Goal: Task Accomplishment & Management: Manage account settings

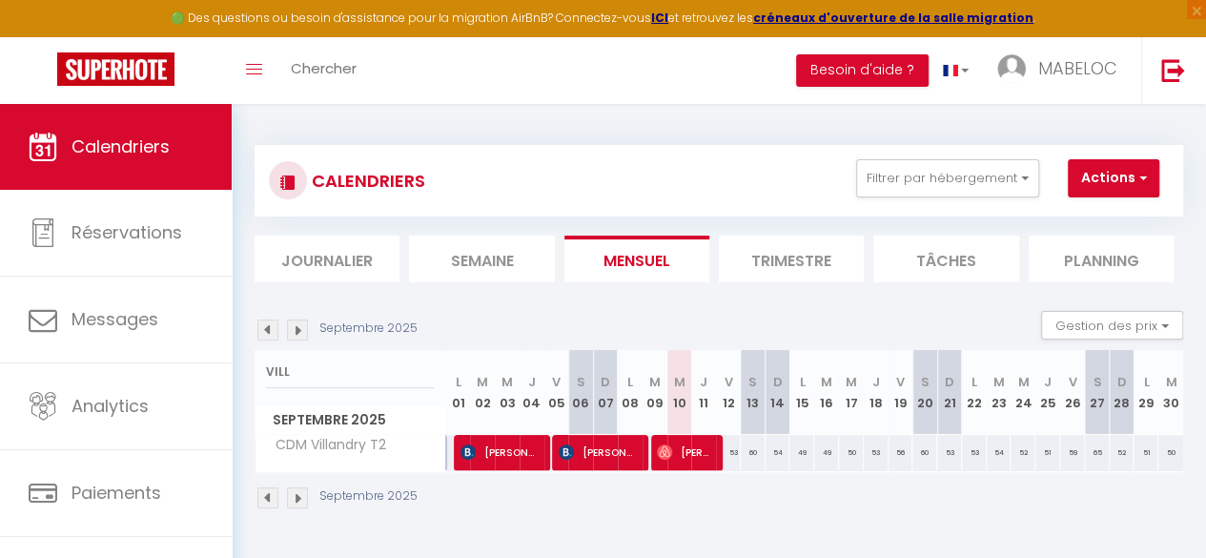
click at [485, 245] on li "Semaine" at bounding box center [481, 259] width 145 height 47
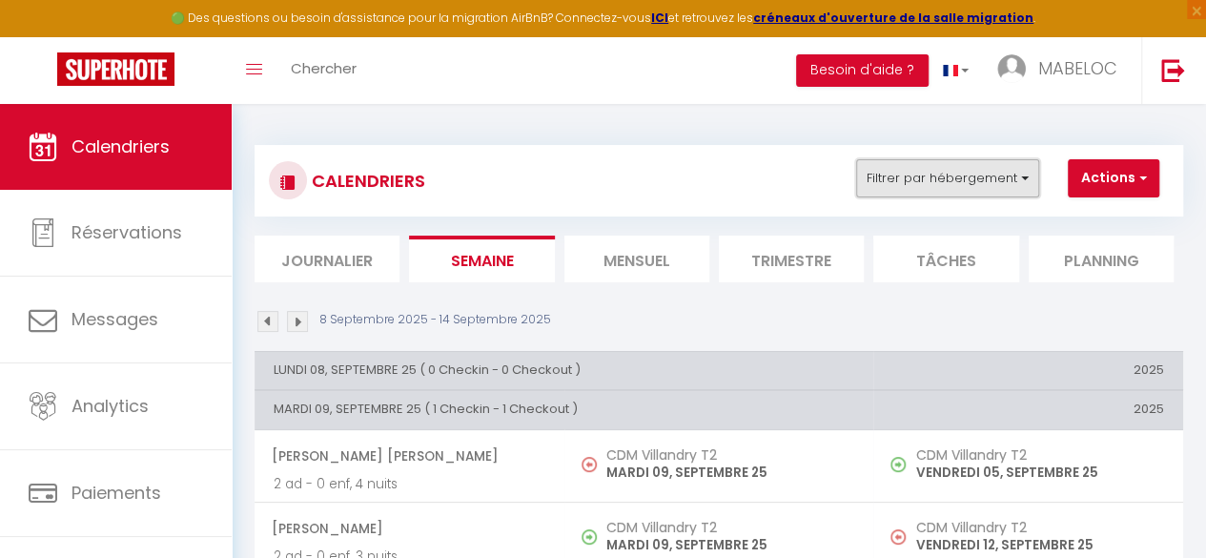
click at [925, 184] on button "Filtrer par hébergement" at bounding box center [947, 178] width 183 height 38
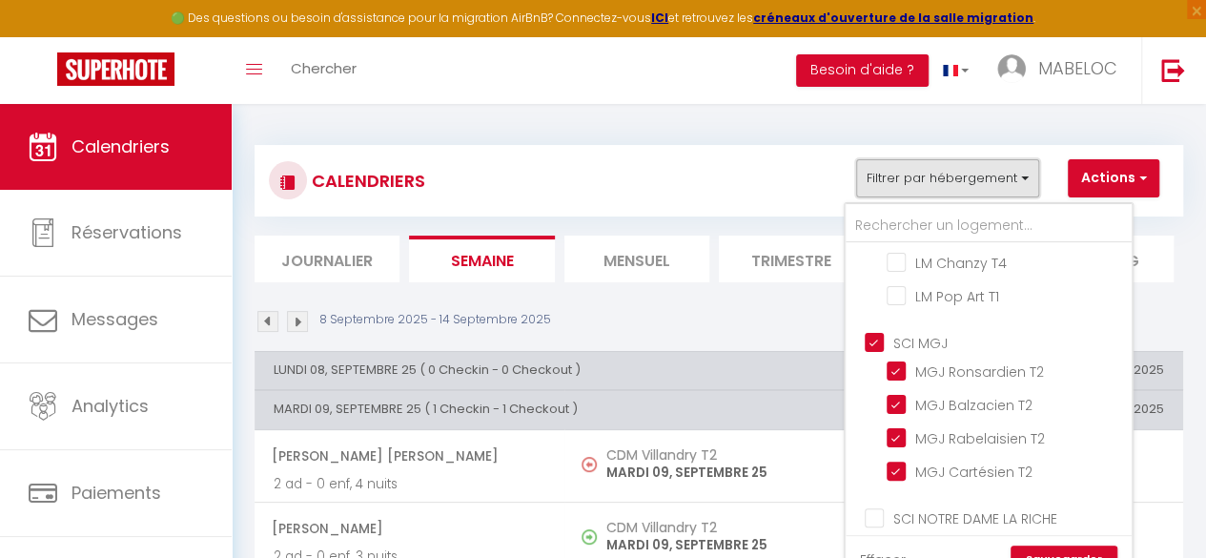
scroll to position [404, 0]
click at [914, 346] on input "SCI MGJ" at bounding box center [1008, 342] width 286 height 19
checkbox input "false"
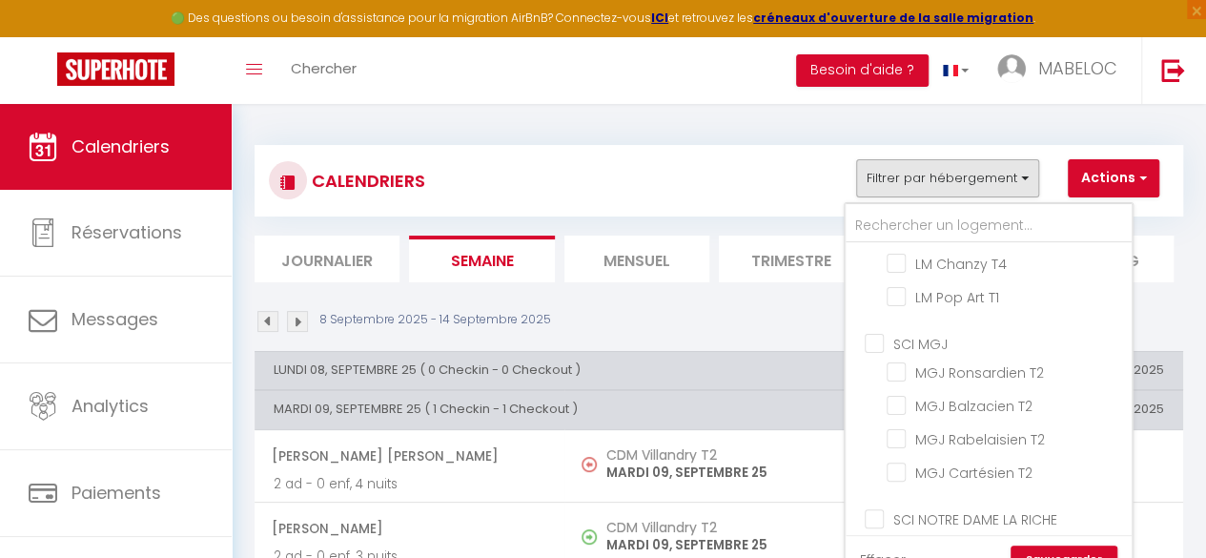
checkbox input "false"
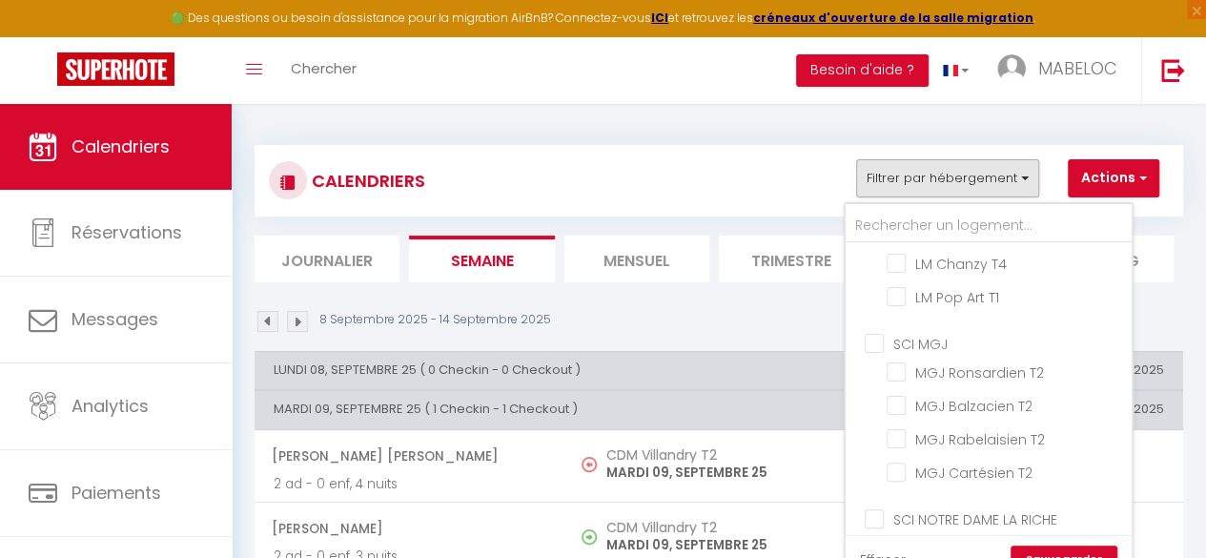
checkbox input "false"
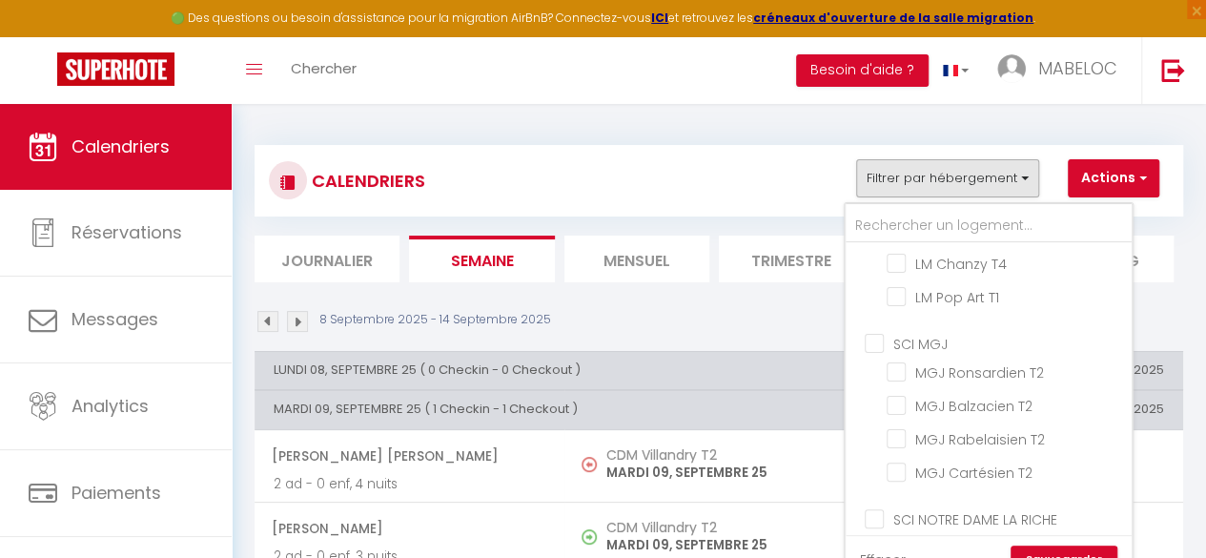
checkbox input "false"
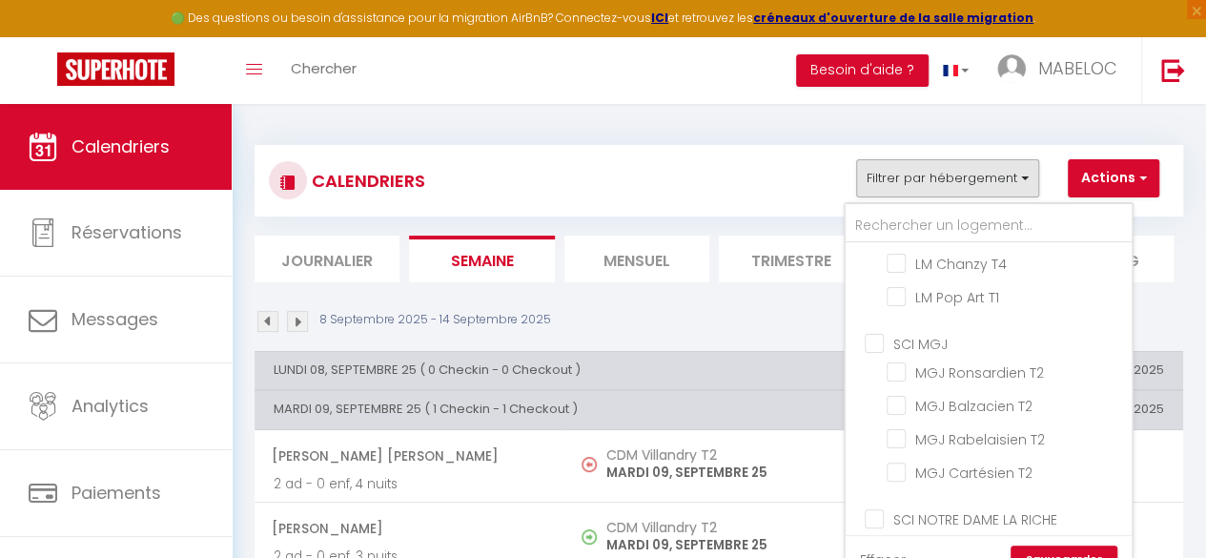
checkbox input "false"
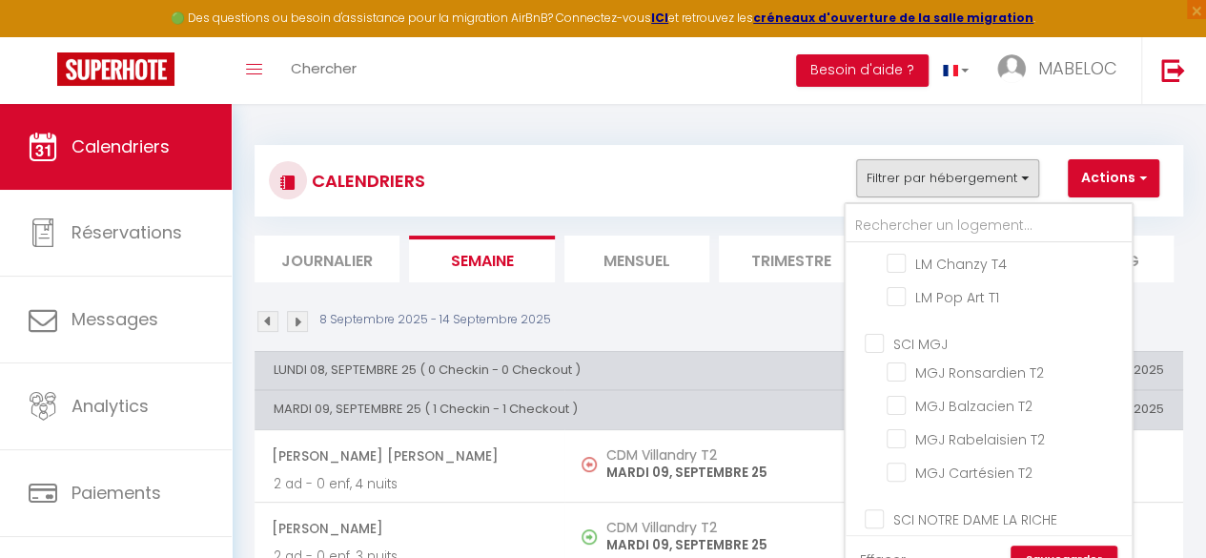
checkbox input "false"
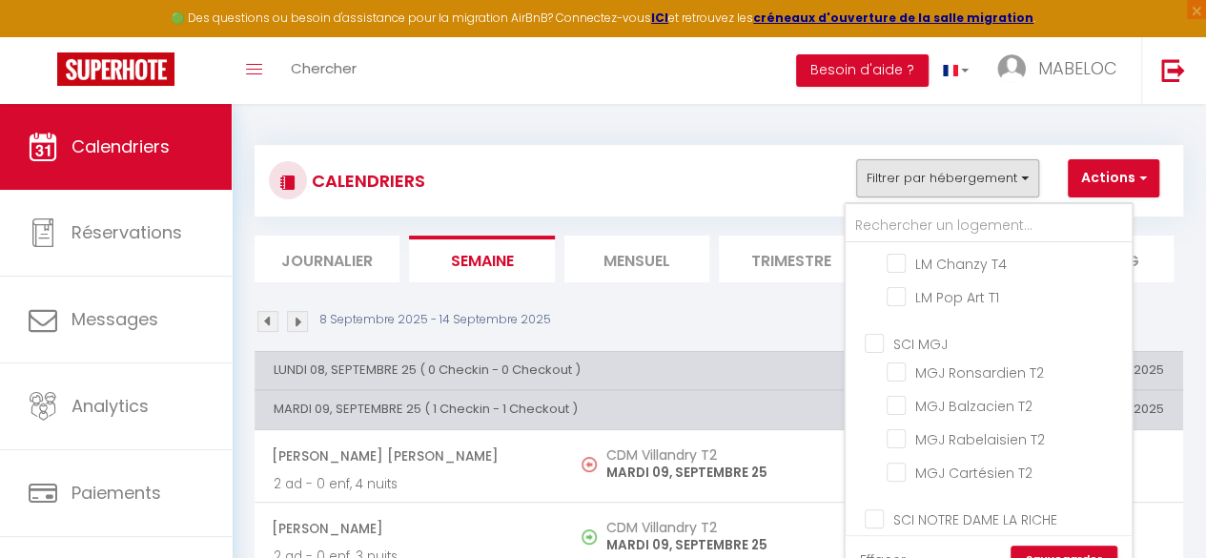
checkbox input "false"
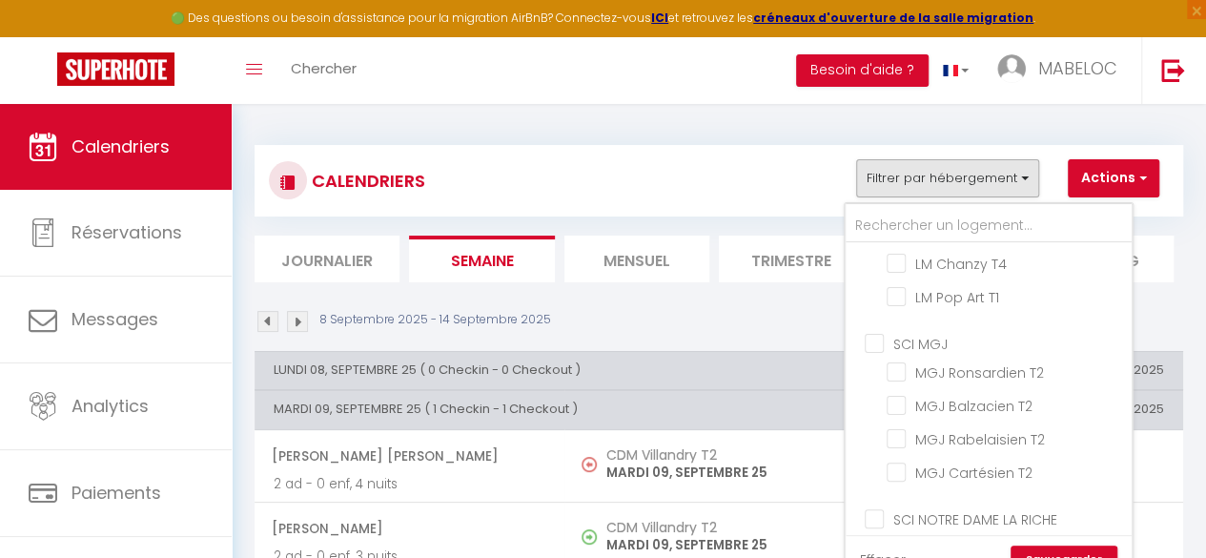
checkbox input "false"
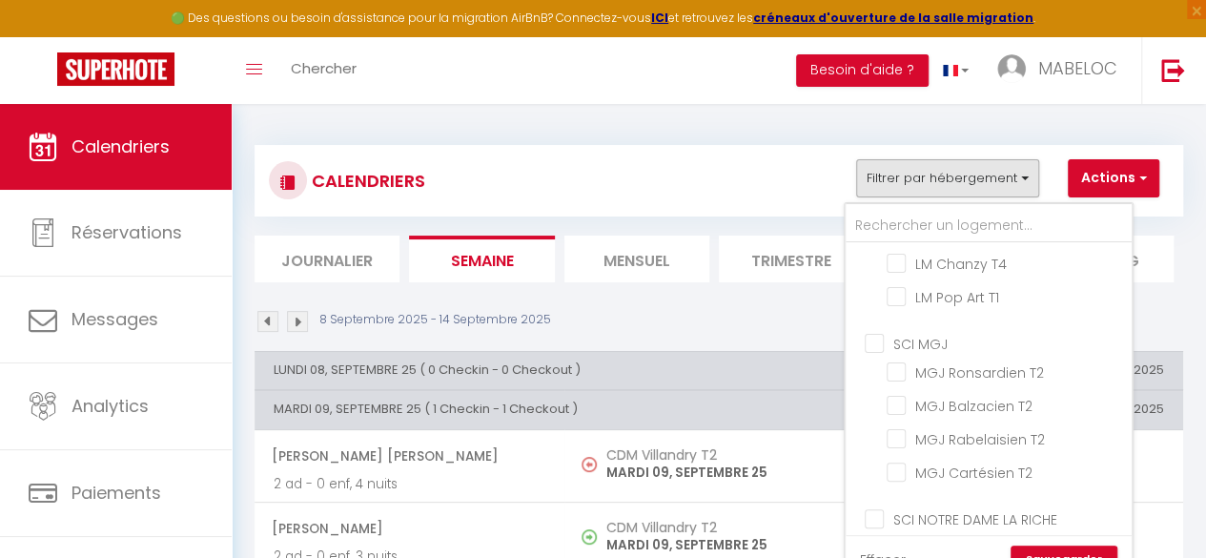
checkbox input "false"
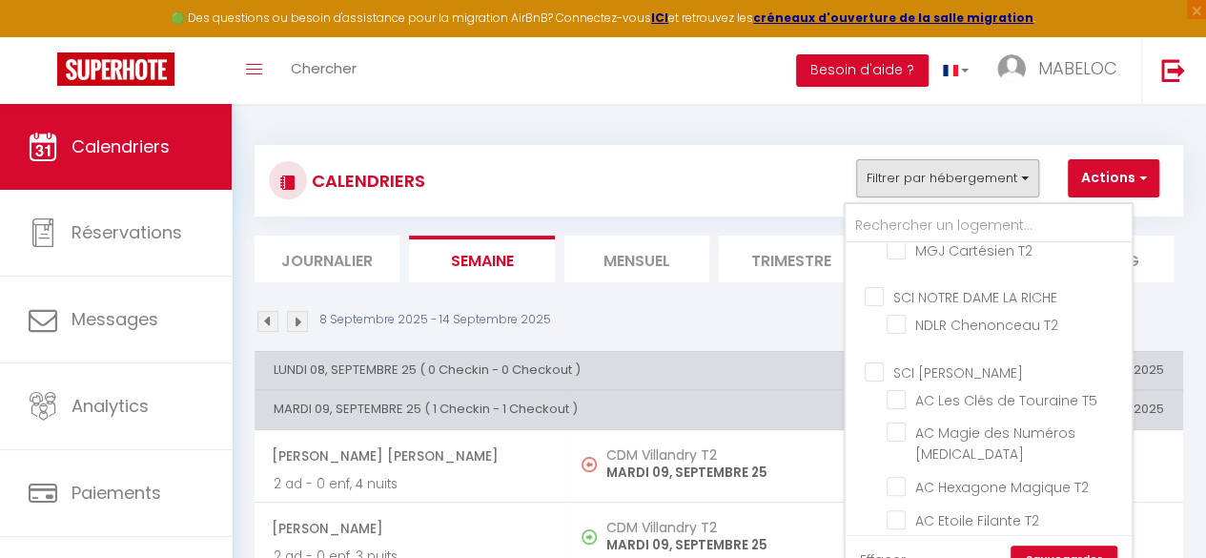
scroll to position [628, 0]
click at [1074, 546] on link "Sauvegarder" at bounding box center [1064, 560] width 107 height 29
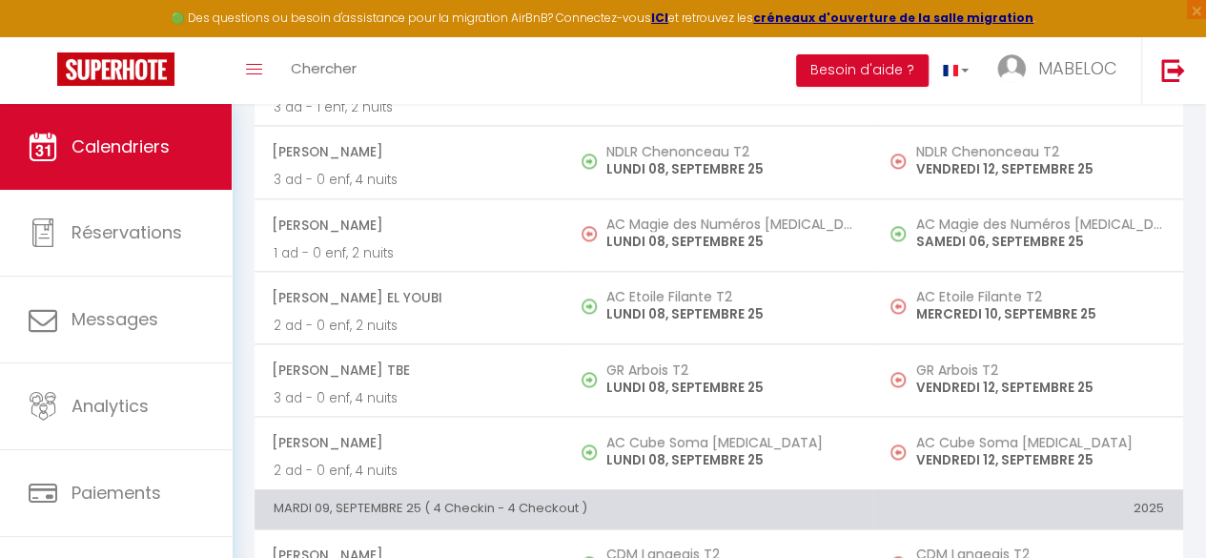
scroll to position [0, 0]
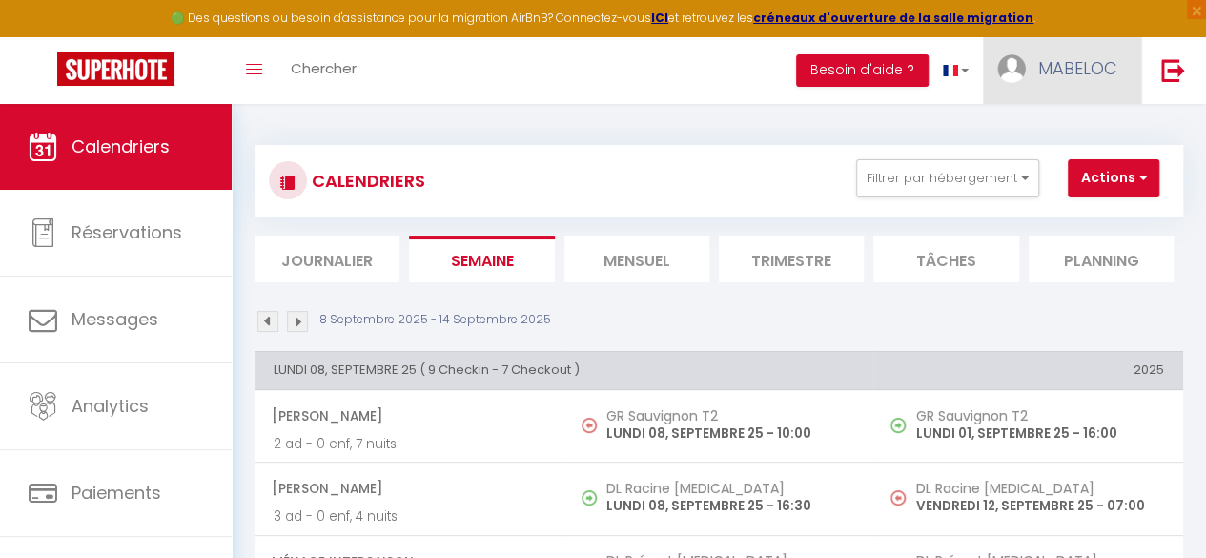
click at [1088, 77] on span "MABELOC" at bounding box center [1078, 68] width 79 height 24
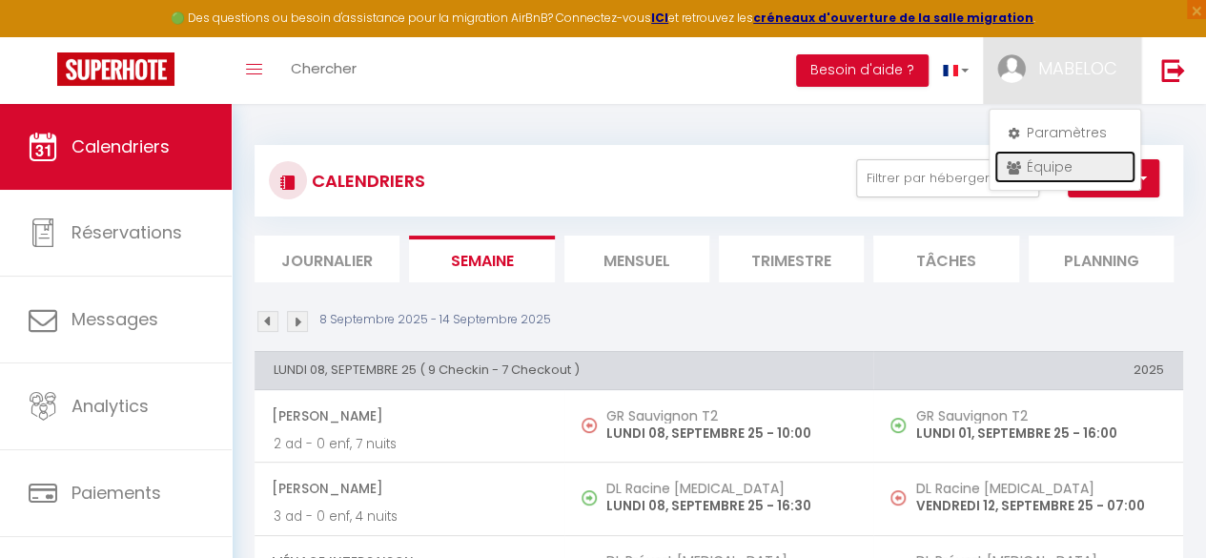
click at [1039, 165] on link "Équipe" at bounding box center [1065, 167] width 141 height 32
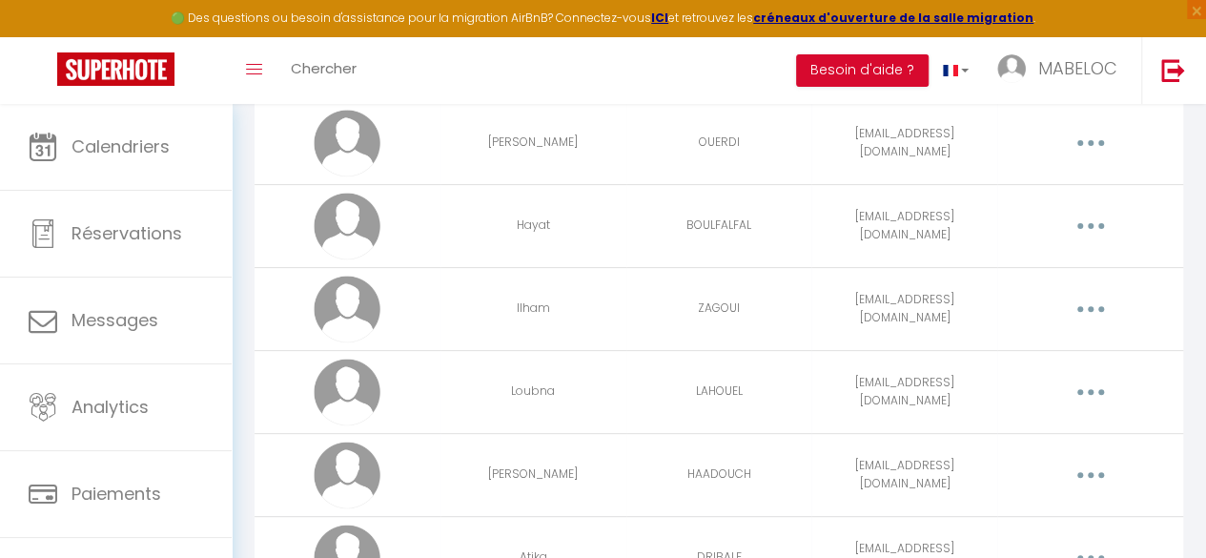
scroll to position [175, 0]
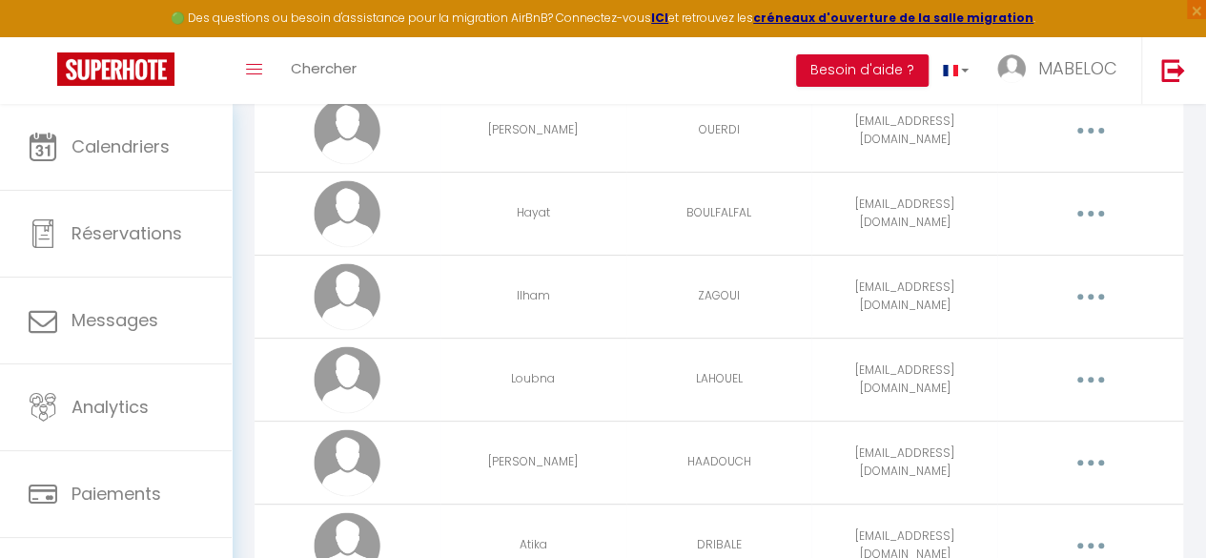
click at [1102, 302] on button "button" at bounding box center [1090, 296] width 51 height 36
click at [1017, 342] on link "Editer" at bounding box center [1039, 343] width 141 height 32
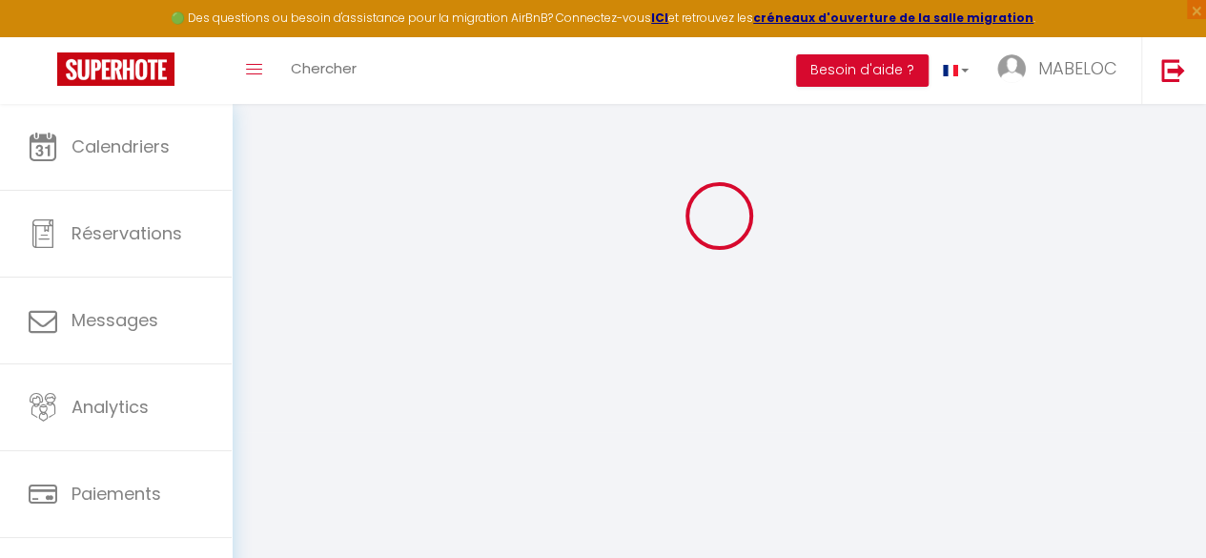
type input "Ilham"
type input "ZAGOUI"
type input "[EMAIL_ADDRESS][DOMAIN_NAME]"
type textarea "0771526129 Prestataire ménage [PERSON_NAME] (Général [PERSON_NAME])"
type textarea "[URL][DOMAIN_NAME]"
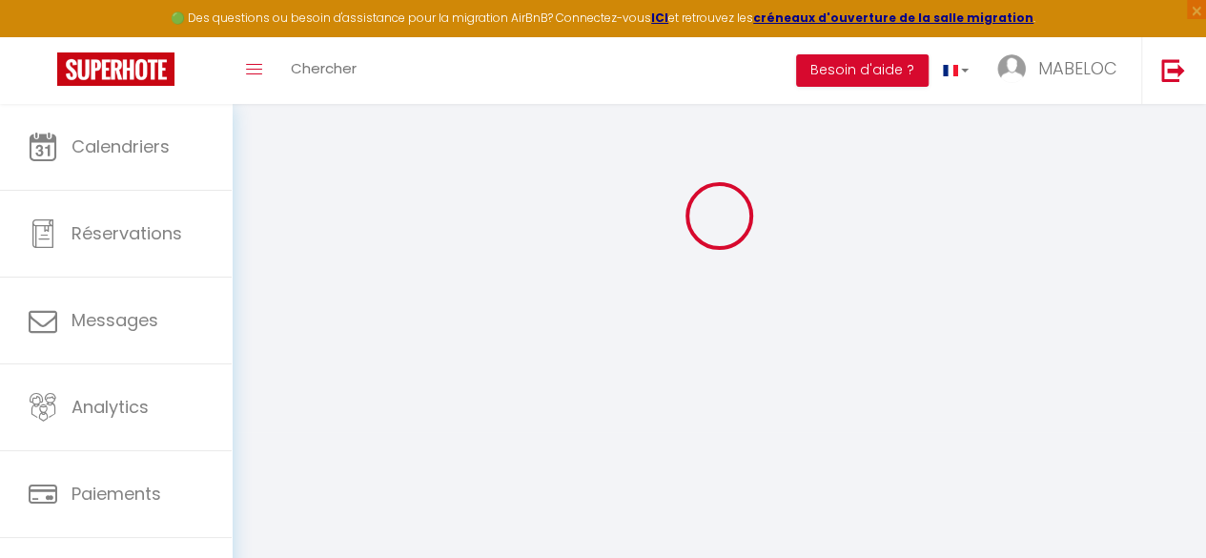
checkbox input "false"
checkbox input "true"
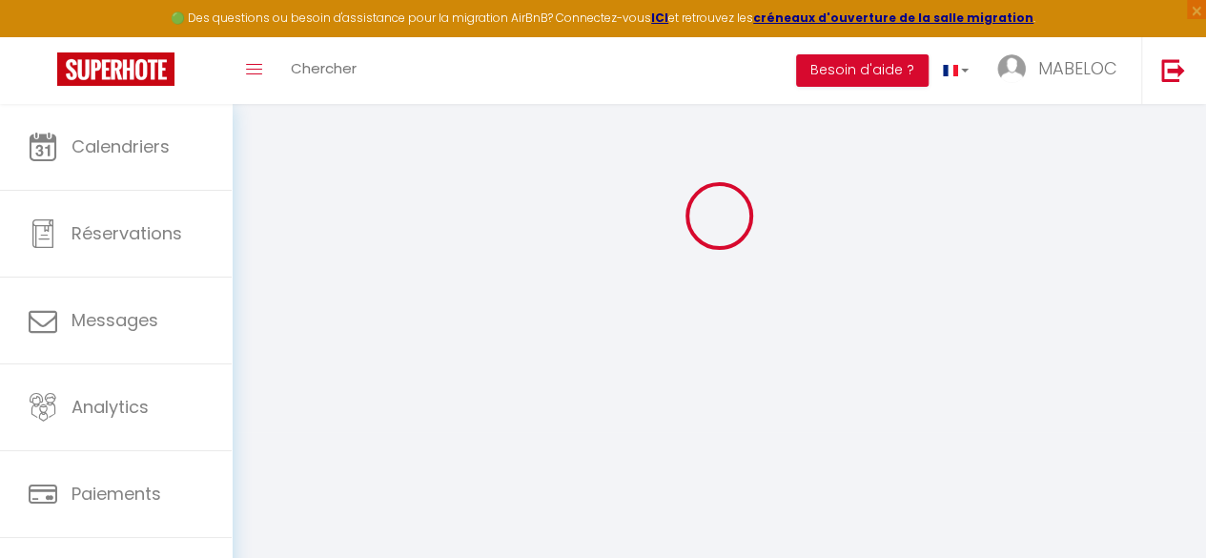
checkbox input "true"
checkbox input "false"
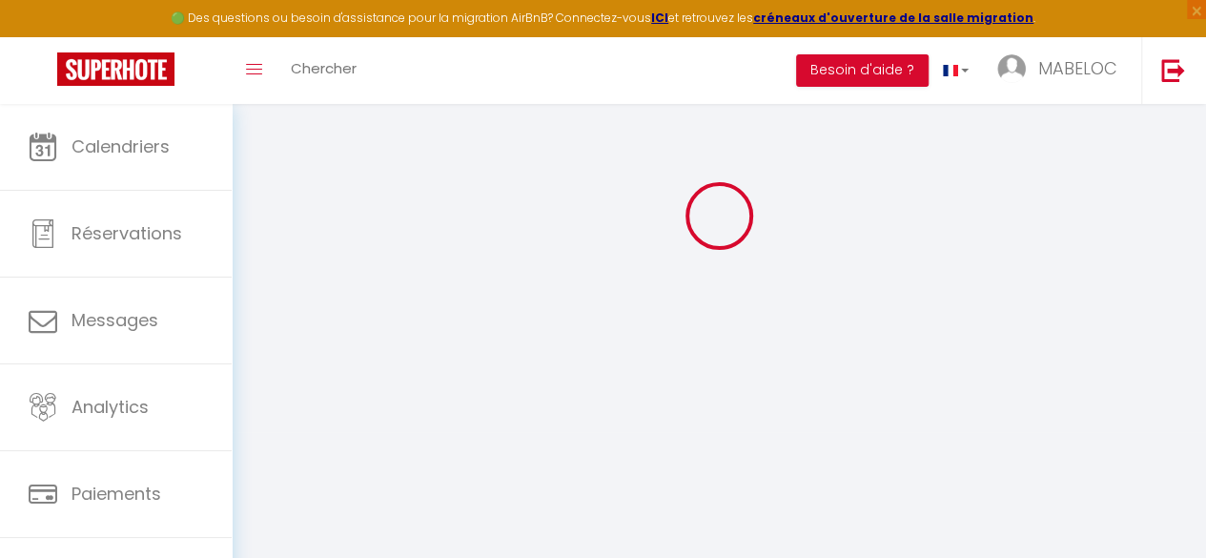
checkbox input "false"
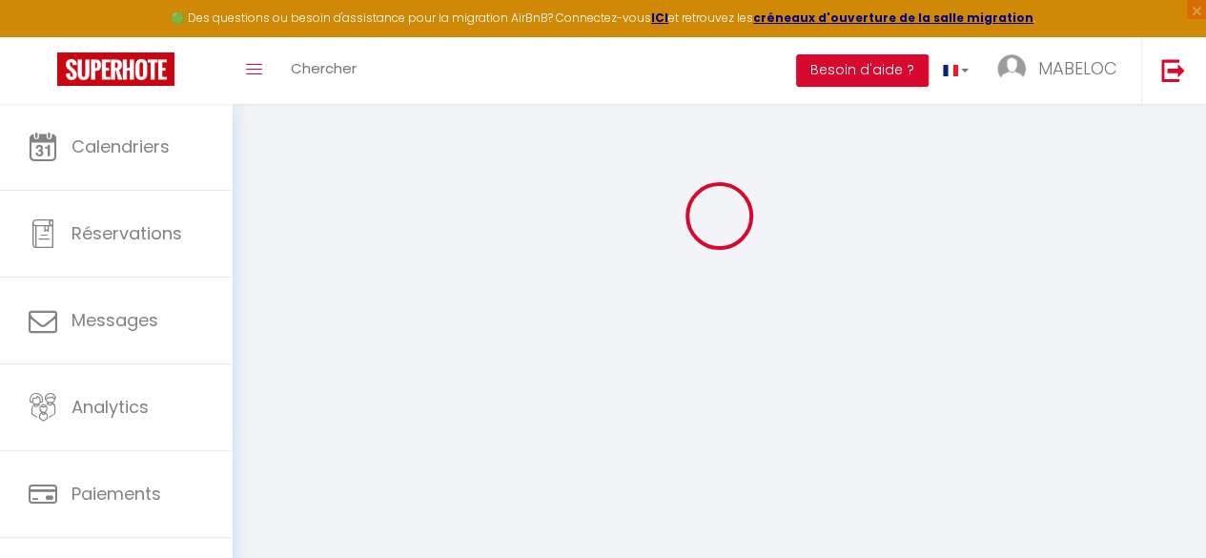
select select
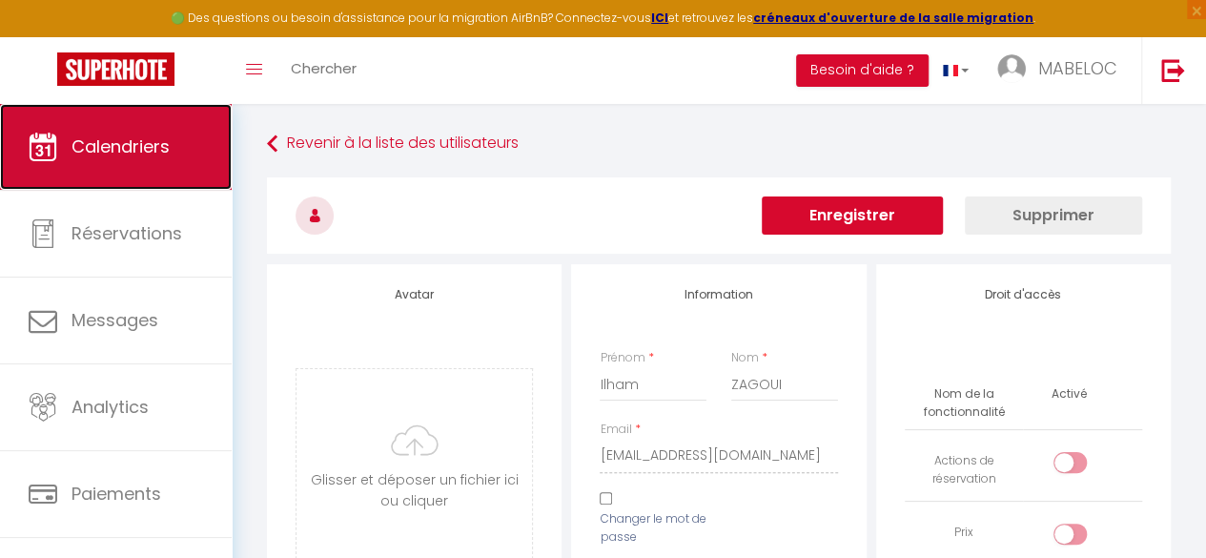
click at [145, 142] on span "Calendriers" at bounding box center [121, 146] width 98 height 24
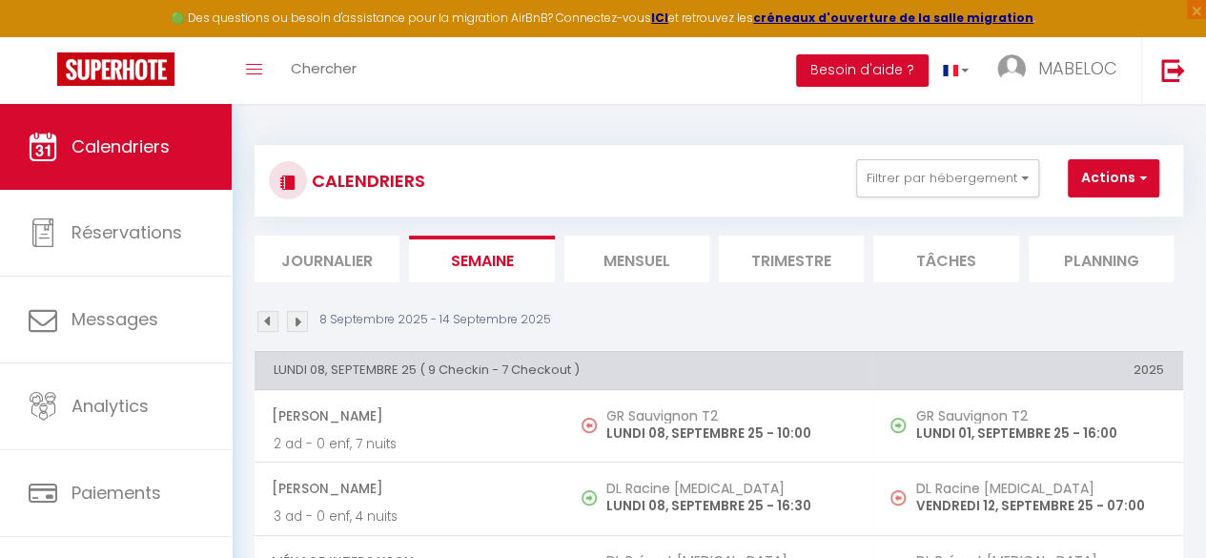
click at [643, 266] on li "Mensuel" at bounding box center [637, 259] width 145 height 47
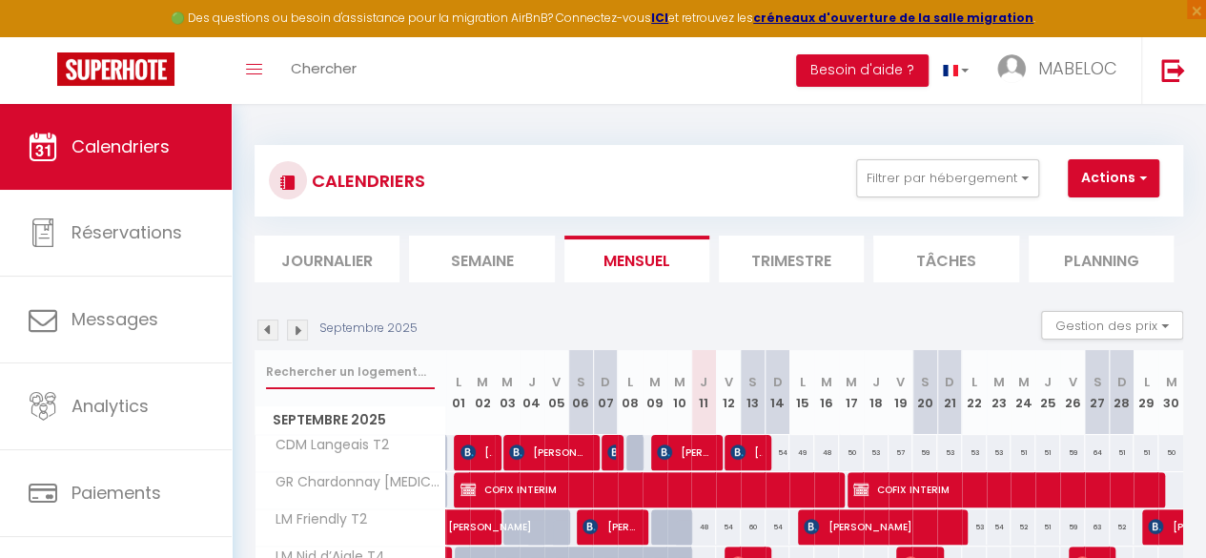
click at [302, 371] on input "text" at bounding box center [350, 372] width 169 height 34
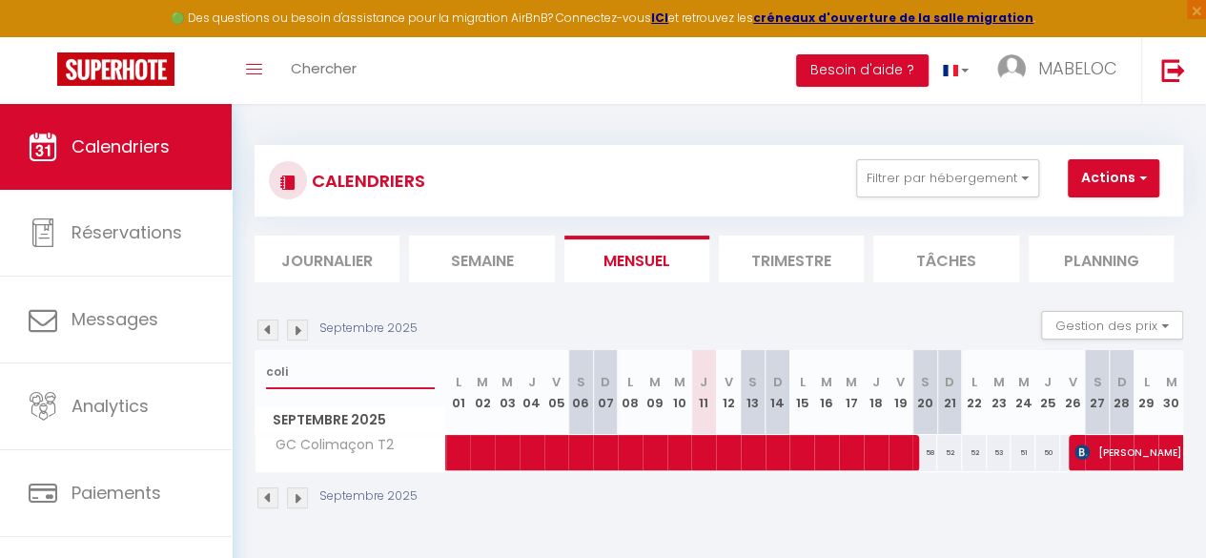
drag, startPoint x: 302, startPoint y: 371, endPoint x: 223, endPoint y: 371, distance: 79.2
click at [223, 371] on div "🟢 Des questions ou besoin d'assistance pour la migration AirBnB? Connectez-vous…" at bounding box center [603, 327] width 1206 height 447
type input "arm"
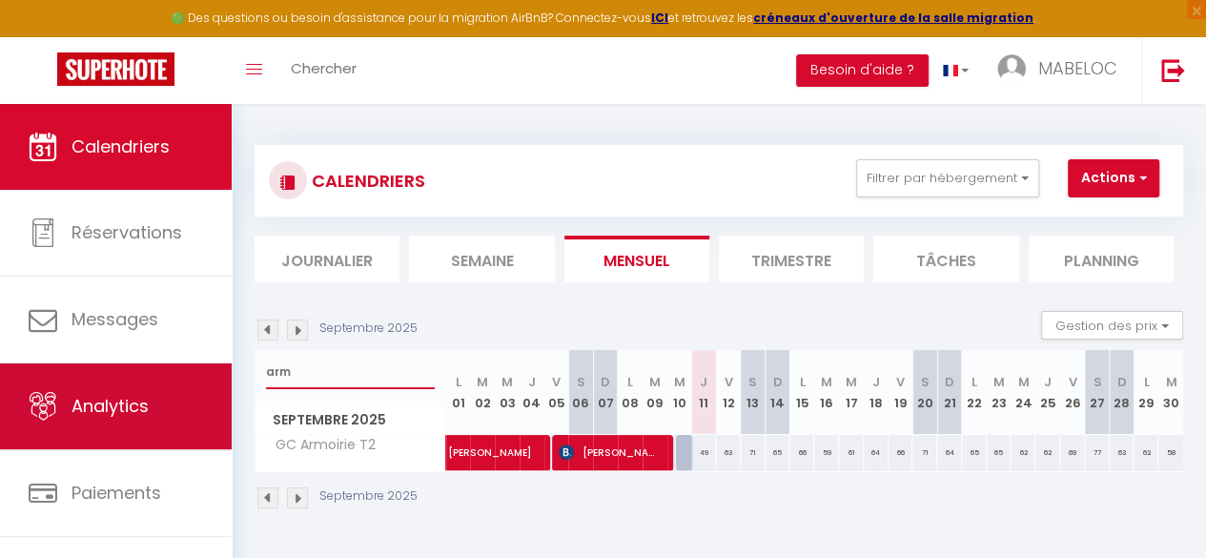
drag, startPoint x: 313, startPoint y: 377, endPoint x: 189, endPoint y: 375, distance: 124.0
click at [189, 375] on div "🟢 Des questions ou besoin d'assistance pour la migration AirBnB? Connectez-vous…" at bounding box center [603, 327] width 1206 height 447
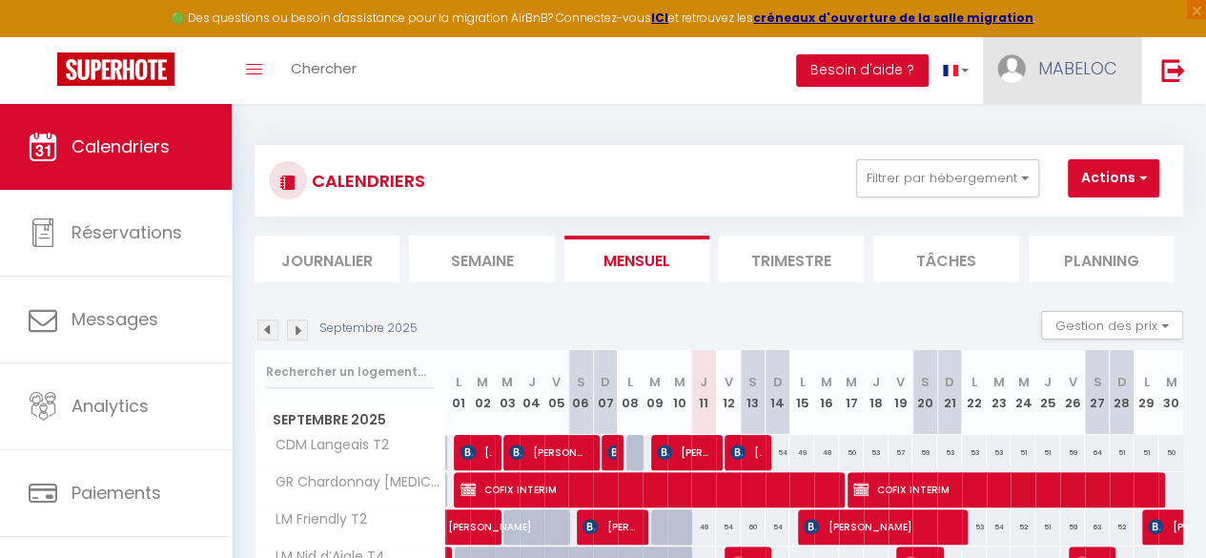
click at [1068, 77] on span "MABELOC" at bounding box center [1078, 68] width 79 height 24
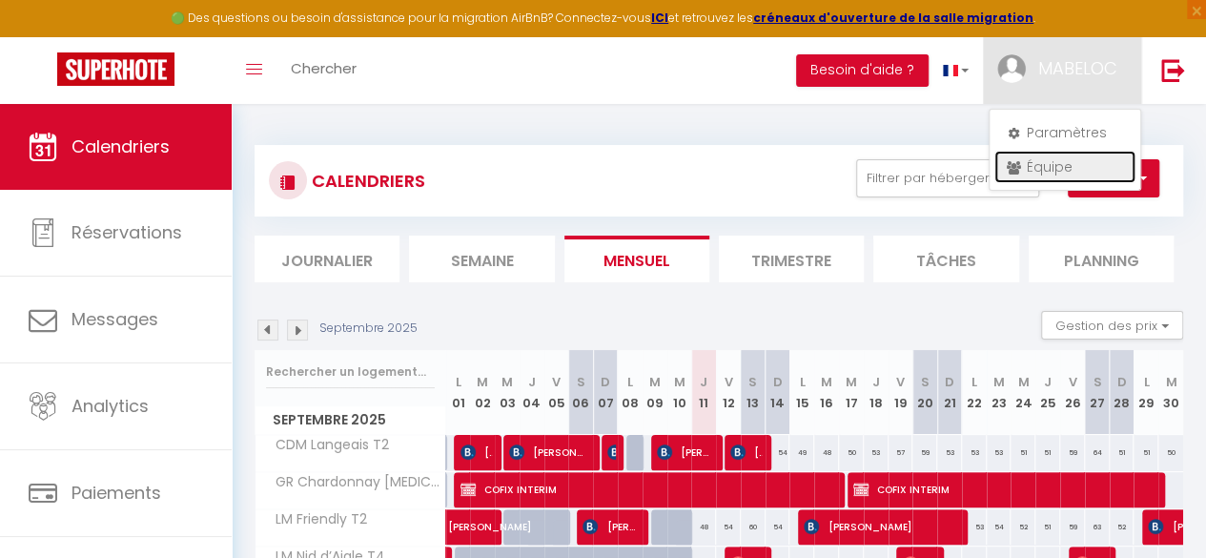
click at [1051, 157] on link "Équipe" at bounding box center [1065, 167] width 141 height 32
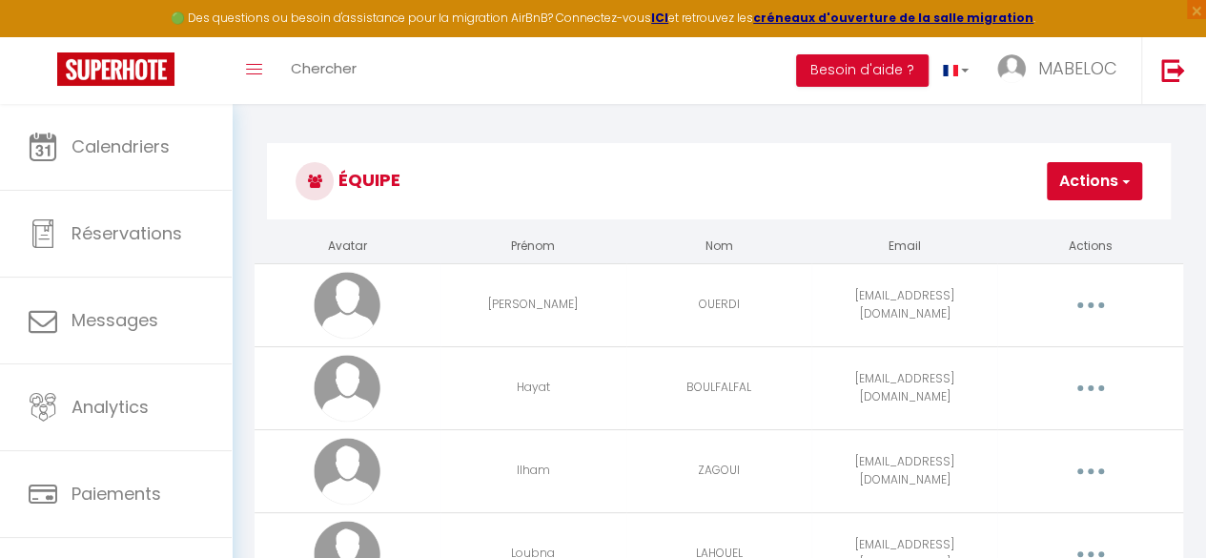
click at [1100, 164] on button "Actions" at bounding box center [1094, 181] width 95 height 38
click at [998, 228] on link "Ajouter un nouvel utilisateur" at bounding box center [1029, 223] width 225 height 25
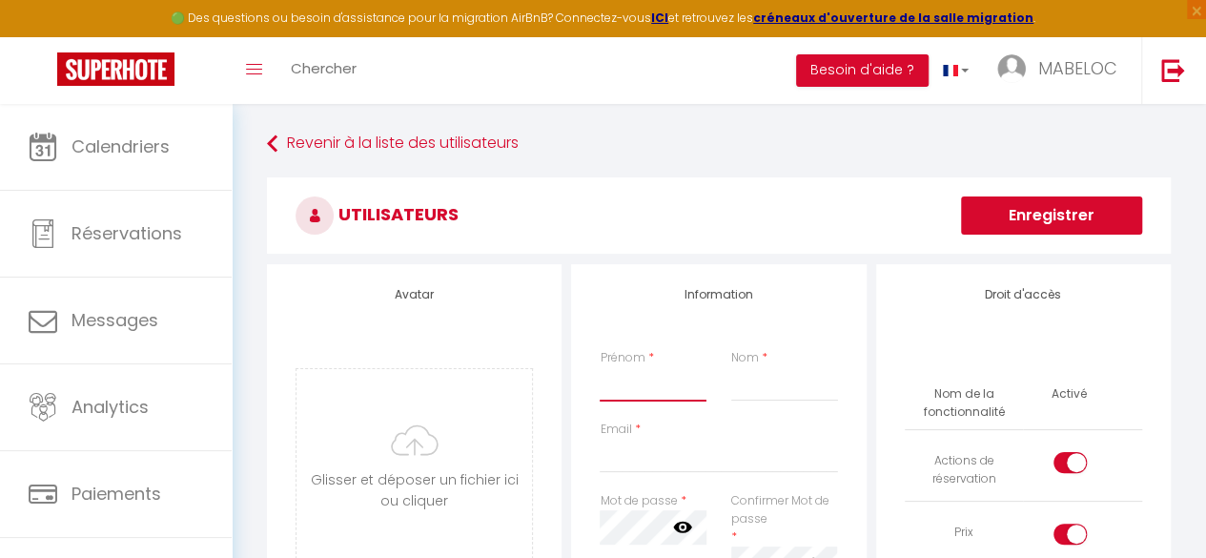
click at [638, 388] on input "Prénom" at bounding box center [653, 384] width 106 height 34
type input "Feriel"
click at [809, 382] on input "Nom" at bounding box center [784, 384] width 106 height 34
type input "malki"
click at [637, 461] on input "Email" at bounding box center [718, 456] width 237 height 34
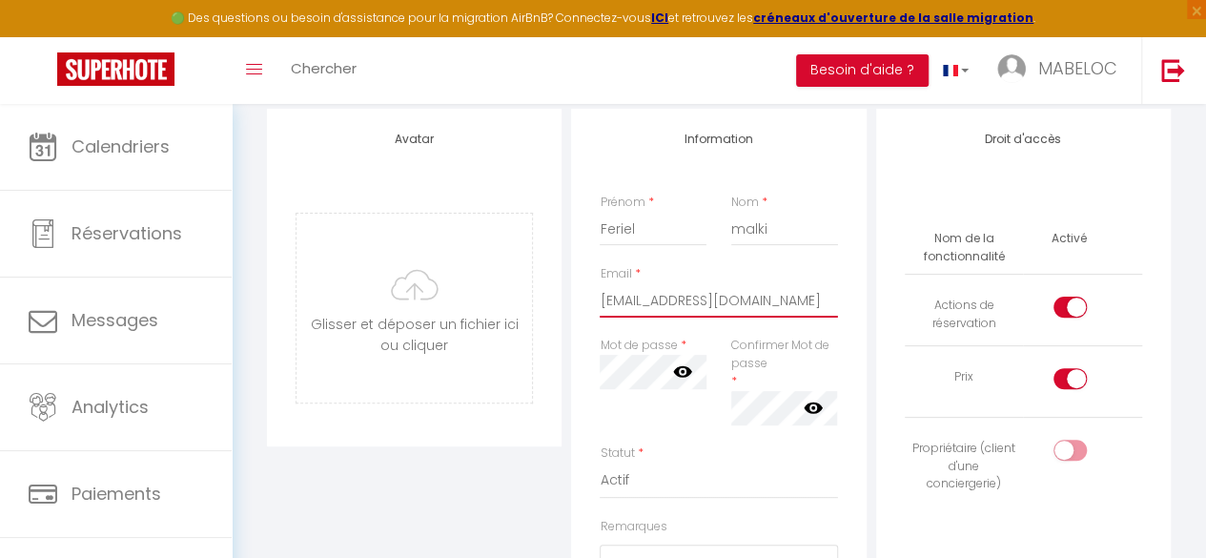
scroll to position [156, 0]
type input "[EMAIL_ADDRESS][DOMAIN_NAME]"
click at [677, 371] on icon at bounding box center [682, 370] width 19 height 11
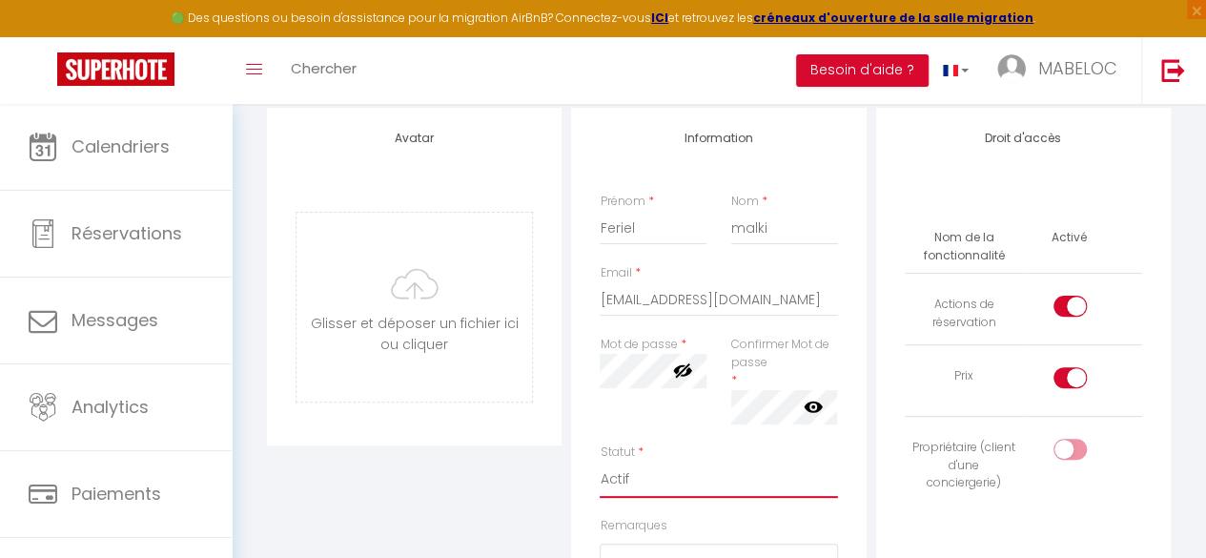
click at [679, 463] on select "Actif Inactif" at bounding box center [718, 479] width 237 height 36
click at [600, 461] on select "Actif Inactif" at bounding box center [718, 479] width 237 height 36
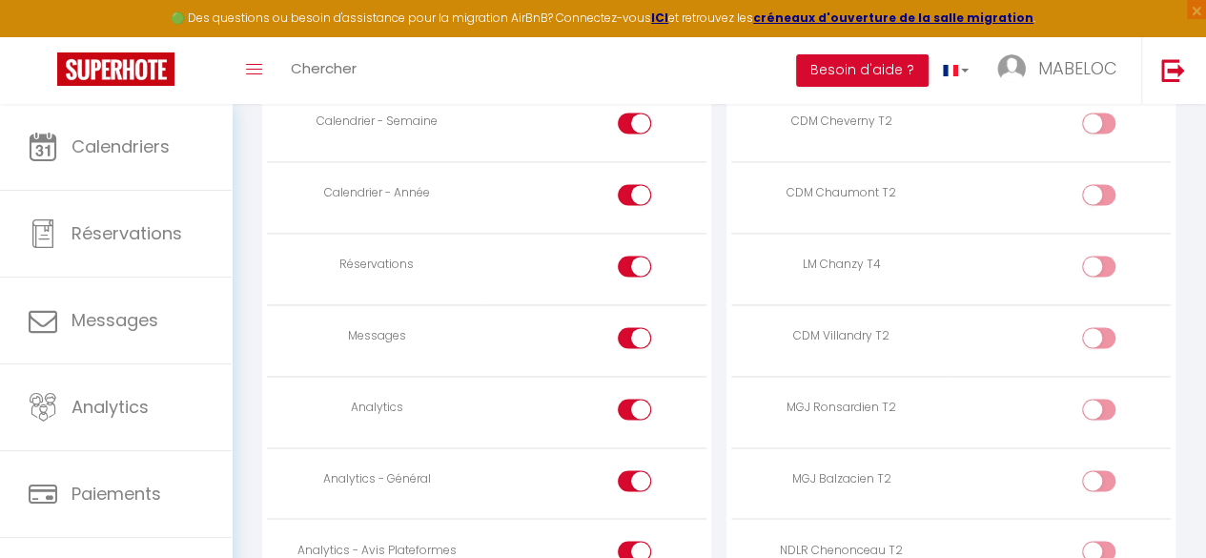
scroll to position [1274, 0]
click at [632, 330] on div at bounding box center [634, 335] width 33 height 21
click at [634, 330] on input "checkbox" at bounding box center [650, 339] width 33 height 29
checkbox input "false"
click at [633, 388] on td at bounding box center [596, 410] width 219 height 72
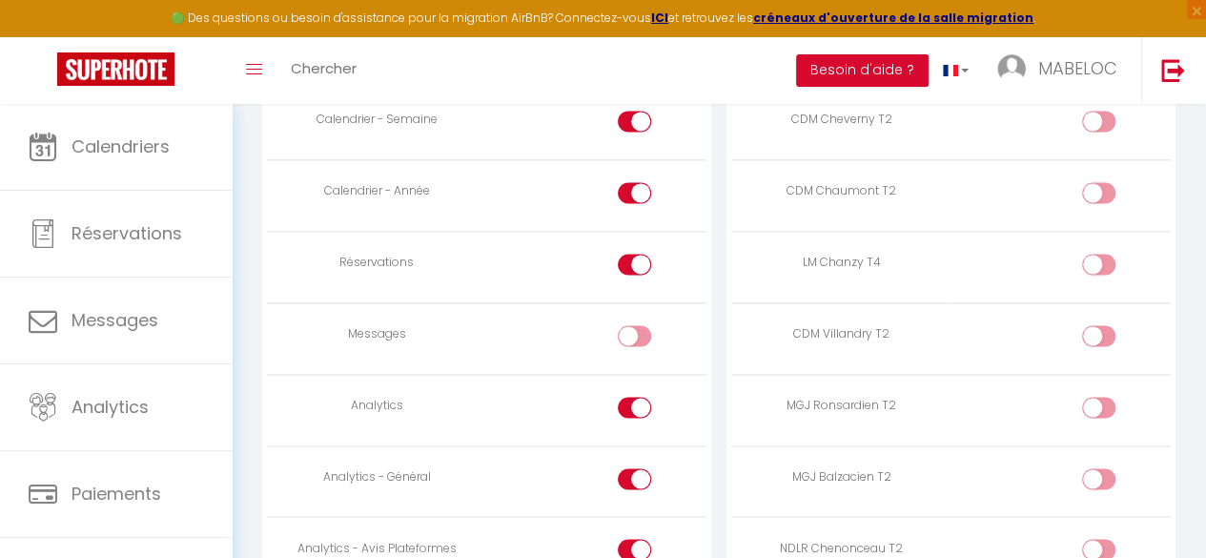
click at [633, 397] on div at bounding box center [634, 407] width 33 height 21
click at [634, 397] on input "checkbox" at bounding box center [650, 411] width 33 height 29
checkbox input "false"
click at [634, 473] on input "checkbox" at bounding box center [650, 482] width 33 height 29
checkbox input "false"
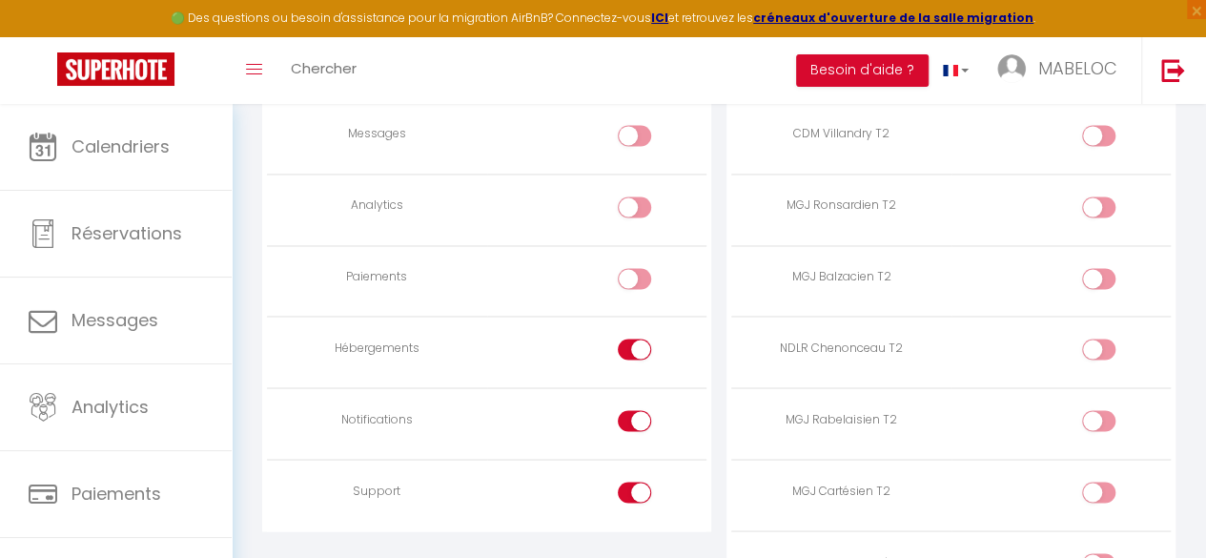
scroll to position [1490, 0]
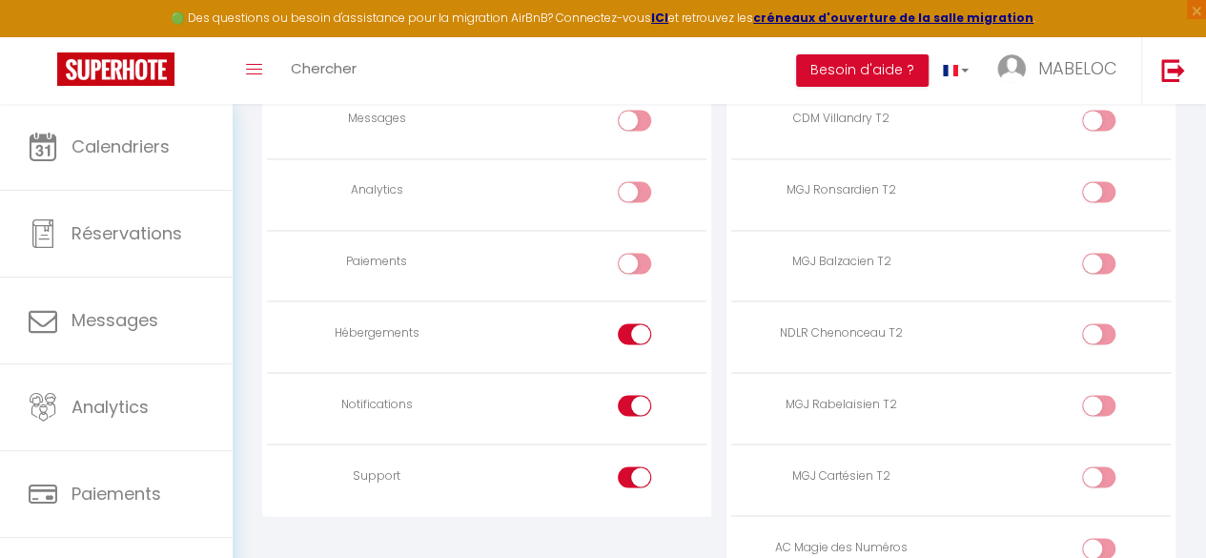
click at [633, 335] on div at bounding box center [634, 333] width 33 height 21
click at [634, 335] on input "checkbox" at bounding box center [650, 337] width 33 height 29
checkbox input "false"
drag, startPoint x: 636, startPoint y: 382, endPoint x: 635, endPoint y: 396, distance: 13.4
click at [635, 396] on td at bounding box center [596, 409] width 219 height 72
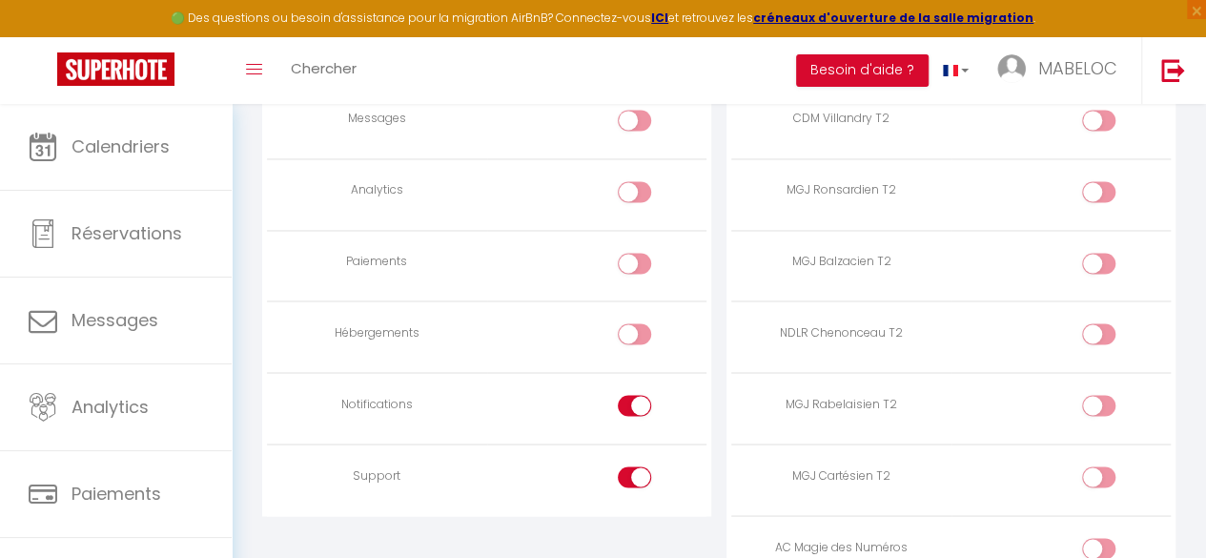
click at [635, 396] on input "checkbox" at bounding box center [650, 409] width 33 height 29
checkbox input "false"
click at [639, 468] on input "checkbox" at bounding box center [650, 480] width 33 height 29
checkbox input "false"
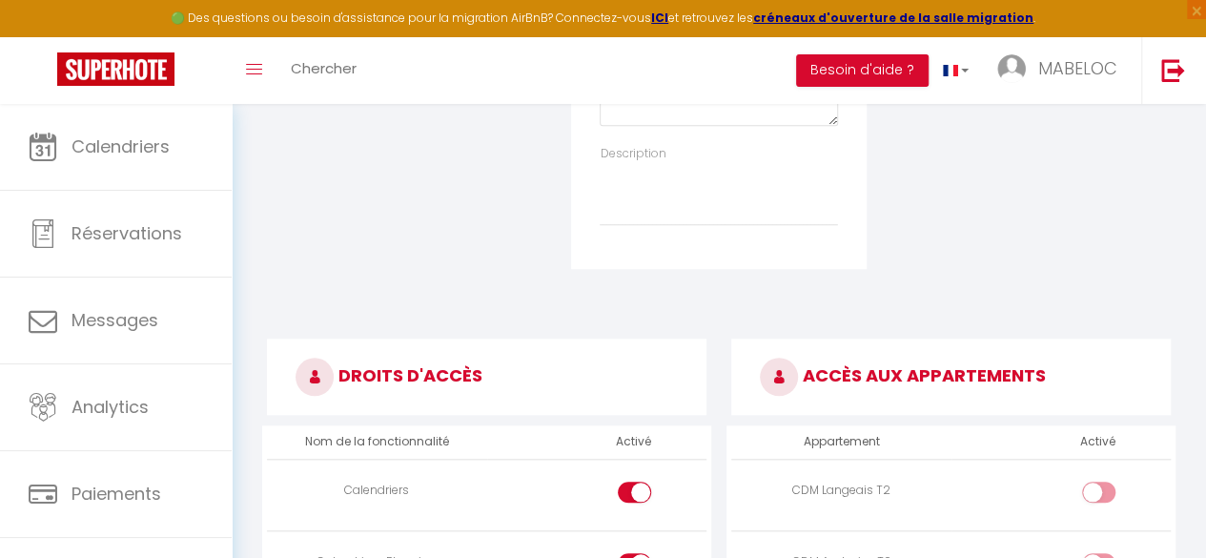
scroll to position [691, 0]
click at [643, 180] on textarea "Description" at bounding box center [718, 192] width 237 height 63
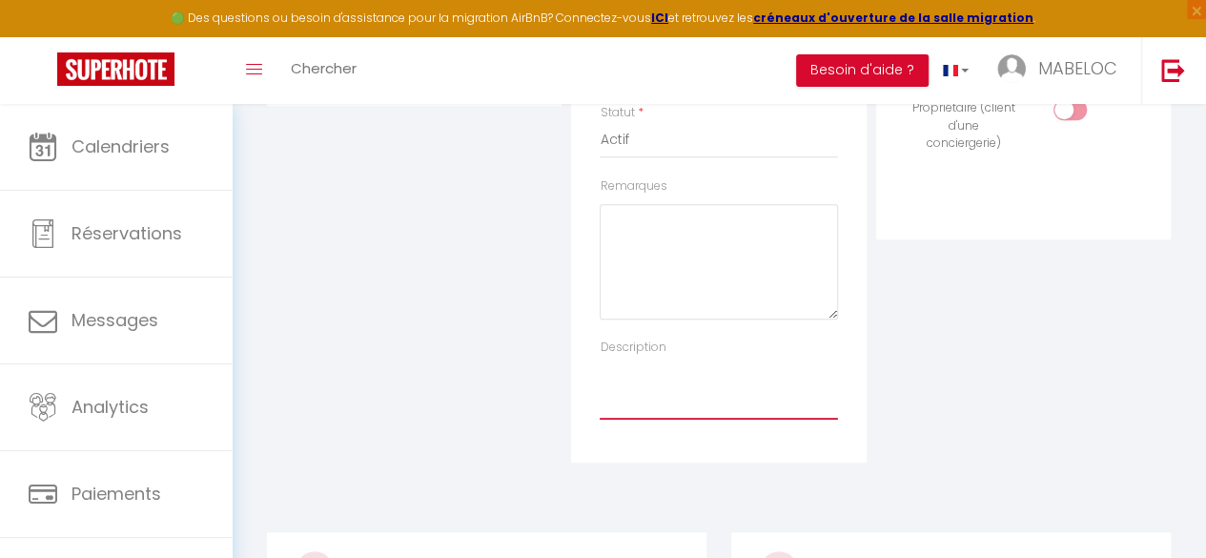
scroll to position [489, 0]
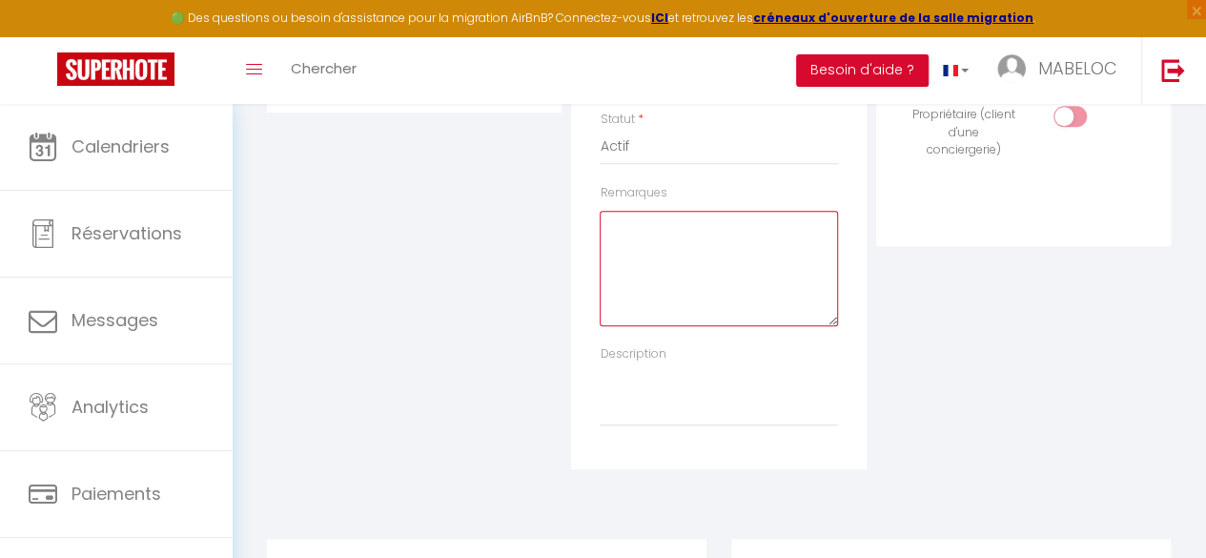
click at [668, 276] on textarea "Remarques" at bounding box center [718, 268] width 237 height 115
click at [817, 316] on textarea "Remplacement mira sur armoirie et colimaçon du [DATE] AU [DATE]" at bounding box center [718, 268] width 237 height 115
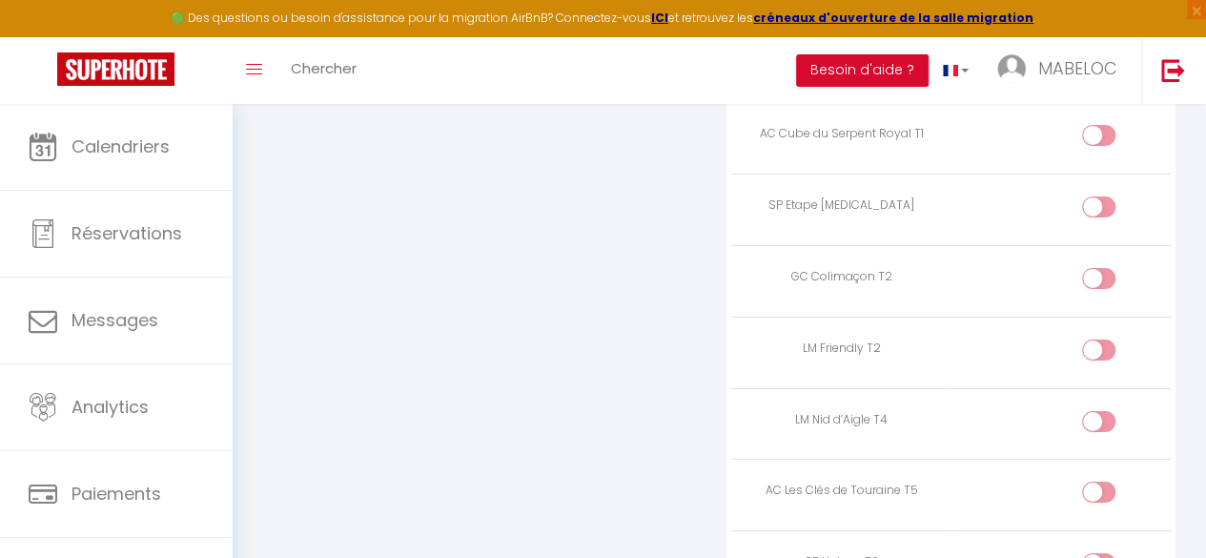
scroll to position [3020, 0]
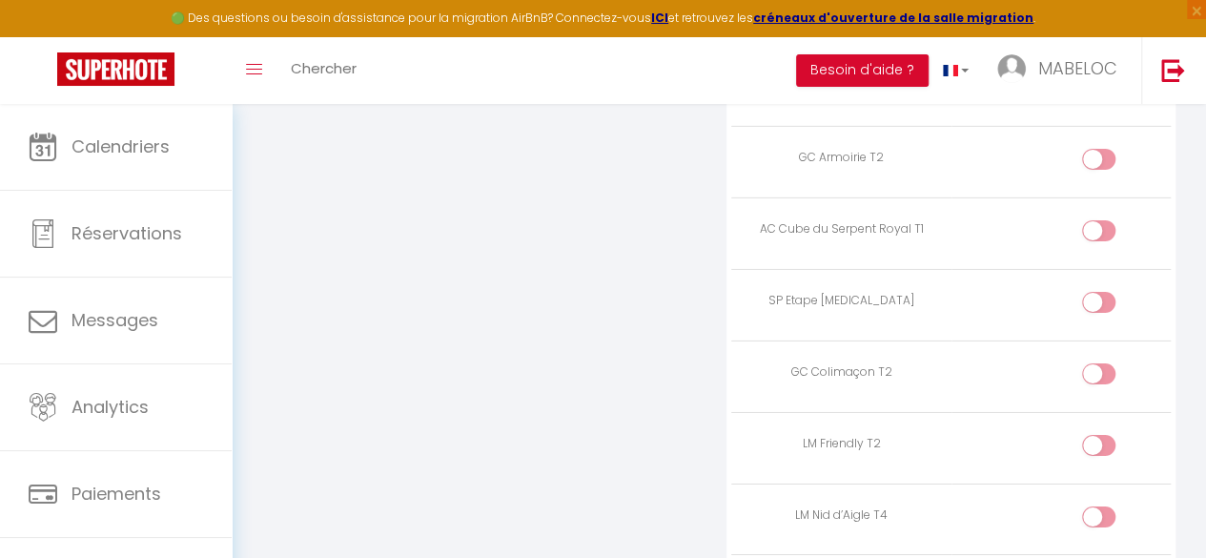
type textarea "Remplacement mira sur armoirie et colimaçon du [DATE] AU [DATE]"
click at [1118, 363] on input "checkbox" at bounding box center [1115, 377] width 33 height 29
checkbox input "true"
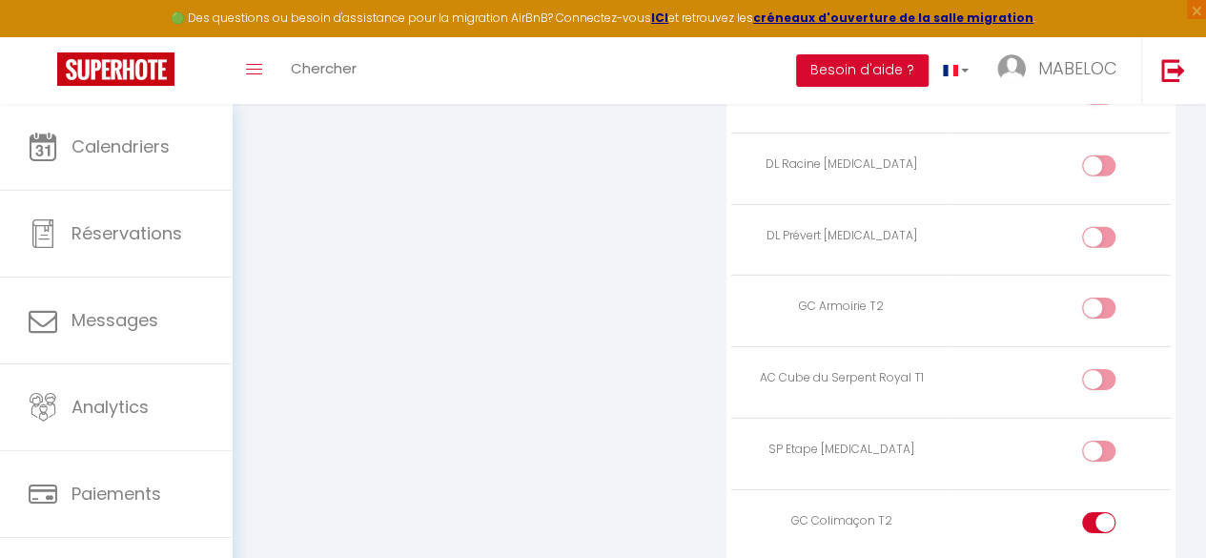
scroll to position [2868, 0]
click at [1100, 301] on input "checkbox" at bounding box center [1115, 315] width 33 height 29
checkbox input "true"
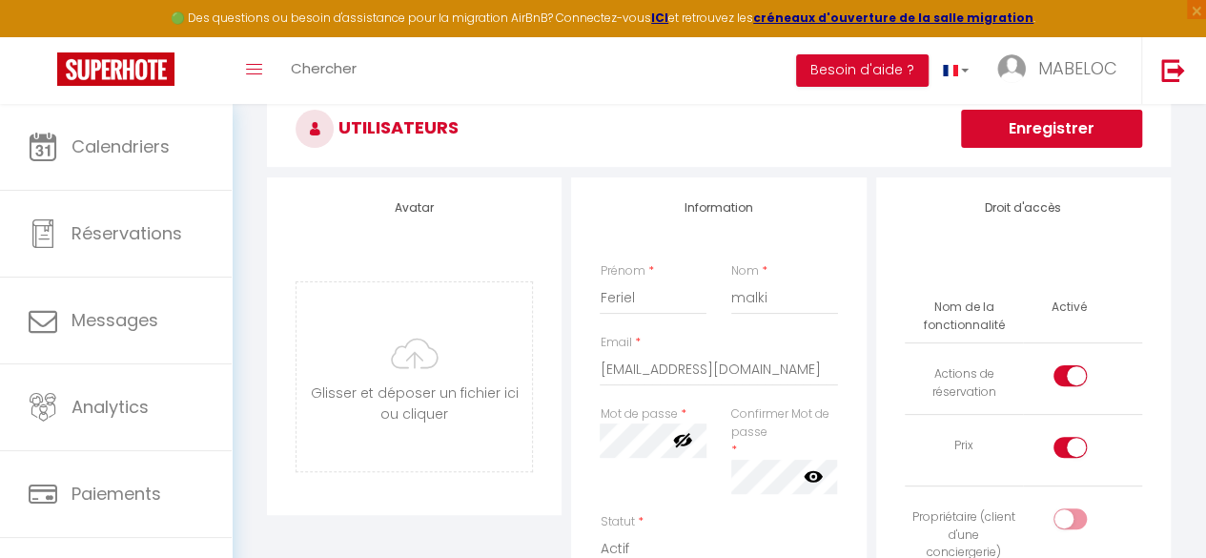
scroll to position [0, 0]
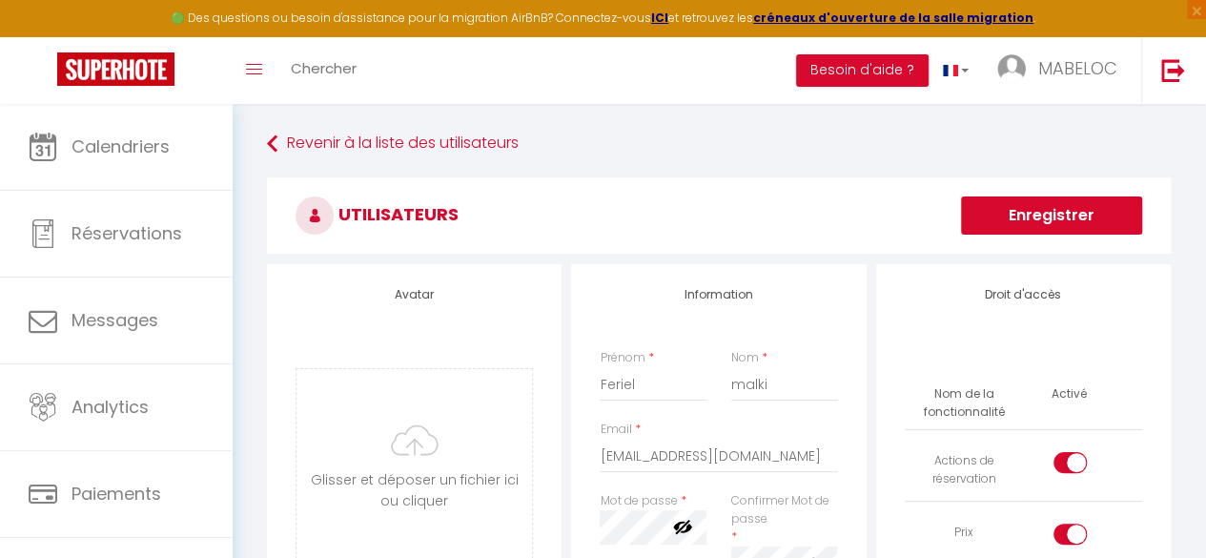
click at [1090, 216] on button "Enregistrer" at bounding box center [1051, 215] width 181 height 38
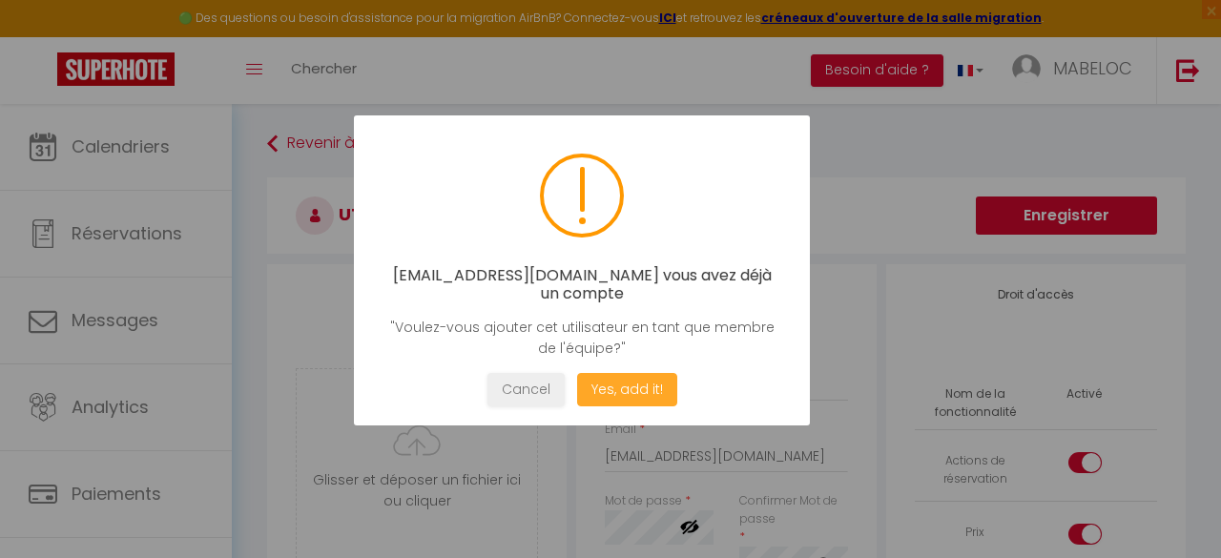
click at [604, 391] on button "Yes, add it!" at bounding box center [627, 389] width 100 height 33
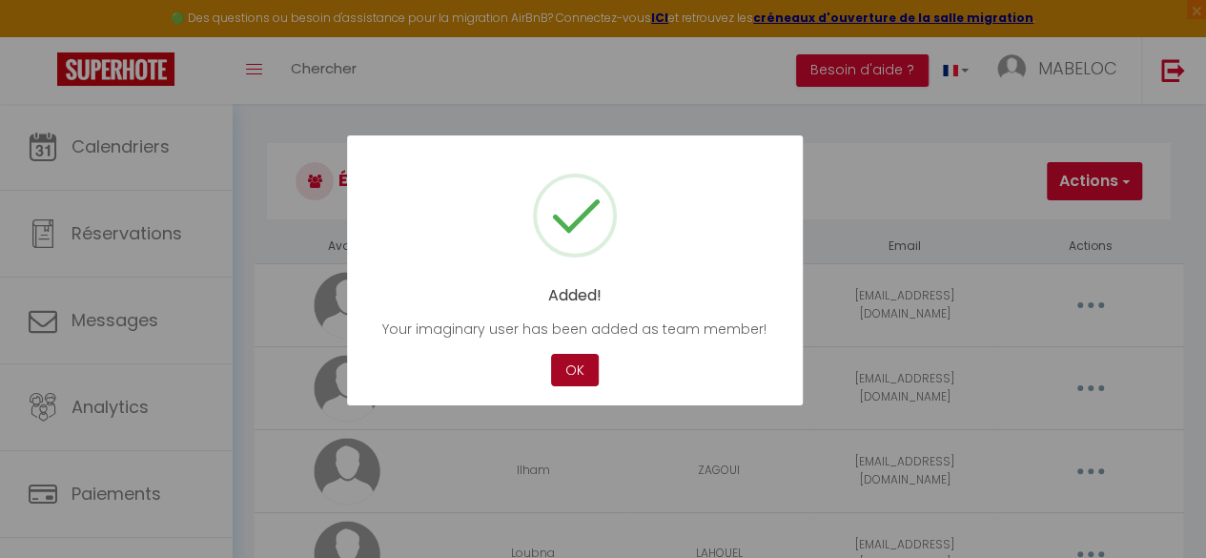
click at [574, 367] on button "OK" at bounding box center [575, 370] width 48 height 33
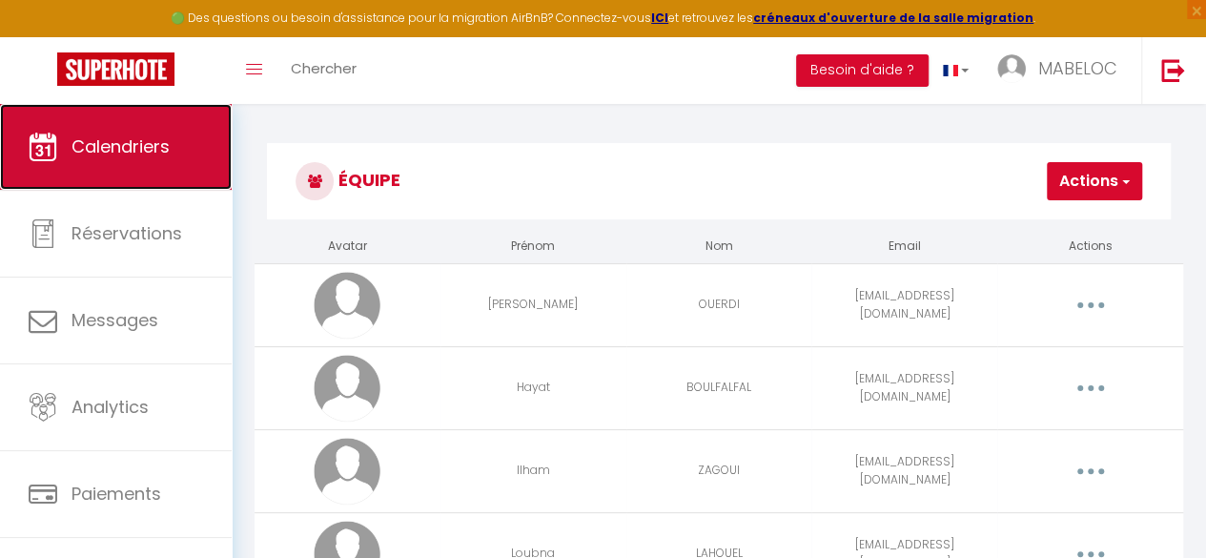
click at [158, 167] on link "Calendriers" at bounding box center [116, 147] width 232 height 86
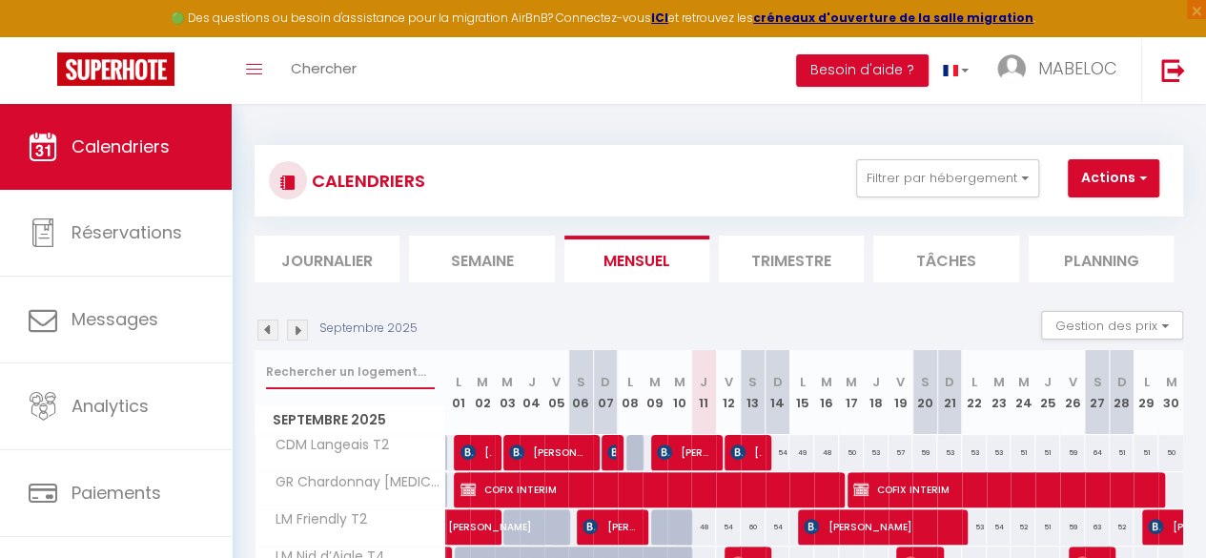
click at [372, 371] on input "text" at bounding box center [350, 372] width 169 height 34
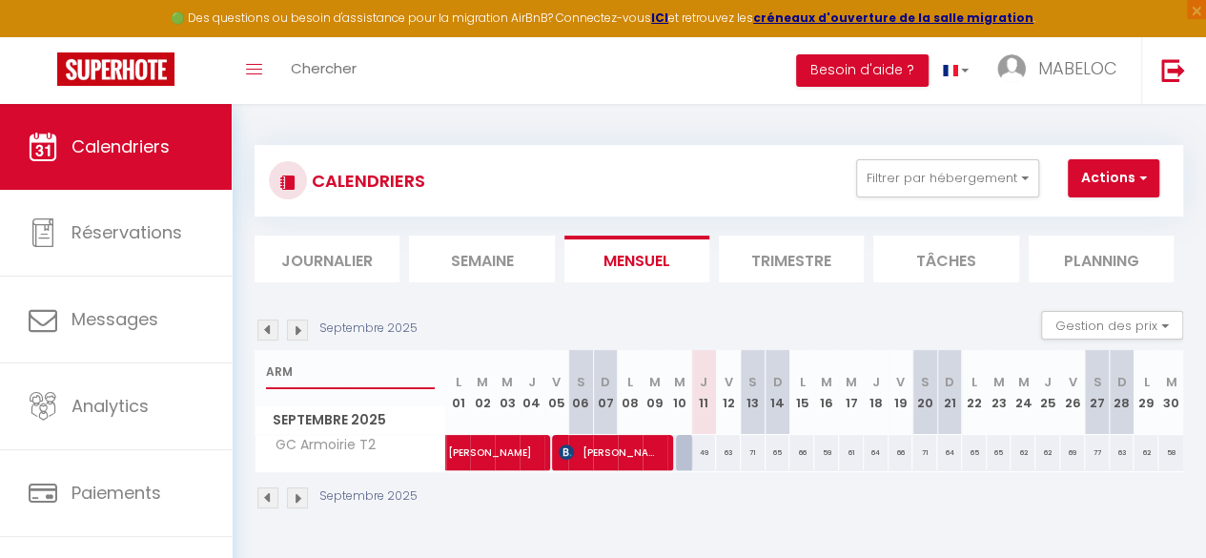
click at [334, 380] on input "ARM" at bounding box center [350, 372] width 169 height 34
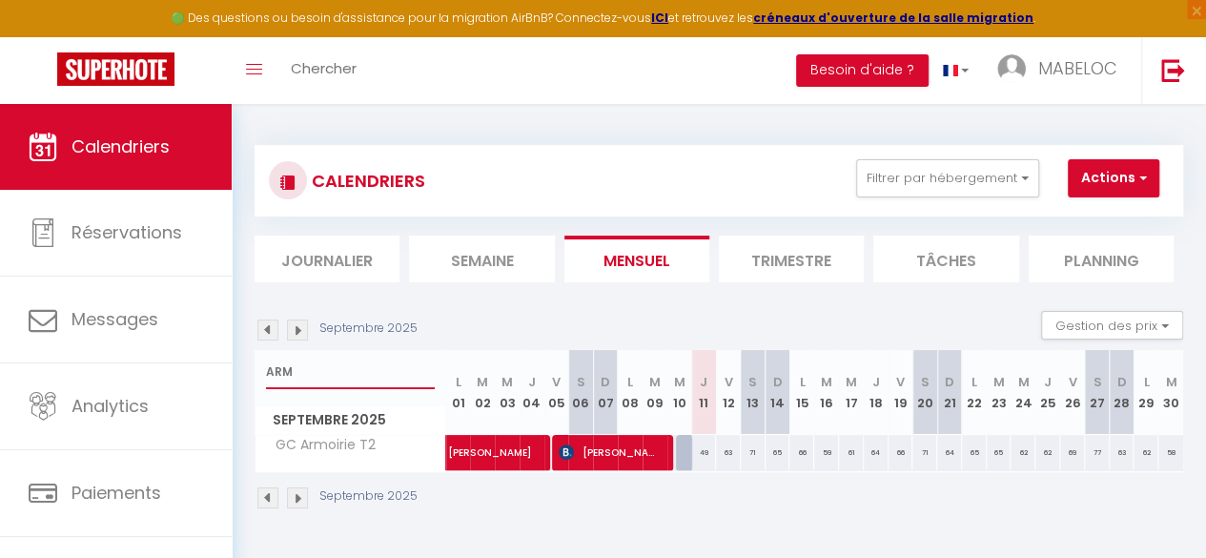
click at [334, 380] on input "ARM" at bounding box center [350, 372] width 169 height 34
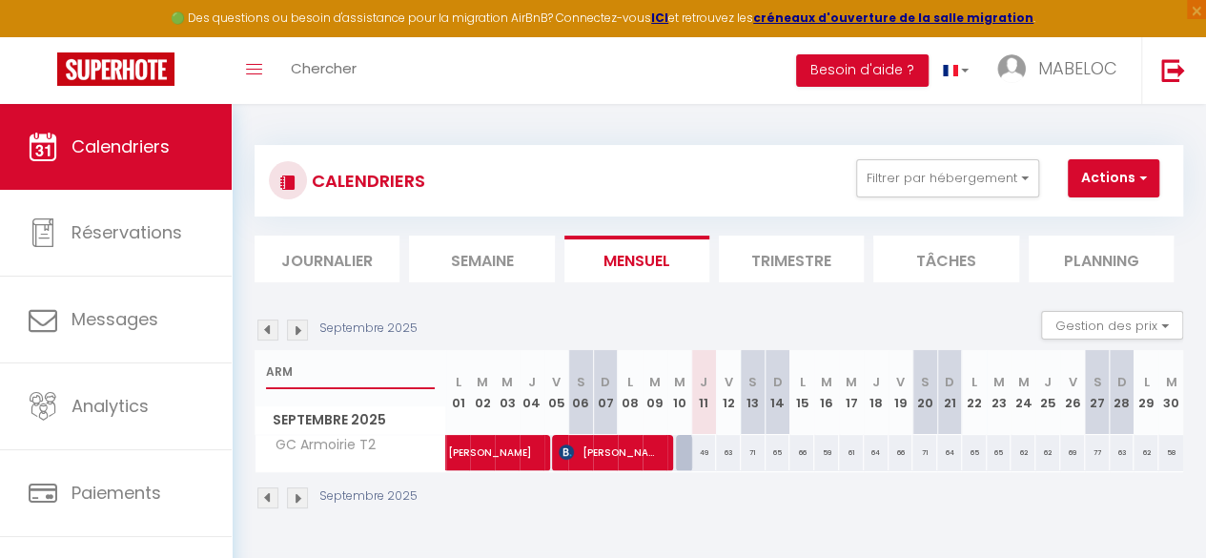
click at [334, 380] on input "ARM" at bounding box center [350, 372] width 169 height 34
type input "ARM"
click at [293, 329] on img at bounding box center [297, 329] width 21 height 21
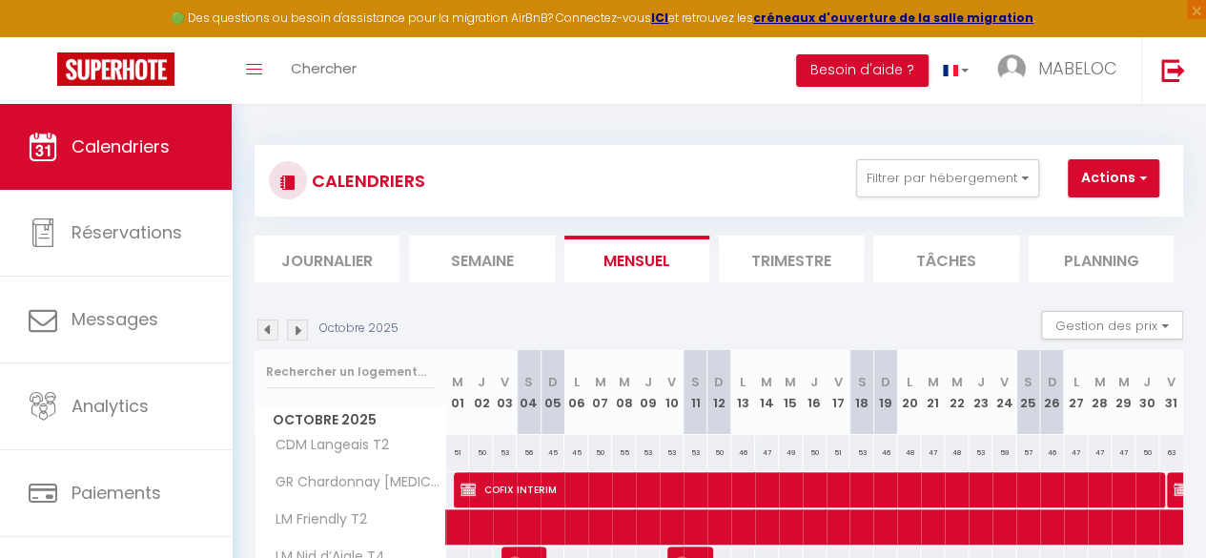
click at [307, 377] on input "text" at bounding box center [350, 372] width 169 height 34
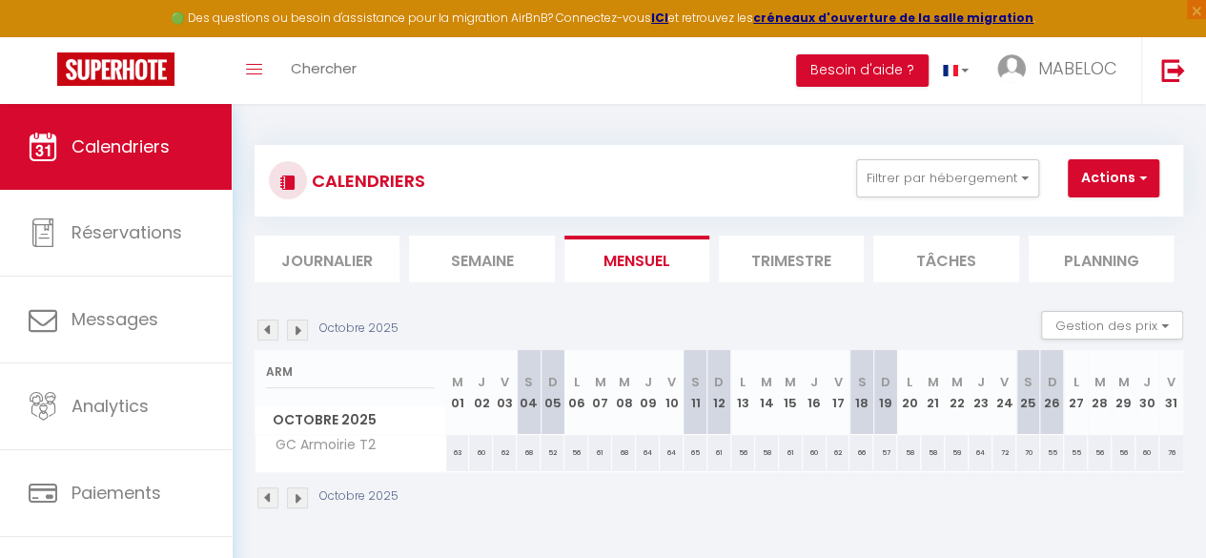
type input "ARM"
click at [291, 337] on img at bounding box center [297, 329] width 21 height 21
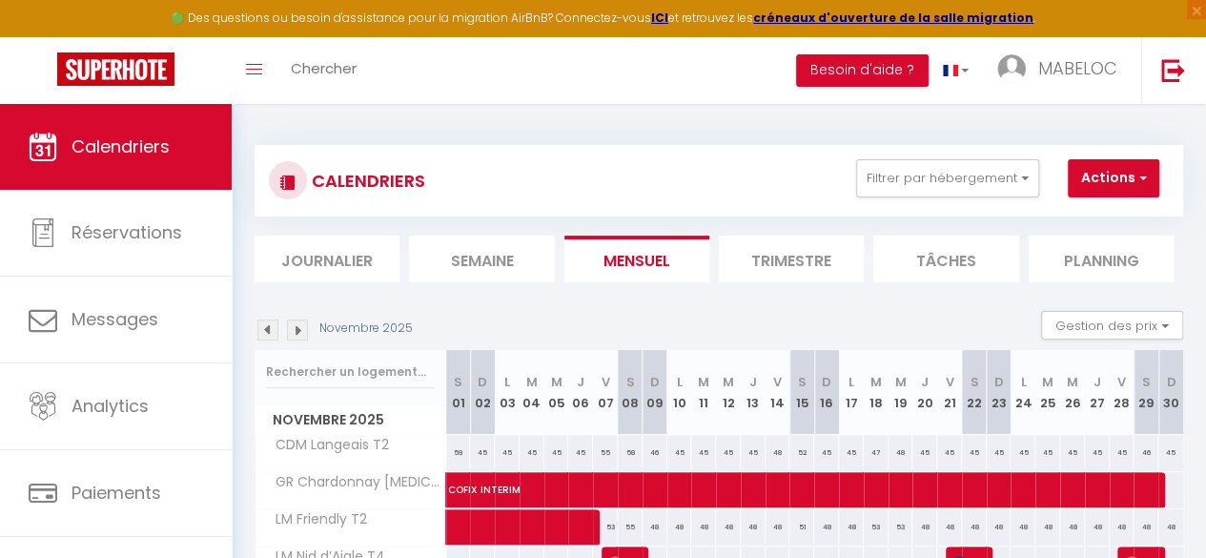
drag, startPoint x: 291, startPoint y: 337, endPoint x: 299, endPoint y: 361, distance: 26.2
click at [299, 361] on div at bounding box center [351, 372] width 190 height 44
click at [291, 373] on input "text" at bounding box center [350, 372] width 169 height 34
type input "ARM"
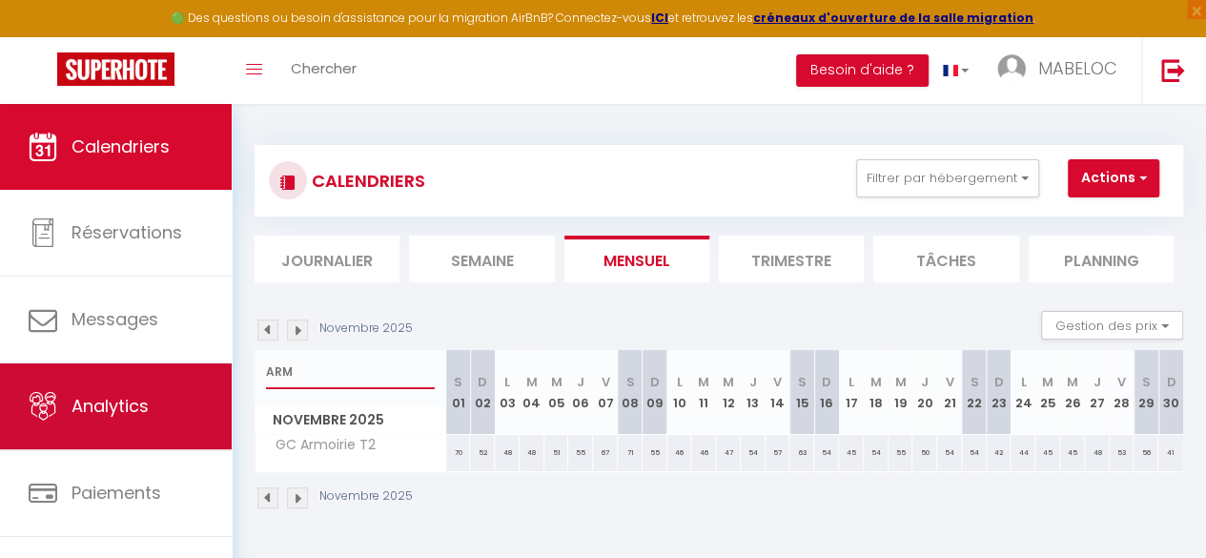
drag, startPoint x: 307, startPoint y: 366, endPoint x: 142, endPoint y: 380, distance: 165.5
click at [142, 380] on div "🟢 Des questions ou besoin d'assistance pour la migration AirBnB? Connectez-vous…" at bounding box center [603, 327] width 1206 height 447
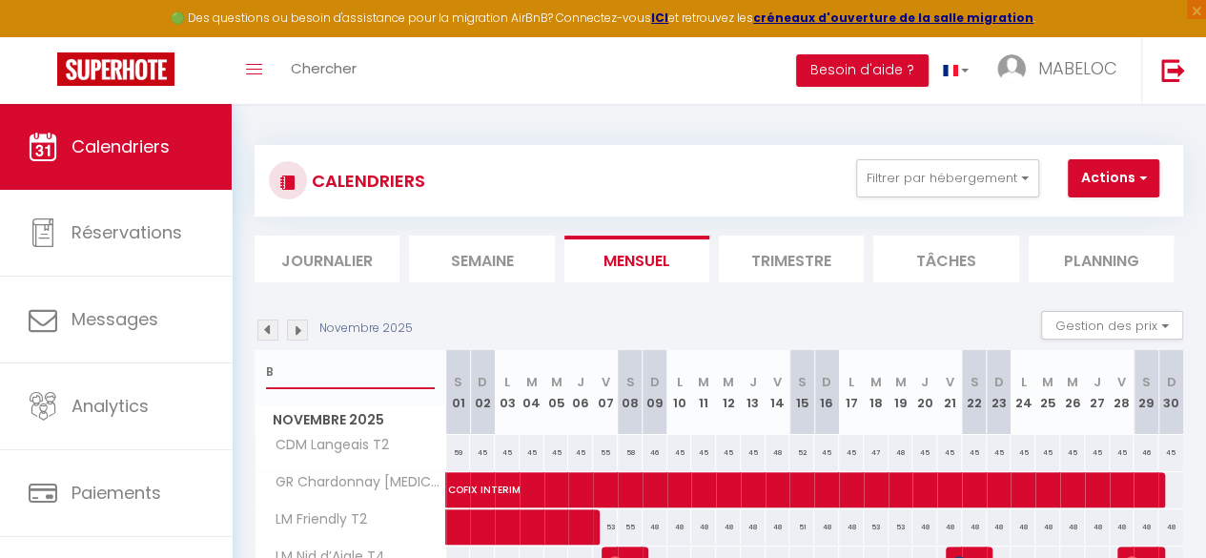
click at [307, 357] on input "B" at bounding box center [350, 372] width 169 height 34
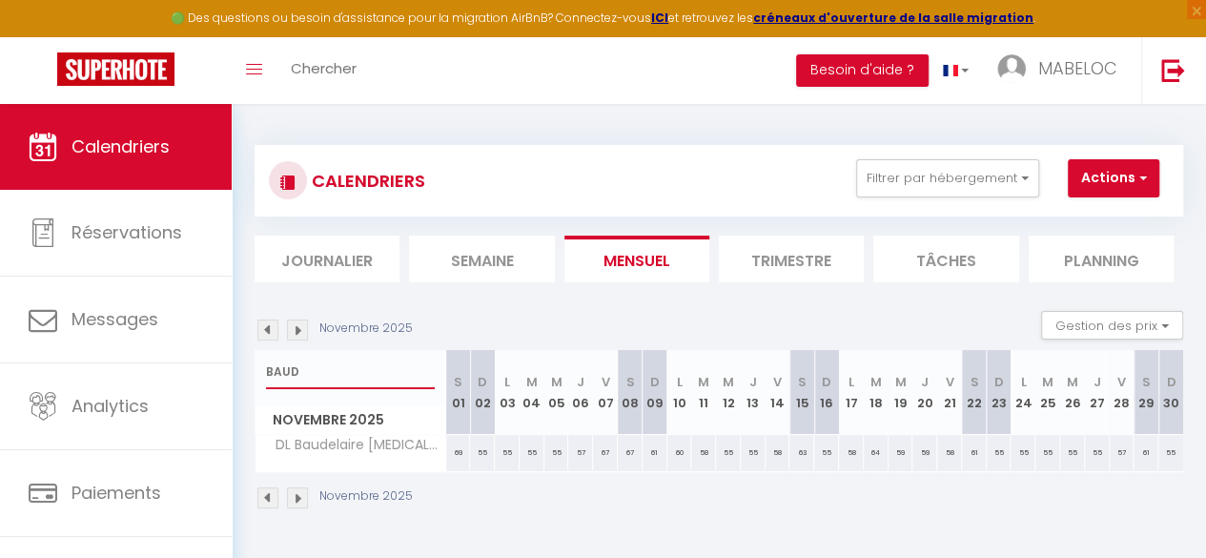
type input "BAUD"
click at [265, 331] on img at bounding box center [268, 329] width 21 height 21
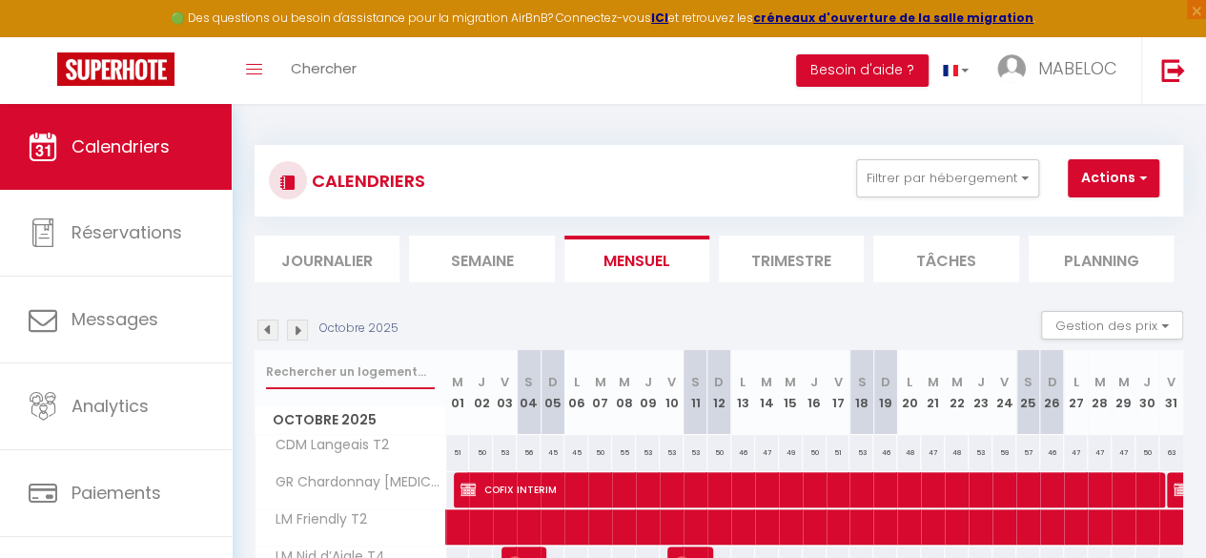
click at [299, 367] on input "text" at bounding box center [350, 372] width 169 height 34
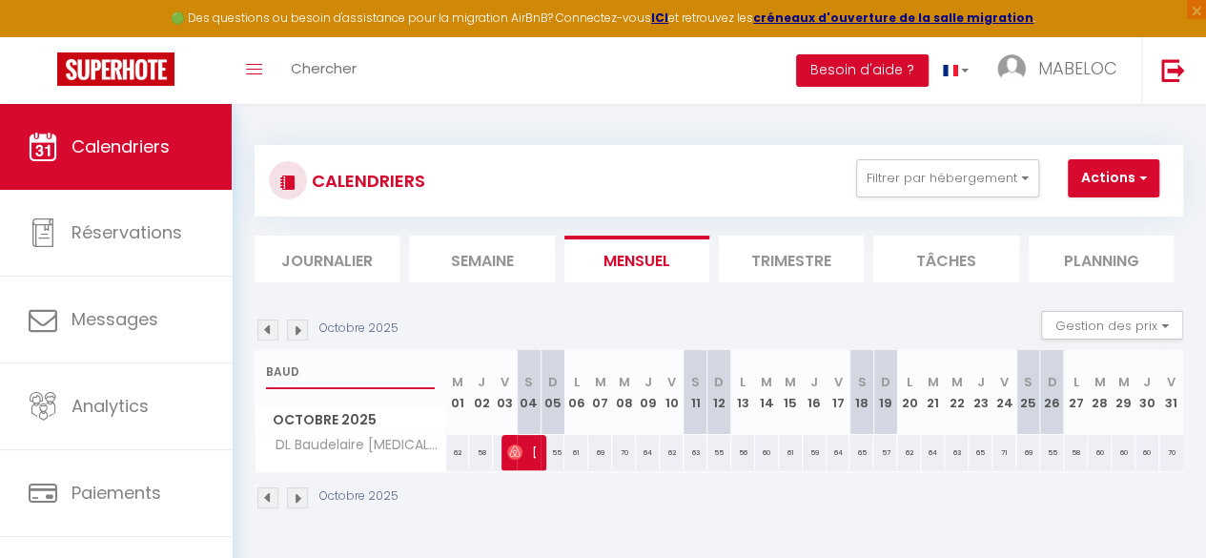
type input "BAUD"
click at [449, 241] on li "Semaine" at bounding box center [481, 259] width 145 height 47
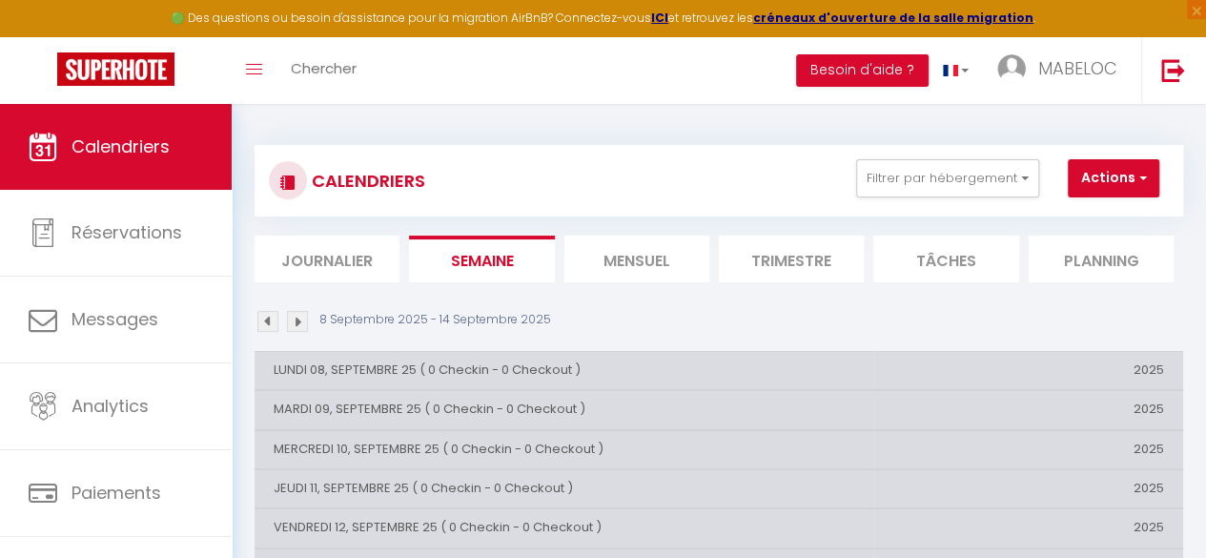
click at [449, 241] on li "Semaine" at bounding box center [481, 259] width 145 height 47
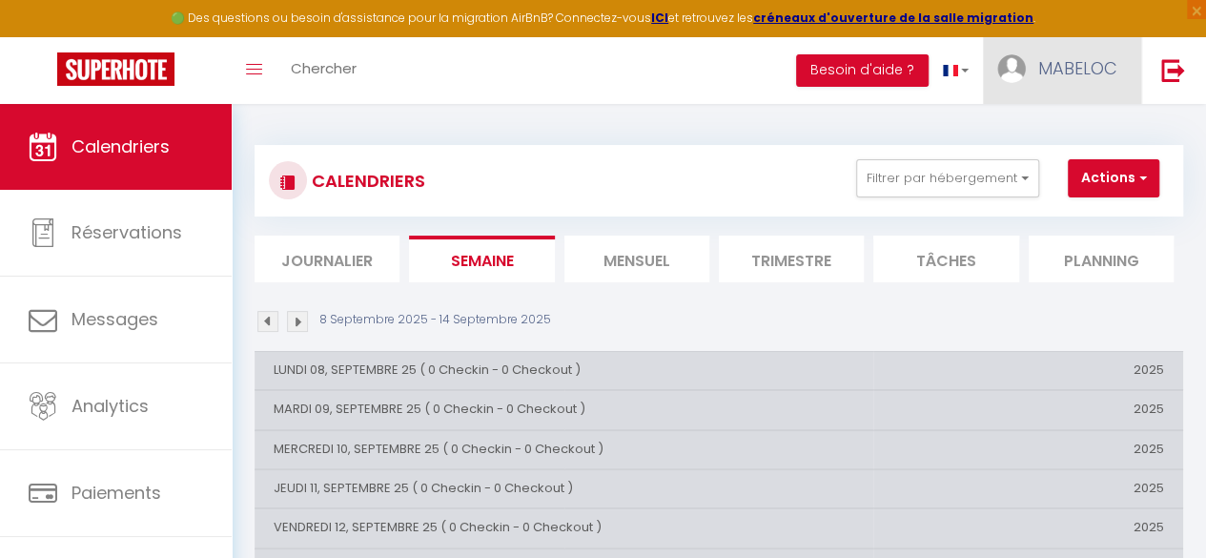
click at [1075, 75] on span "MABELOC" at bounding box center [1078, 68] width 79 height 24
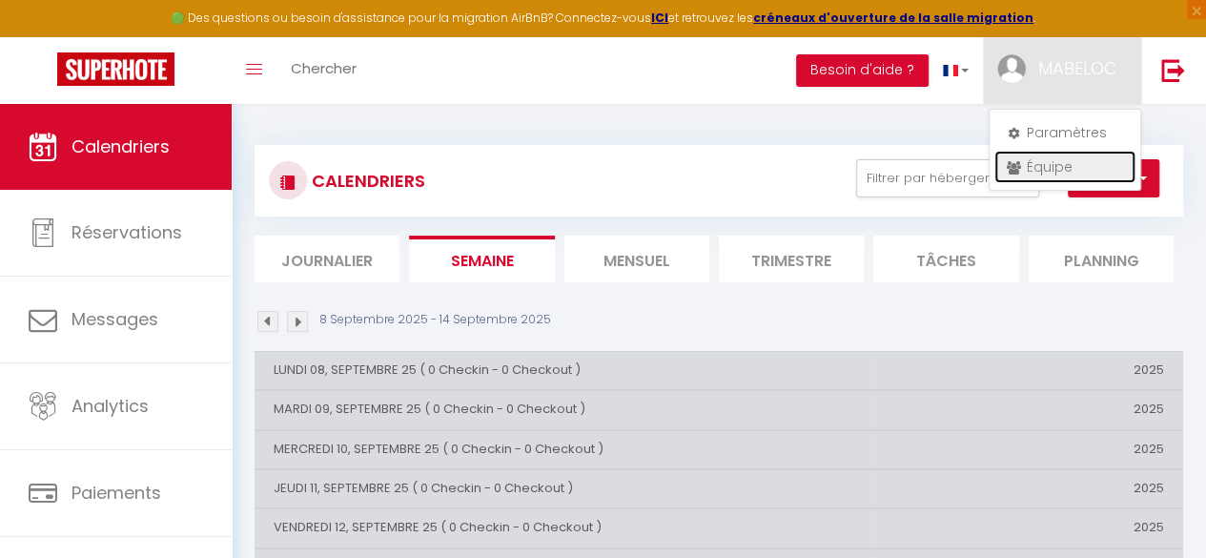
click at [1069, 168] on link "Équipe" at bounding box center [1065, 167] width 141 height 32
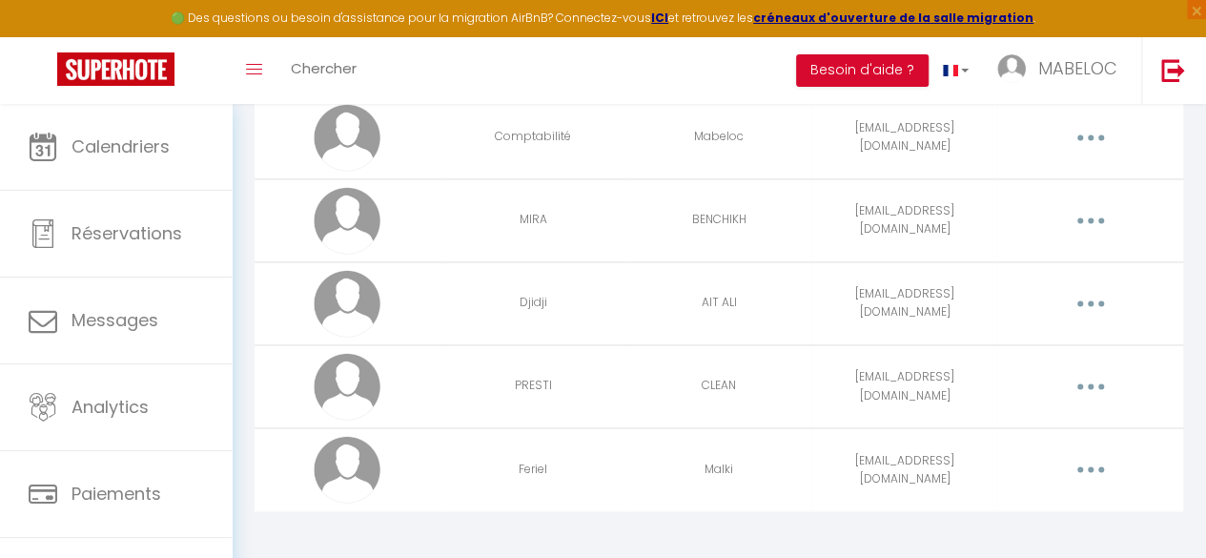
scroll to position [1419, 0]
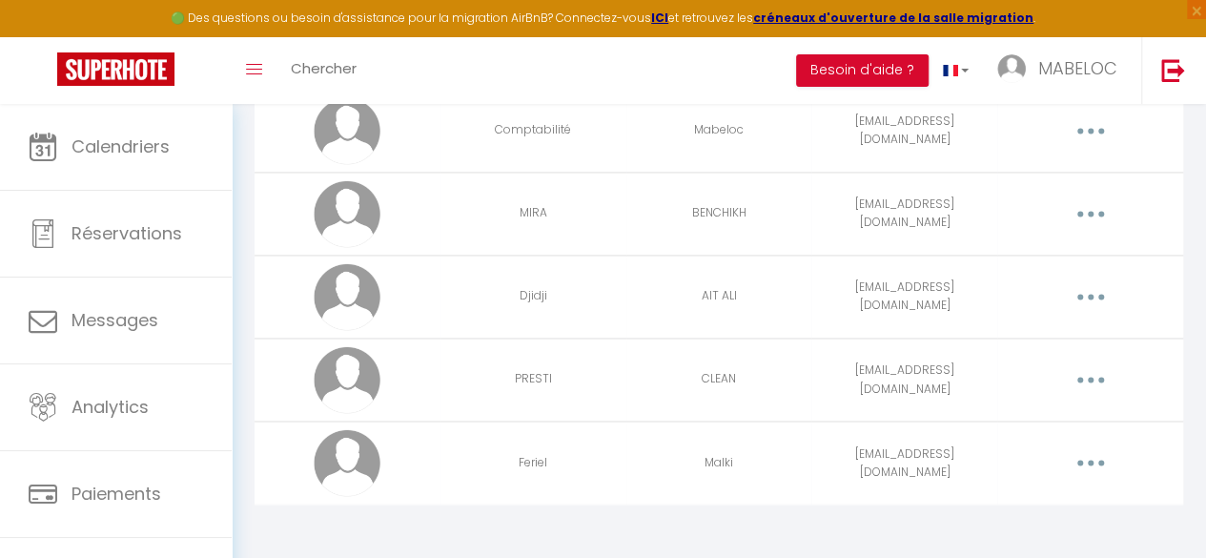
click at [1110, 452] on button "button" at bounding box center [1090, 462] width 51 height 36
click at [1020, 493] on link "Editer" at bounding box center [1039, 509] width 141 height 32
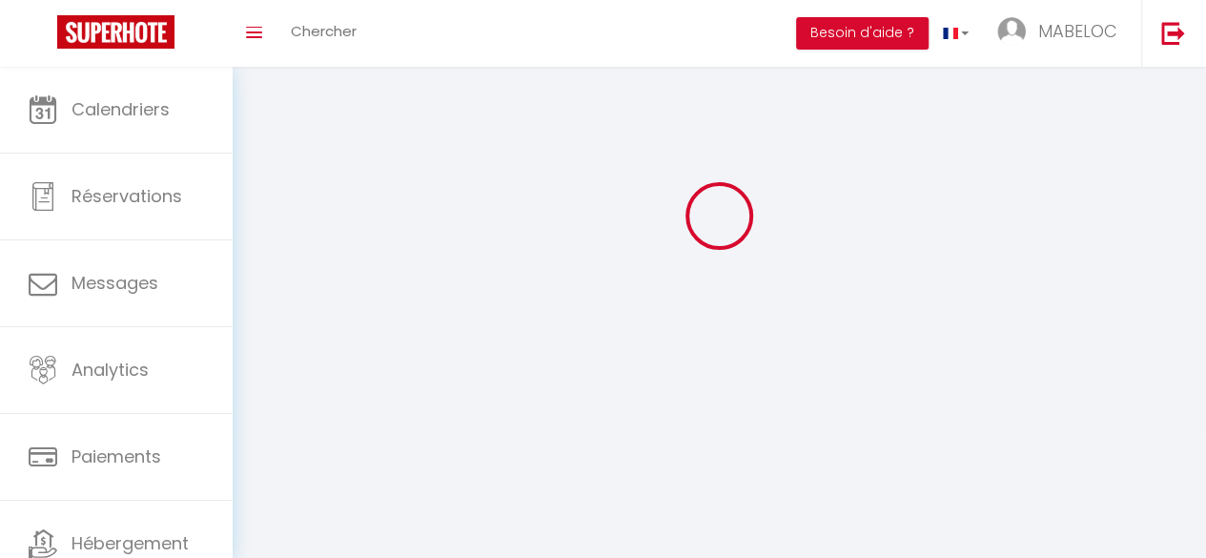
type input "Feriel"
type input "Malki"
type input "[EMAIL_ADDRESS][DOMAIN_NAME]"
type textarea "[URL][DOMAIN_NAME]"
checkbox input "true"
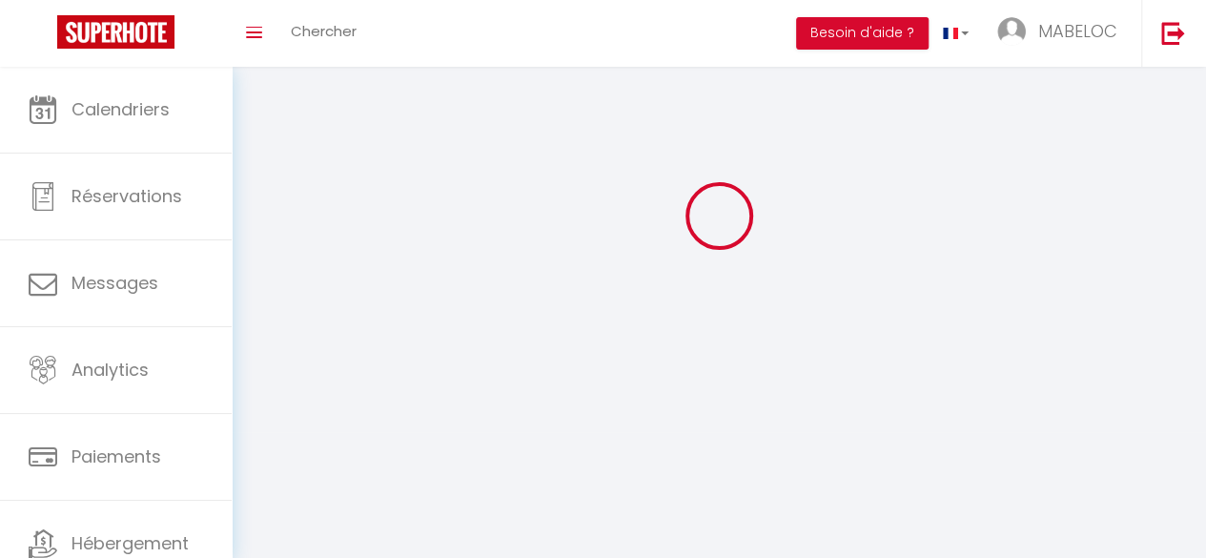
checkbox input "true"
checkbox input "false"
checkbox input "true"
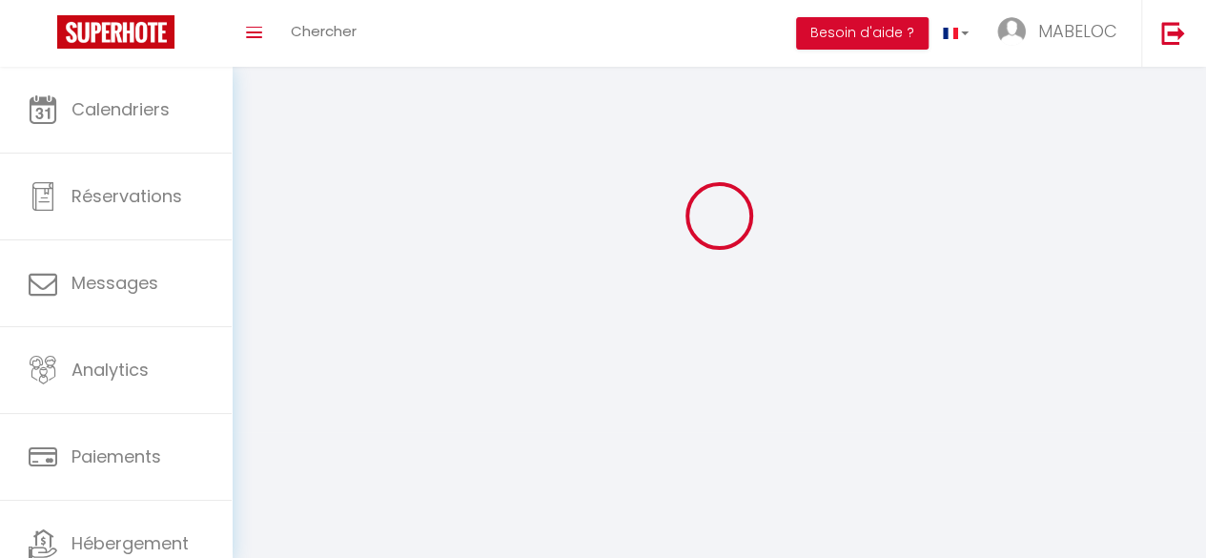
checkbox input "true"
checkbox input "false"
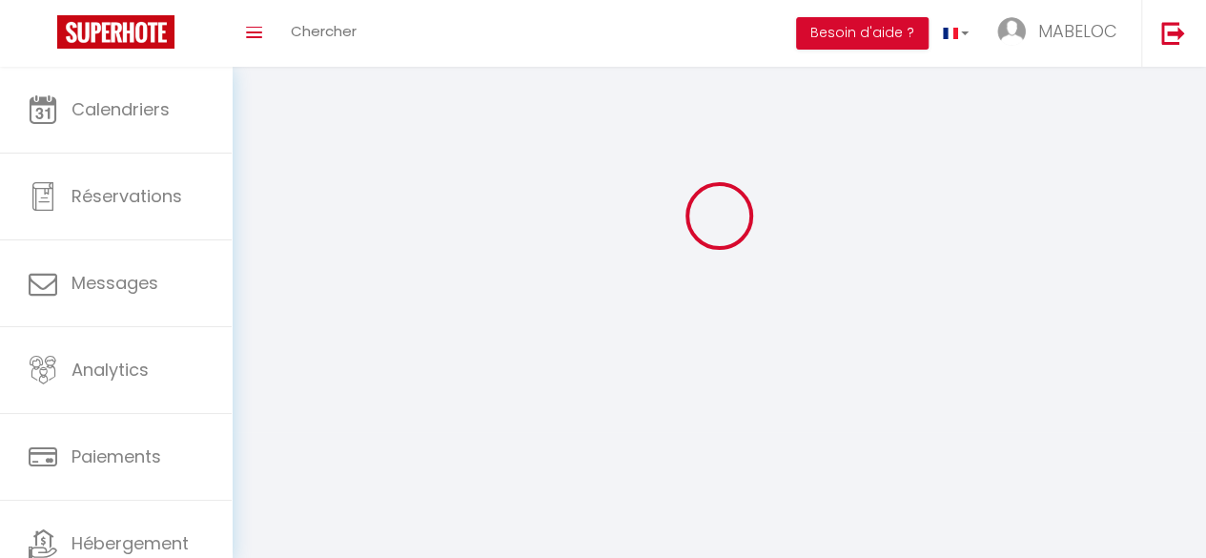
checkbox input "false"
select select
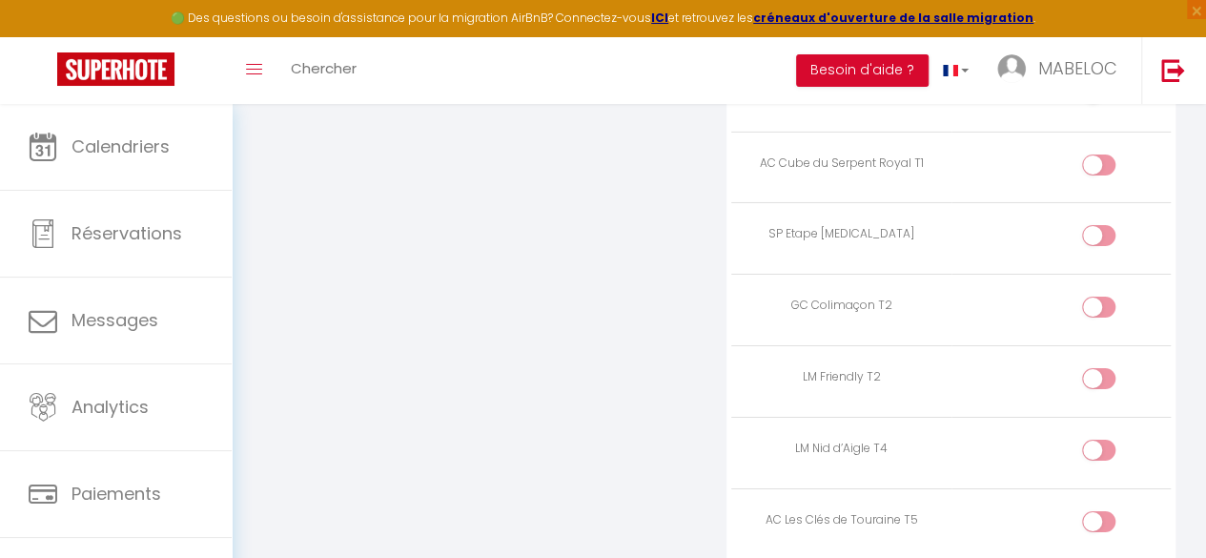
scroll to position [3188, 0]
click at [1106, 299] on input "checkbox" at bounding box center [1115, 313] width 33 height 29
checkbox input "true"
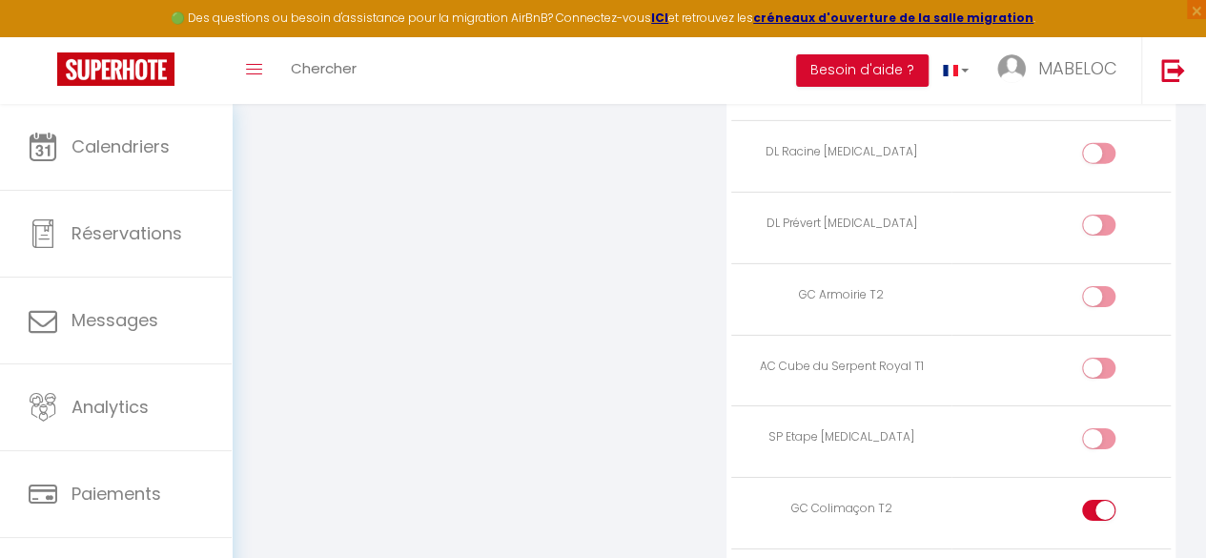
scroll to position [2957, 0]
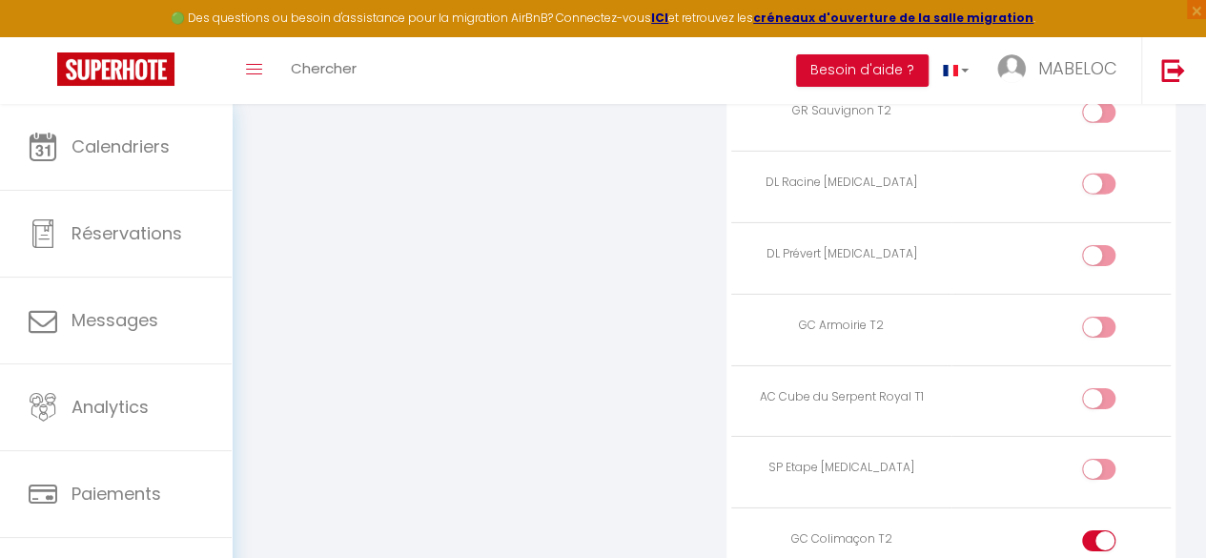
click at [1103, 317] on input "checkbox" at bounding box center [1115, 331] width 33 height 29
checkbox input "true"
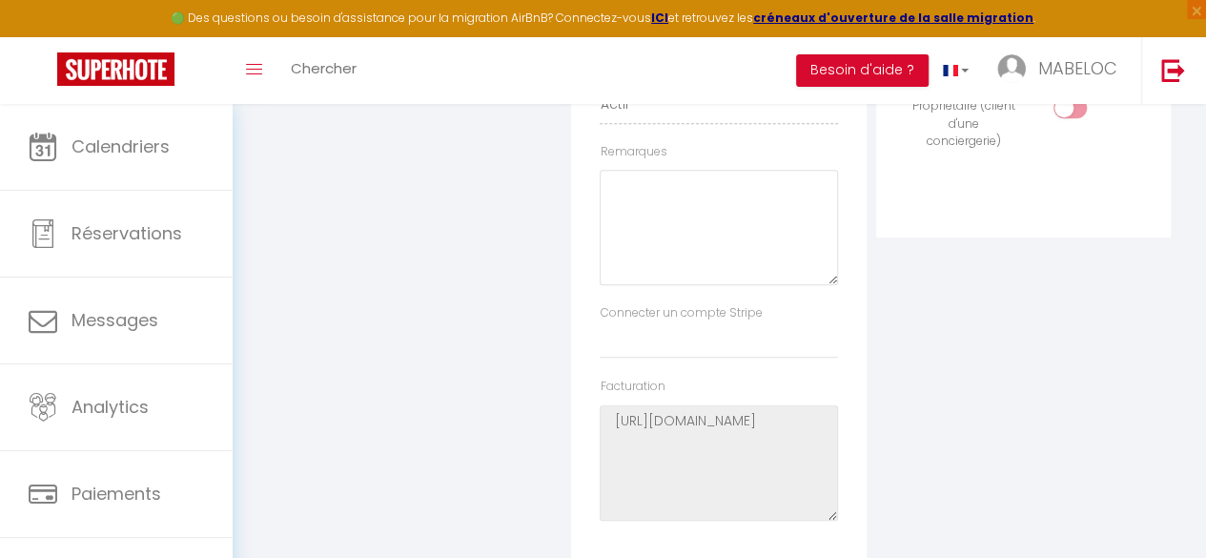
scroll to position [0, 0]
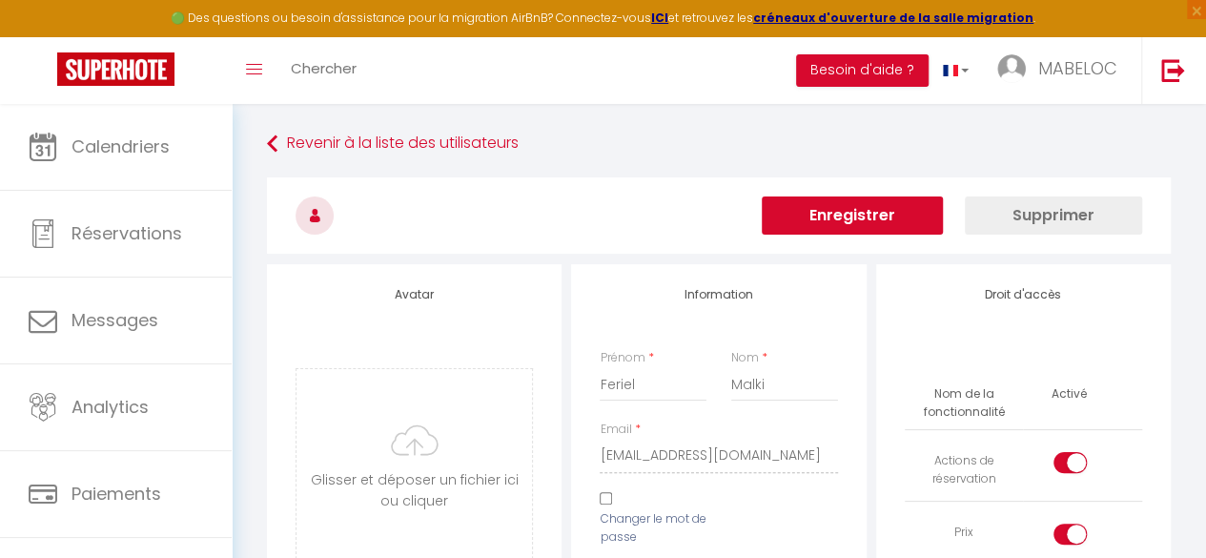
click at [826, 213] on button "Enregistrer" at bounding box center [852, 215] width 181 height 38
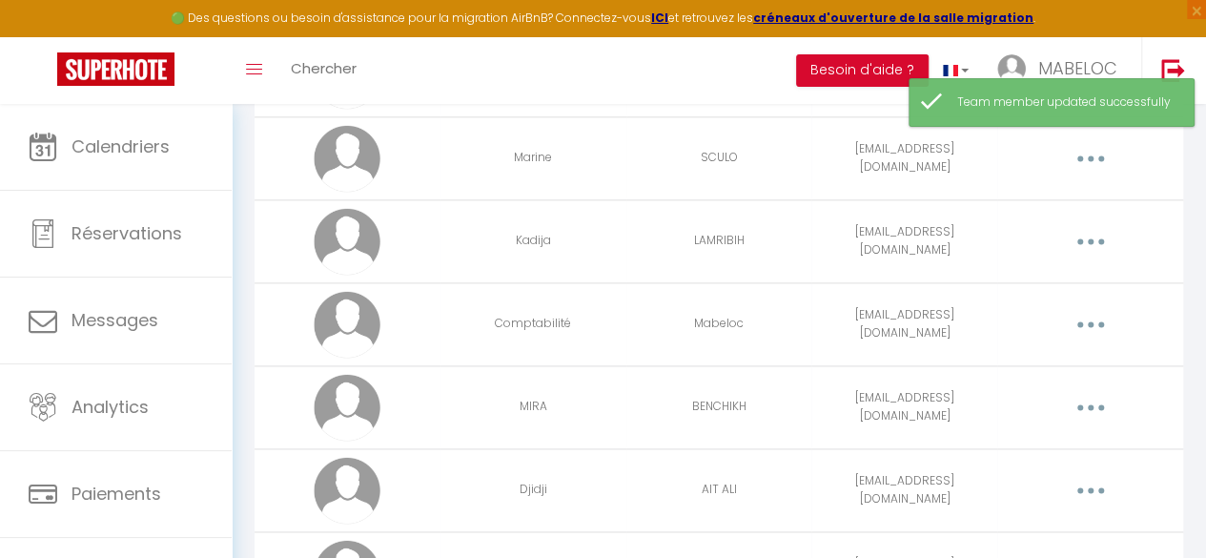
scroll to position [1419, 0]
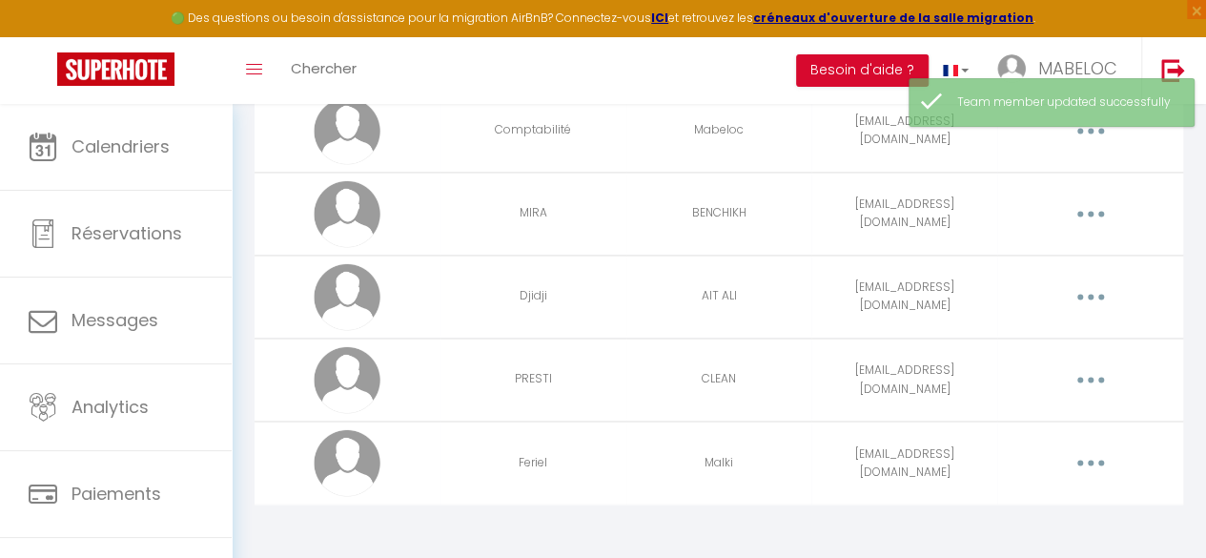
click at [1070, 452] on button "button" at bounding box center [1090, 462] width 51 height 36
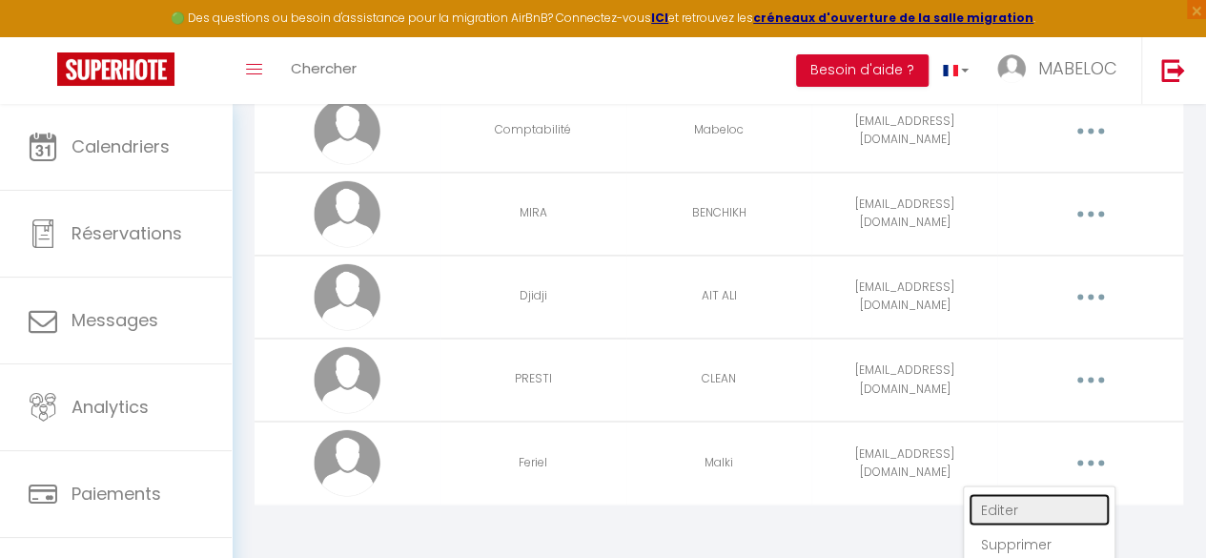
click at [1001, 501] on link "Editer" at bounding box center [1039, 509] width 141 height 32
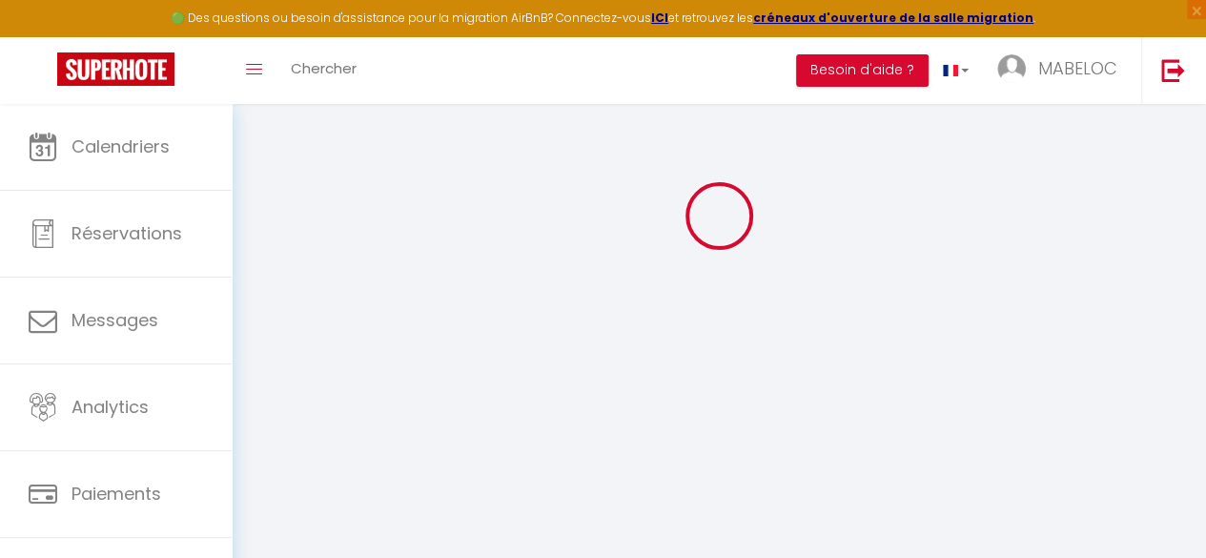
type input "Feriel"
type input "Malki"
type input "[EMAIL_ADDRESS][DOMAIN_NAME]"
type textarea "[URL][DOMAIN_NAME]"
checkbox input "true"
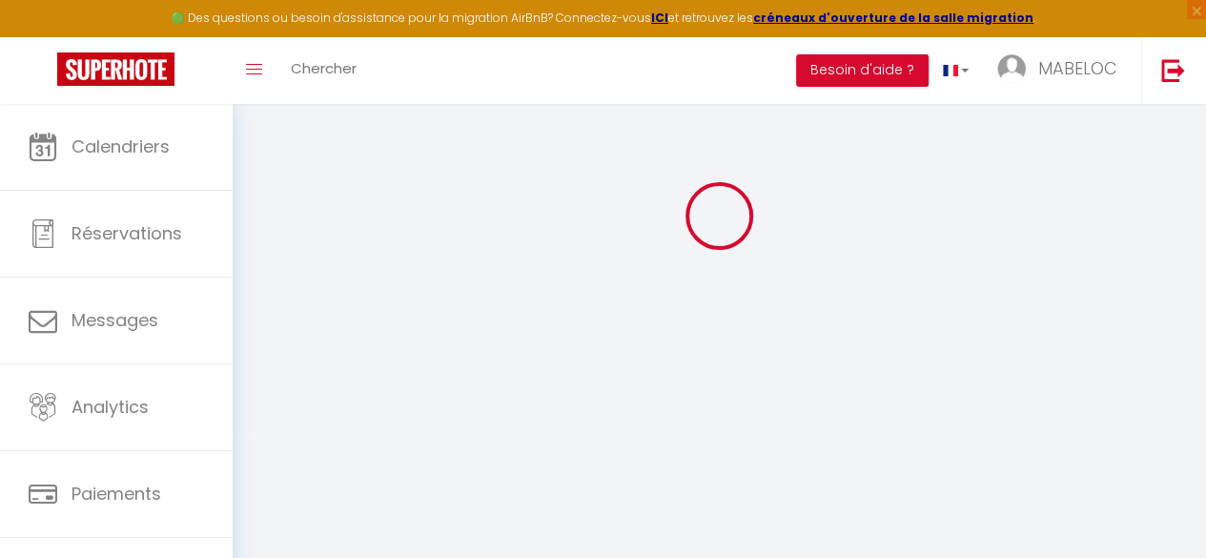
checkbox input "true"
checkbox input "false"
checkbox input "true"
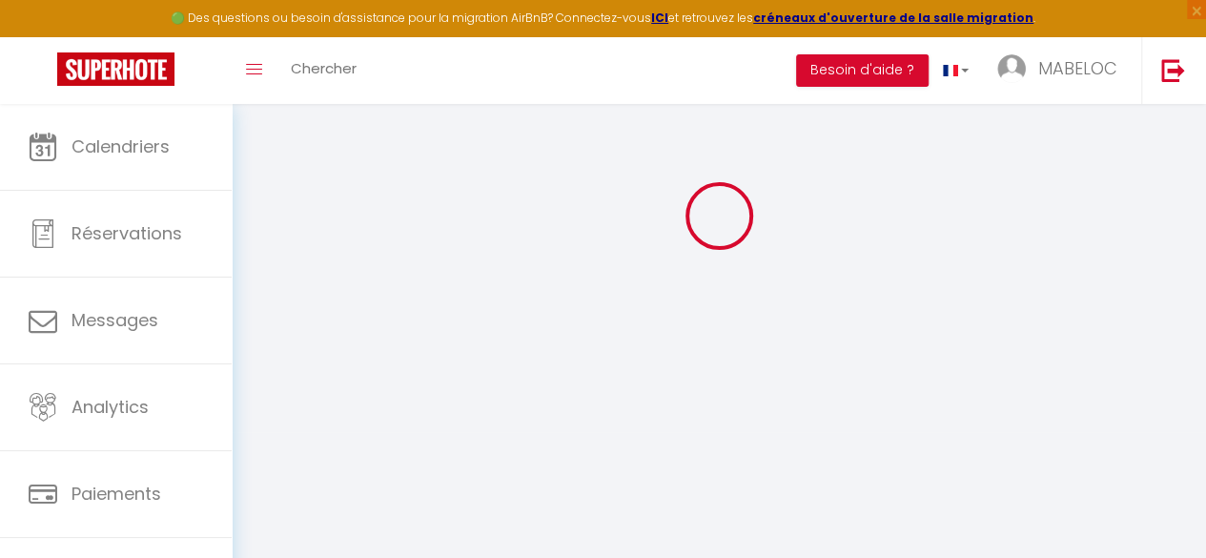
checkbox input "true"
checkbox input "false"
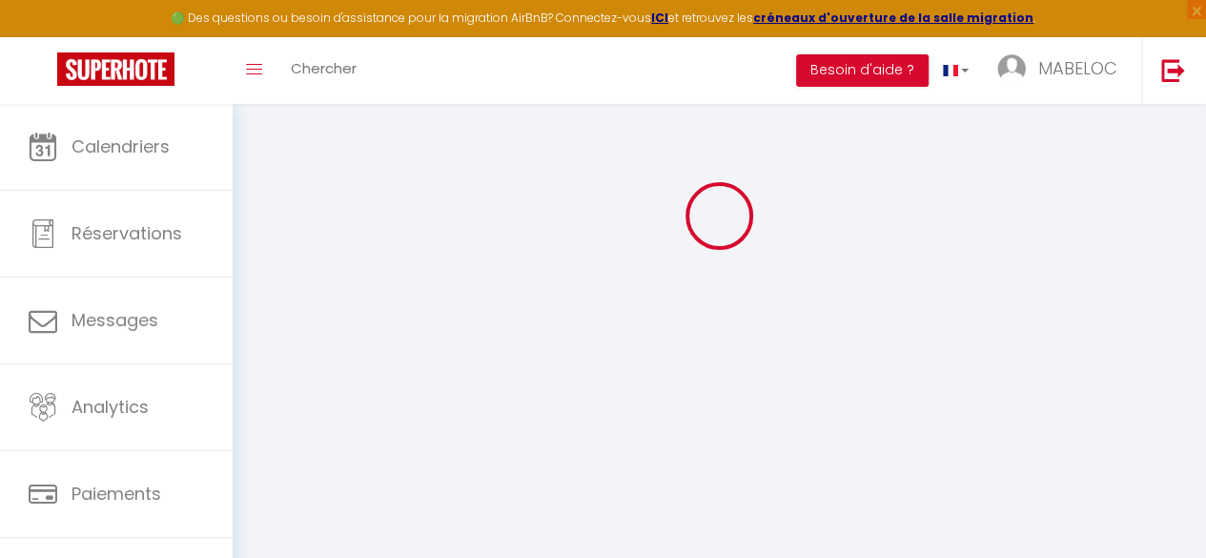
checkbox input "false"
select select
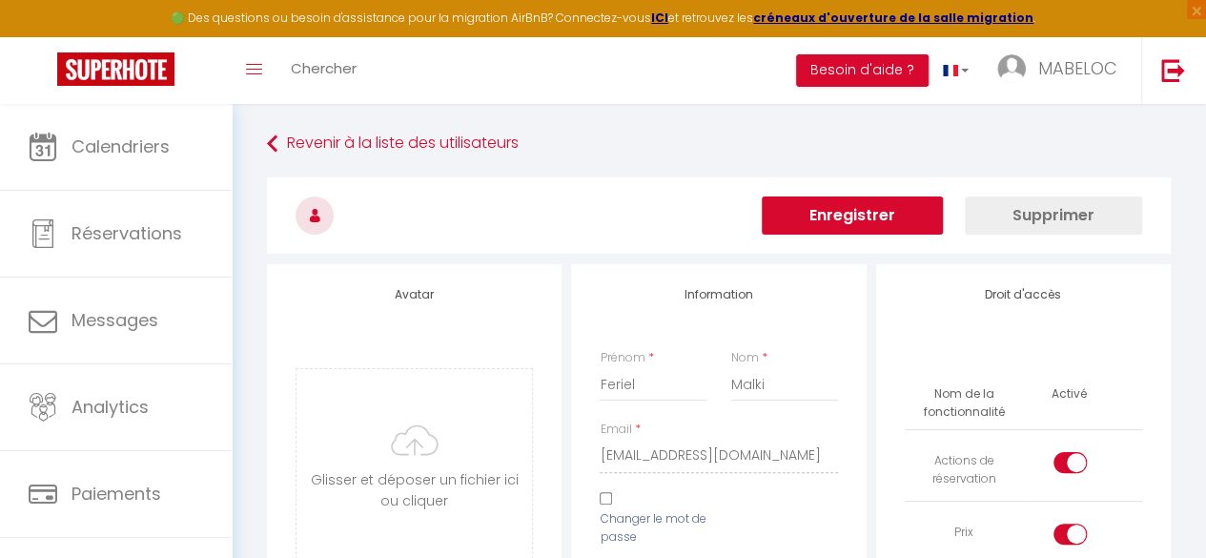
click at [871, 200] on button "Enregistrer" at bounding box center [852, 215] width 181 height 38
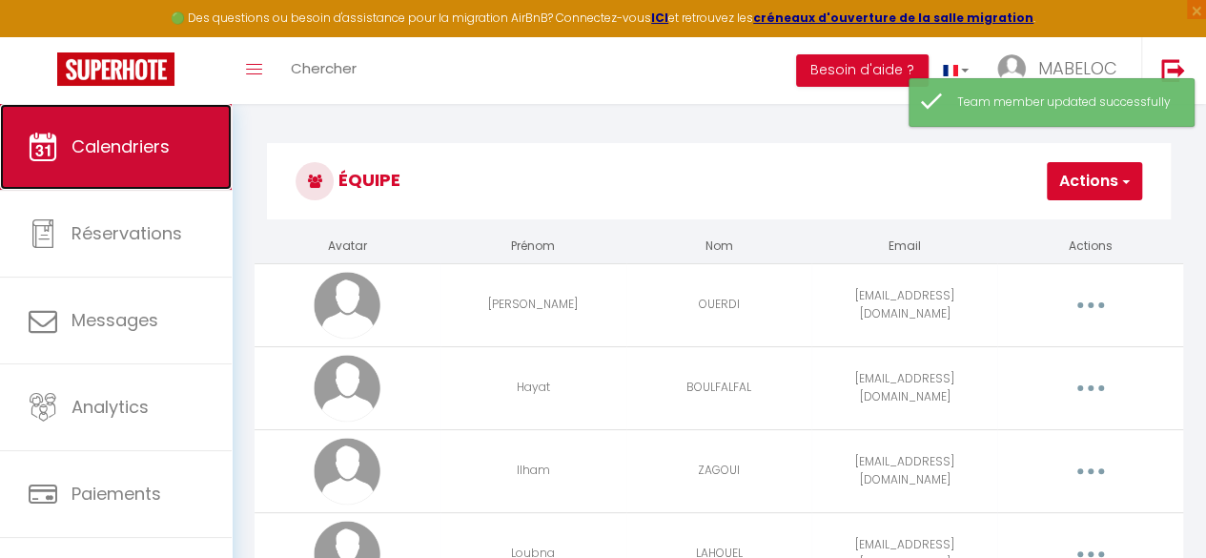
click at [124, 151] on span "Calendriers" at bounding box center [121, 146] width 98 height 24
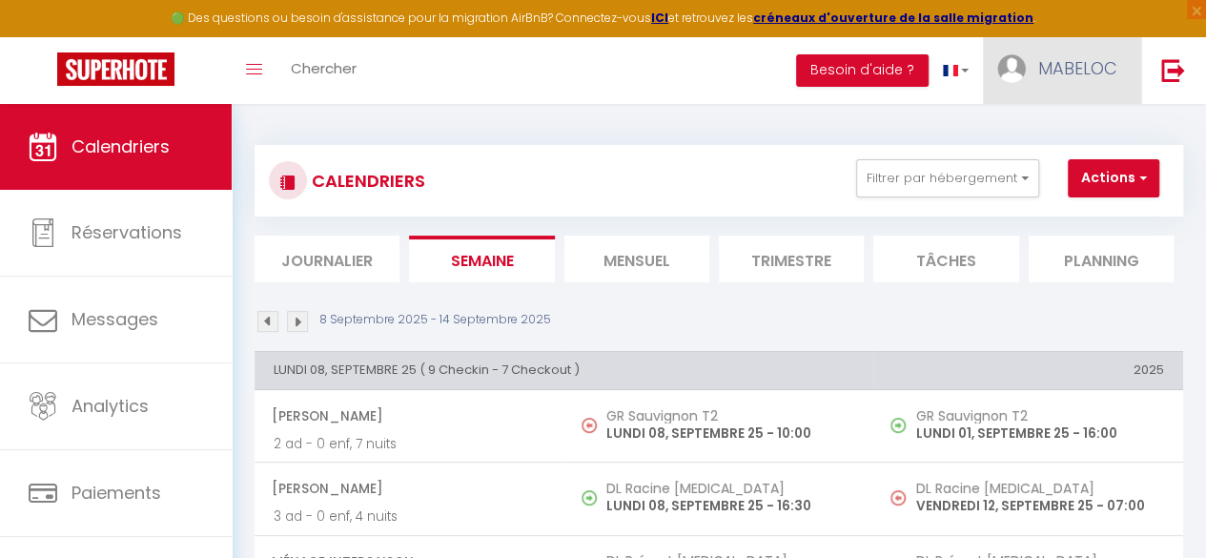
click at [1064, 61] on span "MABELOC" at bounding box center [1078, 68] width 79 height 24
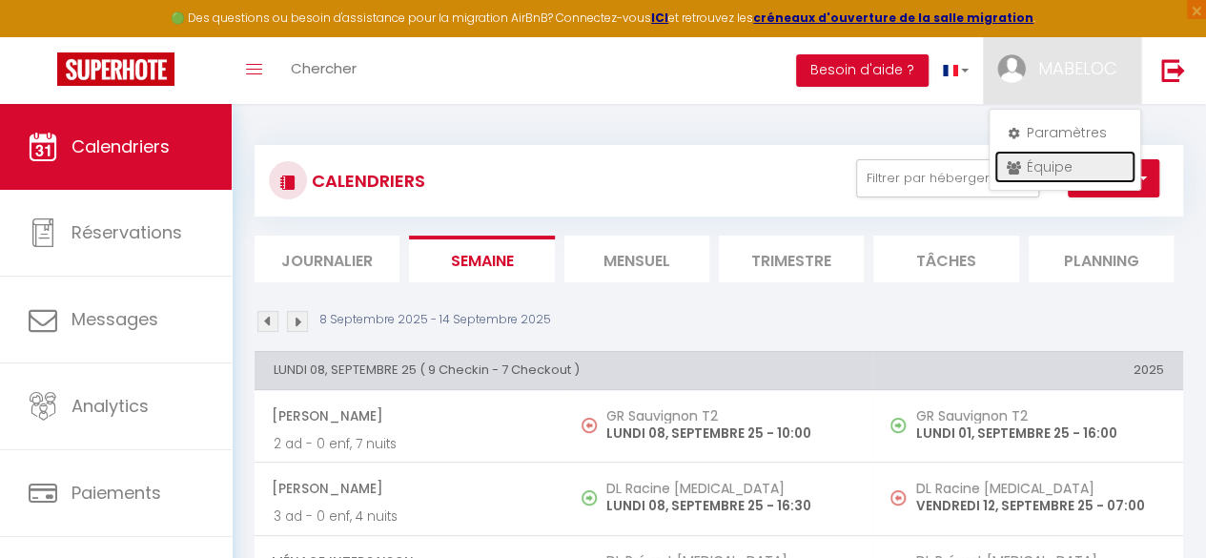
click at [1036, 165] on link "Équipe" at bounding box center [1065, 167] width 141 height 32
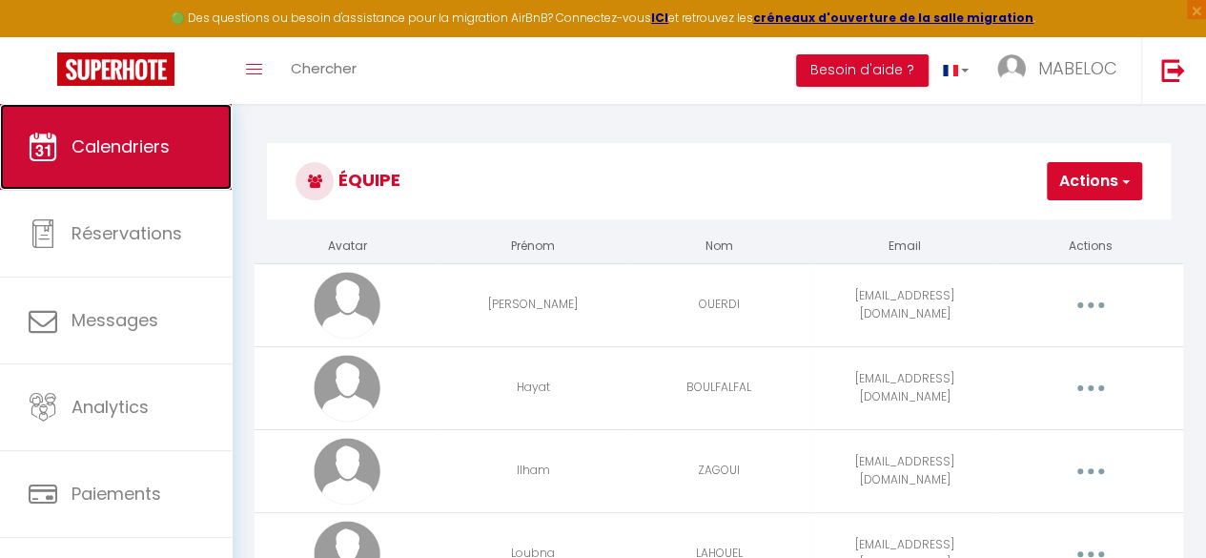
click at [144, 171] on link "Calendriers" at bounding box center [116, 147] width 232 height 86
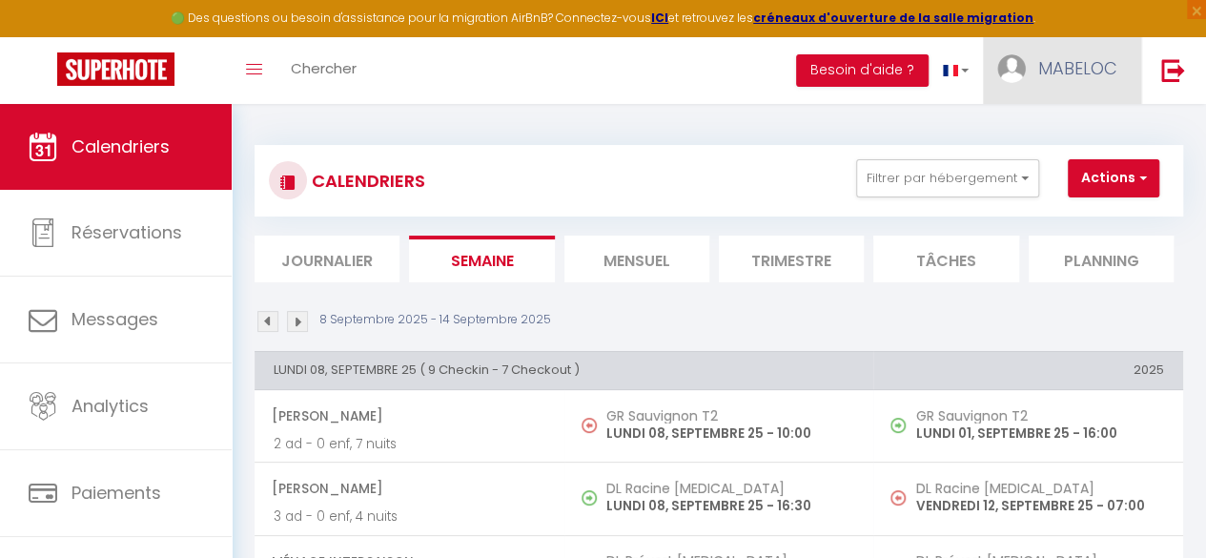
click at [1085, 77] on span "MABELOC" at bounding box center [1078, 68] width 79 height 24
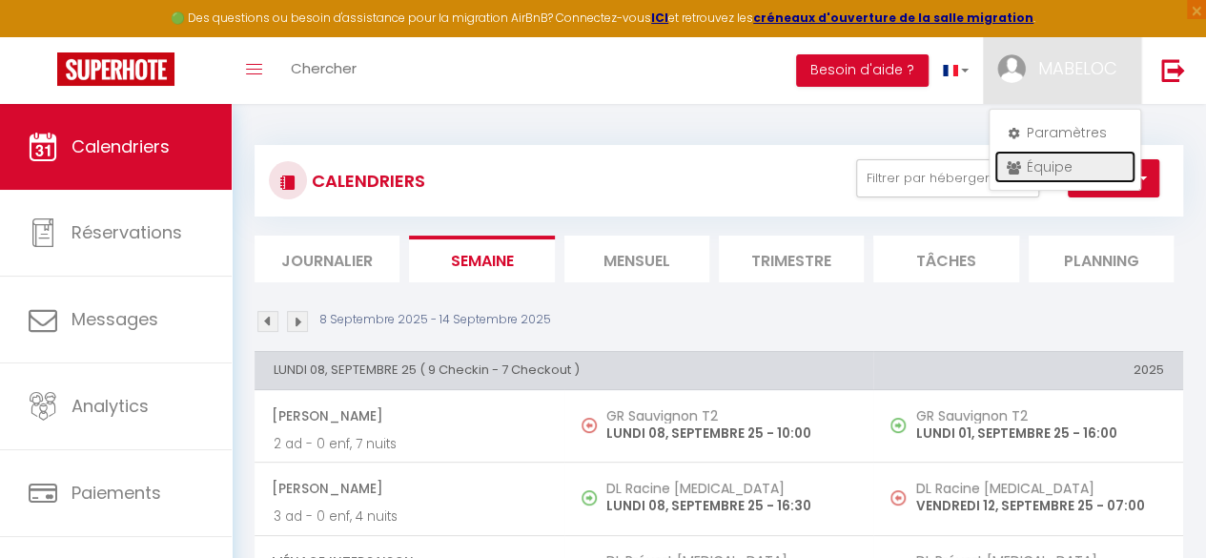
click at [1031, 157] on link "Équipe" at bounding box center [1065, 167] width 141 height 32
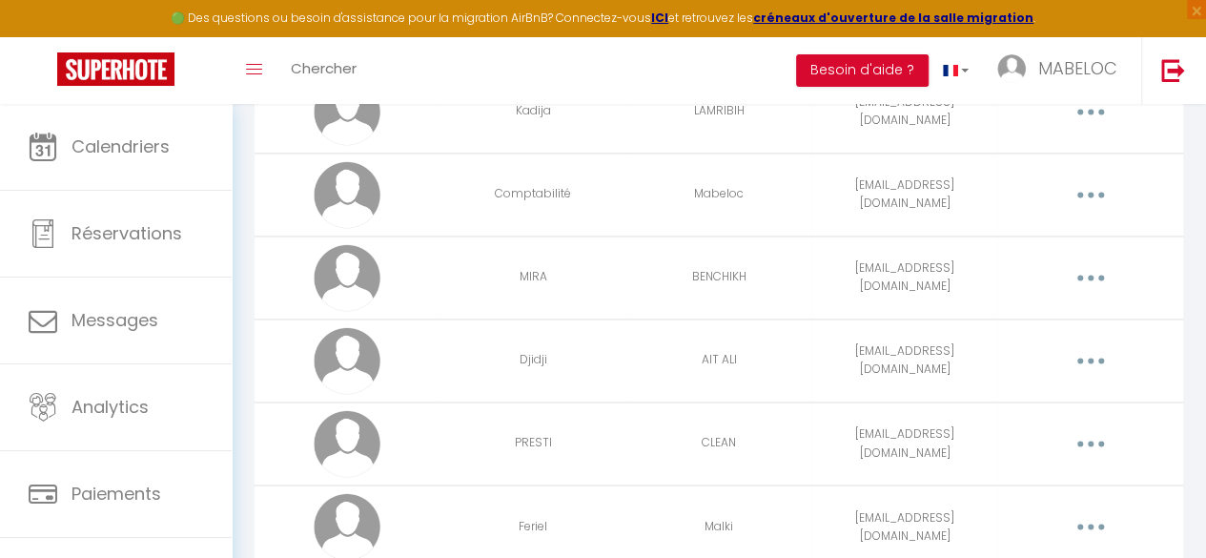
scroll to position [1419, 0]
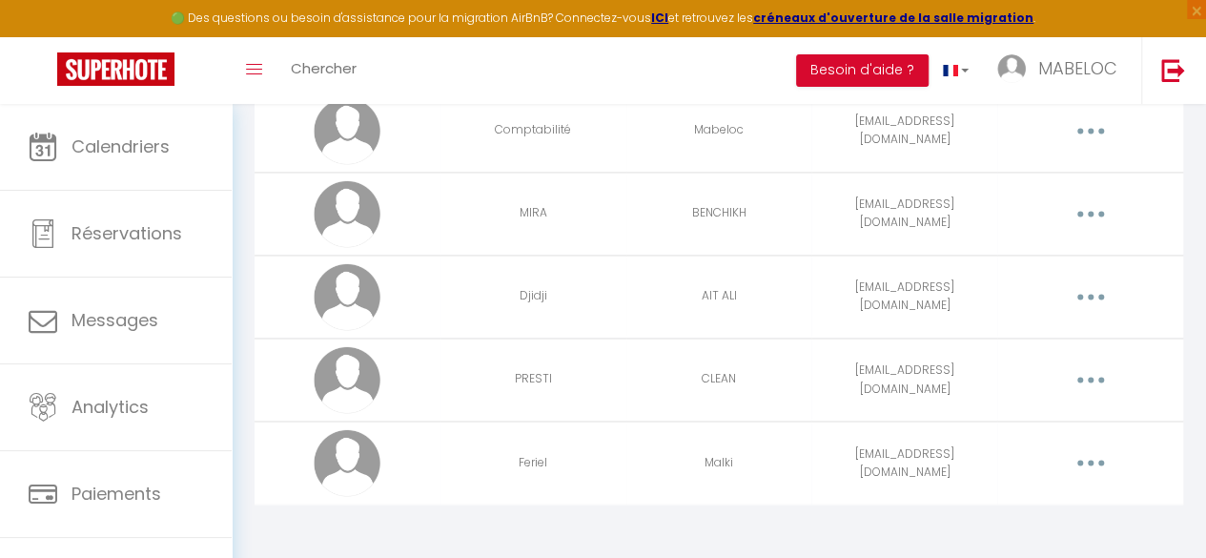
click at [1104, 453] on button "button" at bounding box center [1090, 462] width 51 height 36
click at [1012, 499] on link "Editer" at bounding box center [1039, 509] width 141 height 32
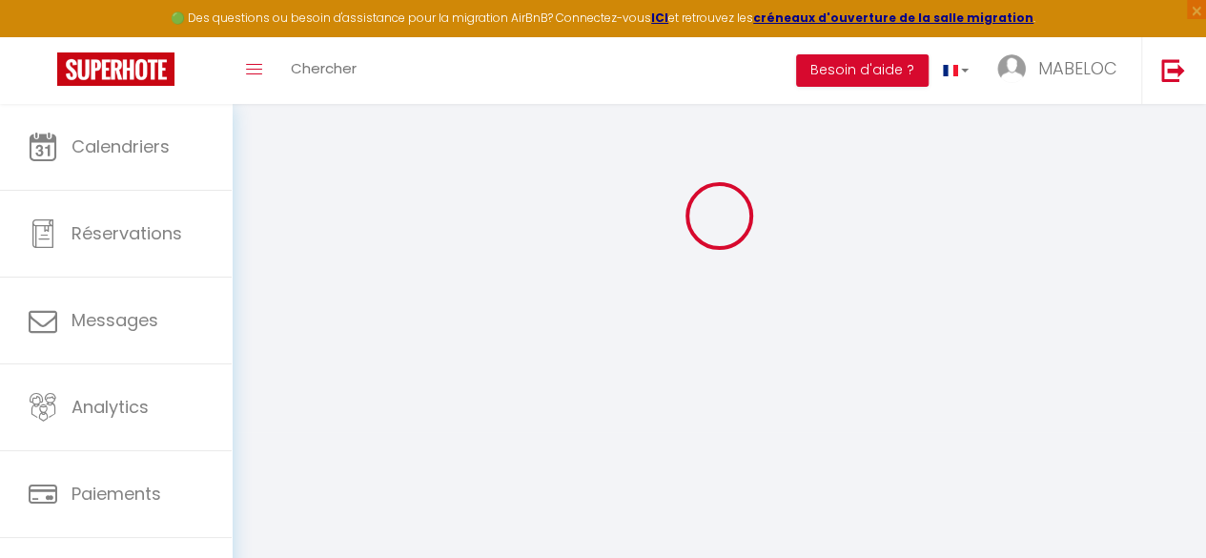
type input "Feriel"
type input "Malki"
type input "[EMAIL_ADDRESS][DOMAIN_NAME]"
type textarea "[URL][DOMAIN_NAME]"
checkbox input "true"
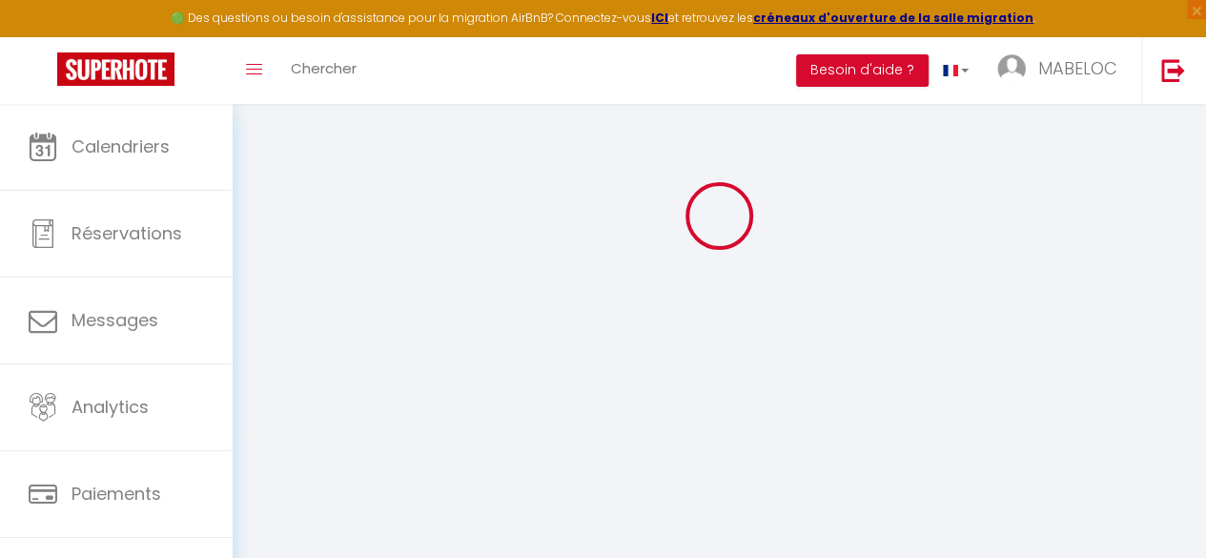
checkbox input "true"
checkbox input "false"
checkbox input "true"
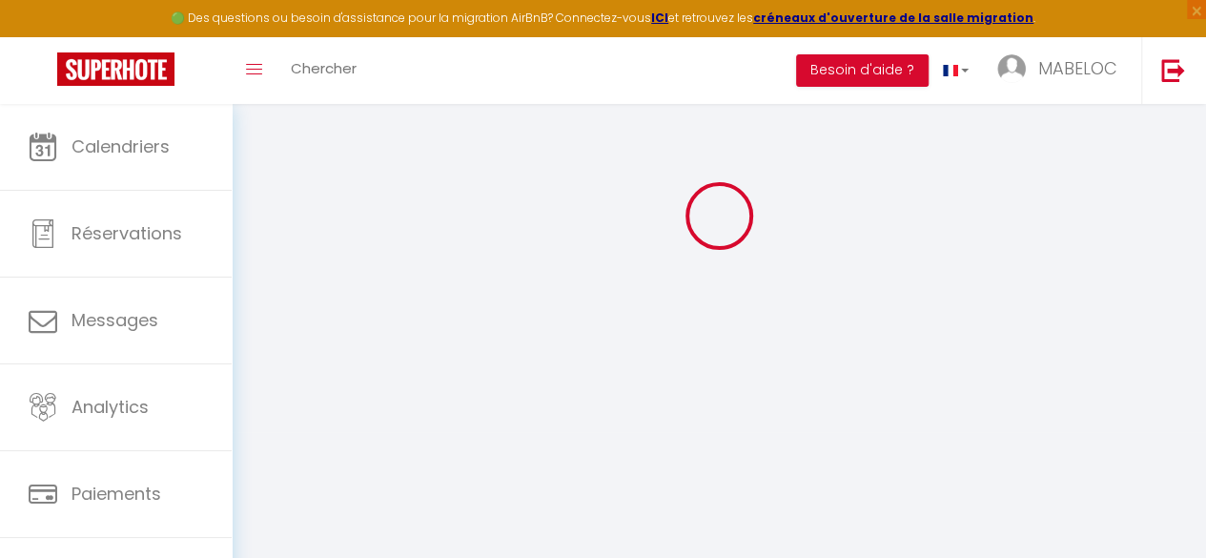
checkbox input "true"
checkbox input "false"
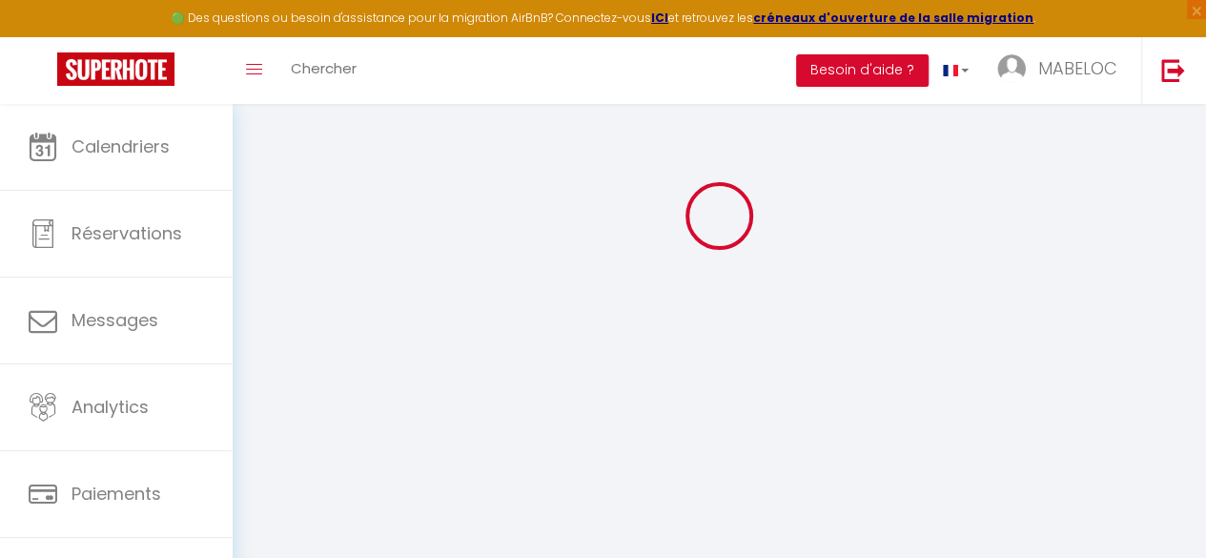
checkbox input "false"
select select
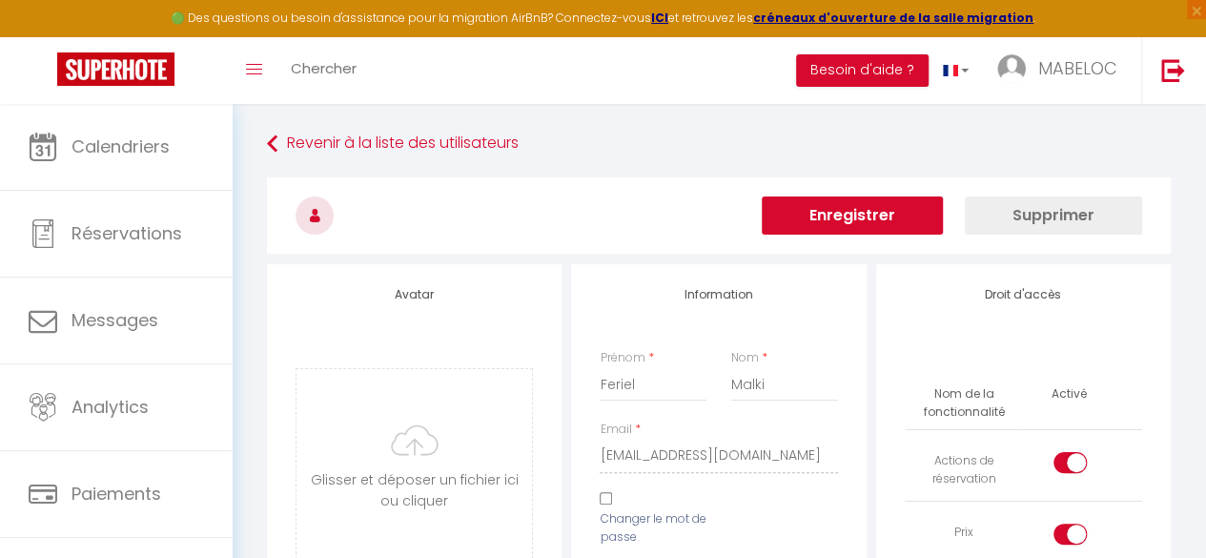
click at [592, 462] on div "Email * [EMAIL_ADDRESS][DOMAIN_NAME]" at bounding box center [718, 457] width 262 height 72
click at [1028, 214] on button "Supprimer" at bounding box center [1053, 215] width 177 height 38
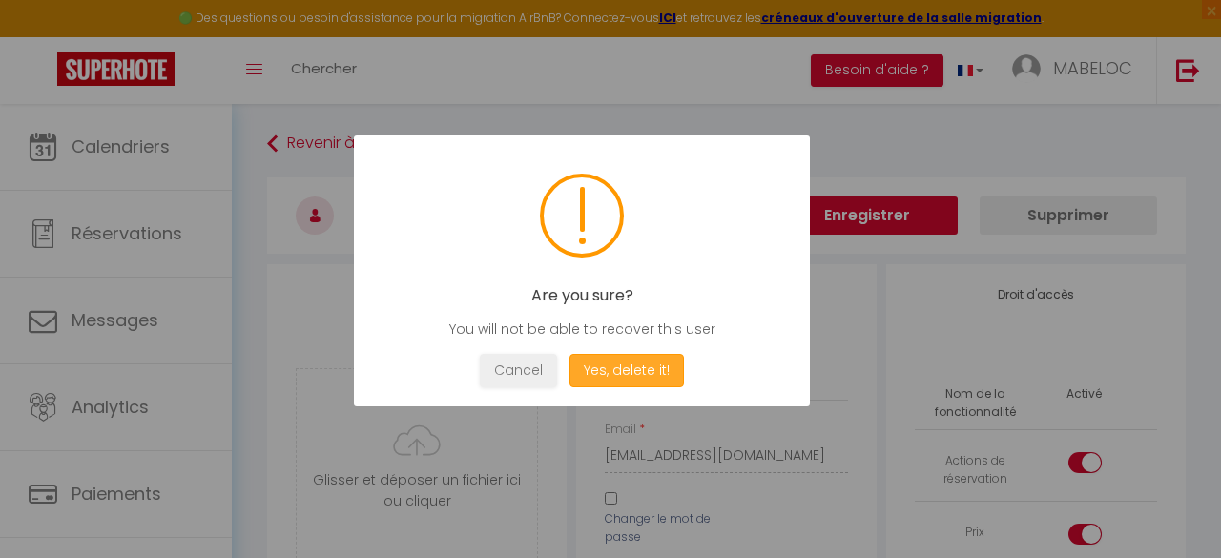
click at [652, 368] on button "Yes, delete it!" at bounding box center [626, 370] width 114 height 33
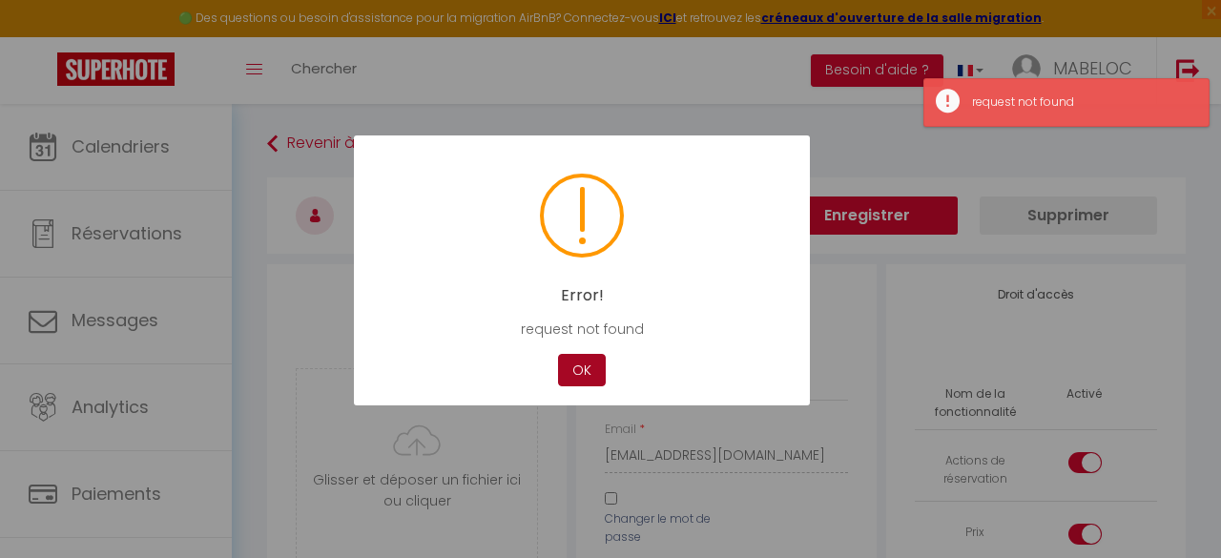
click at [580, 372] on button "OK" at bounding box center [582, 370] width 48 height 33
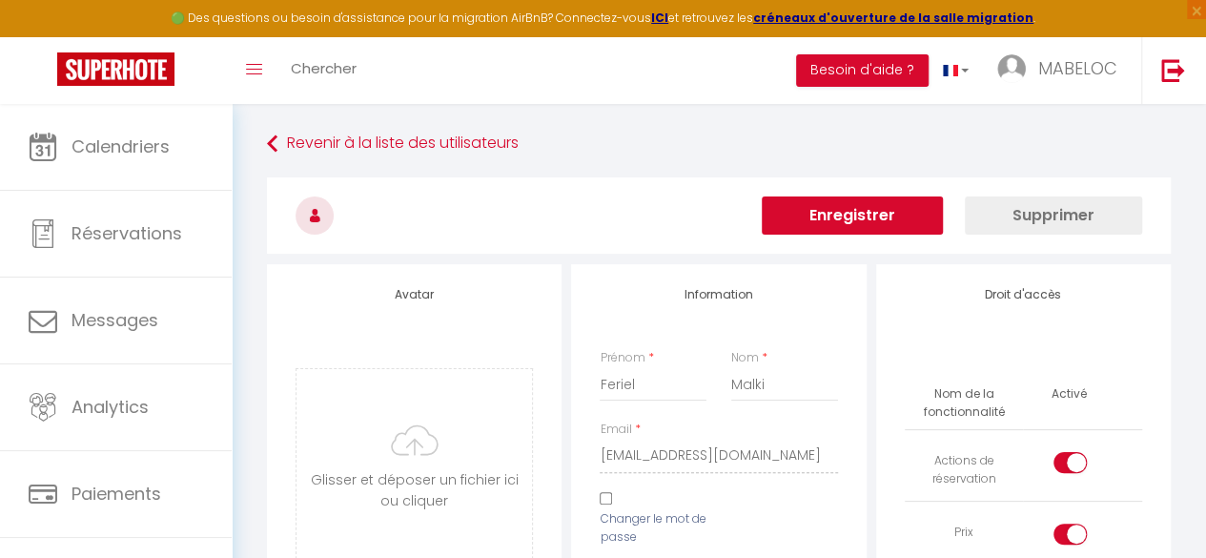
click at [1066, 211] on button "Supprimer" at bounding box center [1053, 215] width 177 height 38
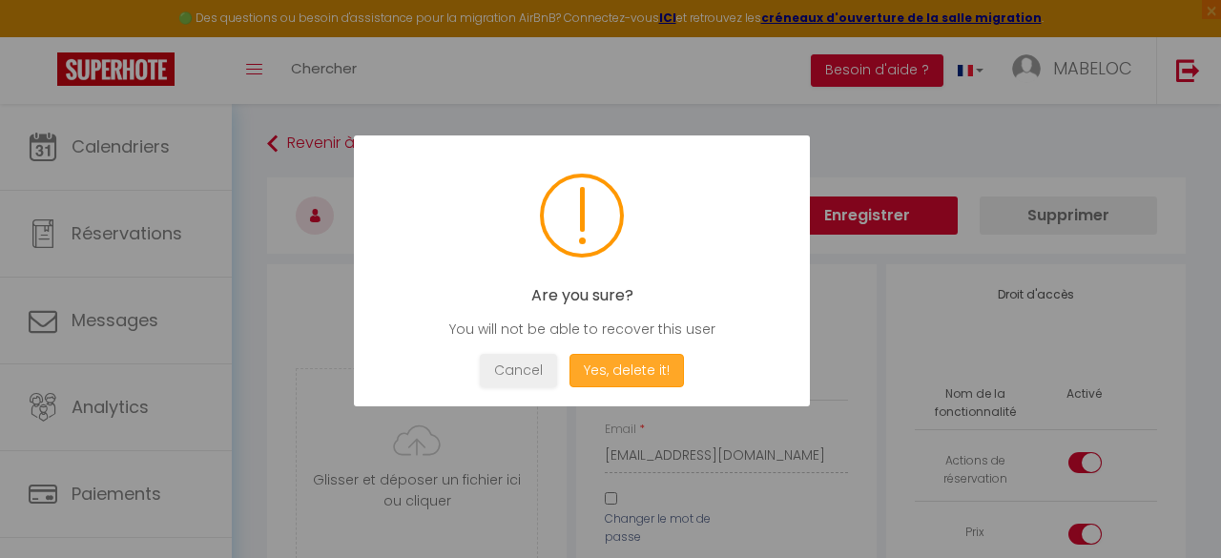
click at [601, 367] on button "Yes, delete it!" at bounding box center [626, 370] width 114 height 33
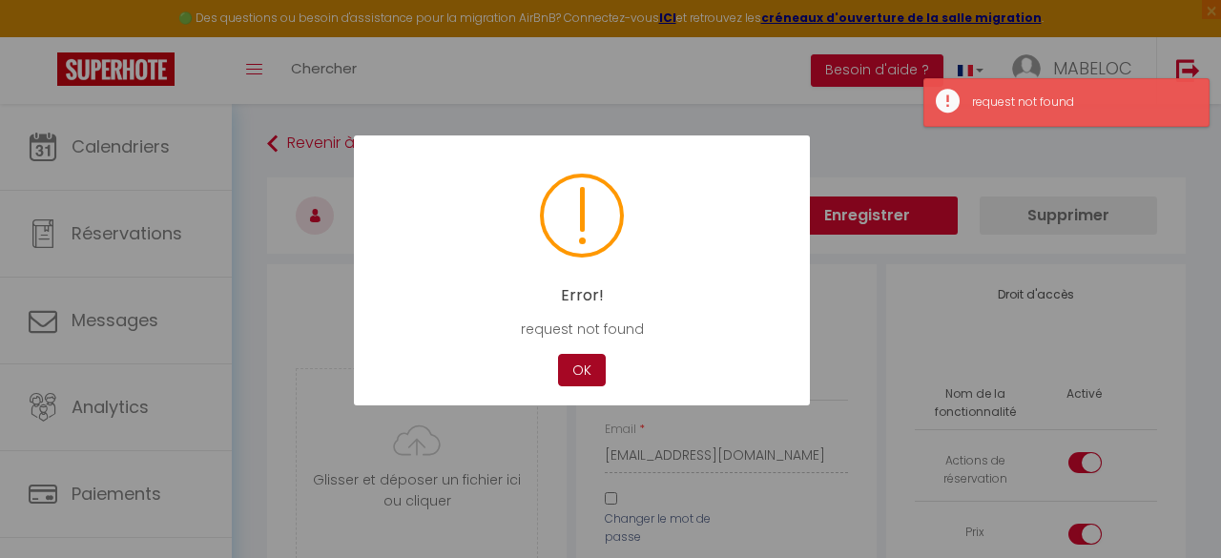
click at [583, 367] on button "OK" at bounding box center [582, 370] width 48 height 33
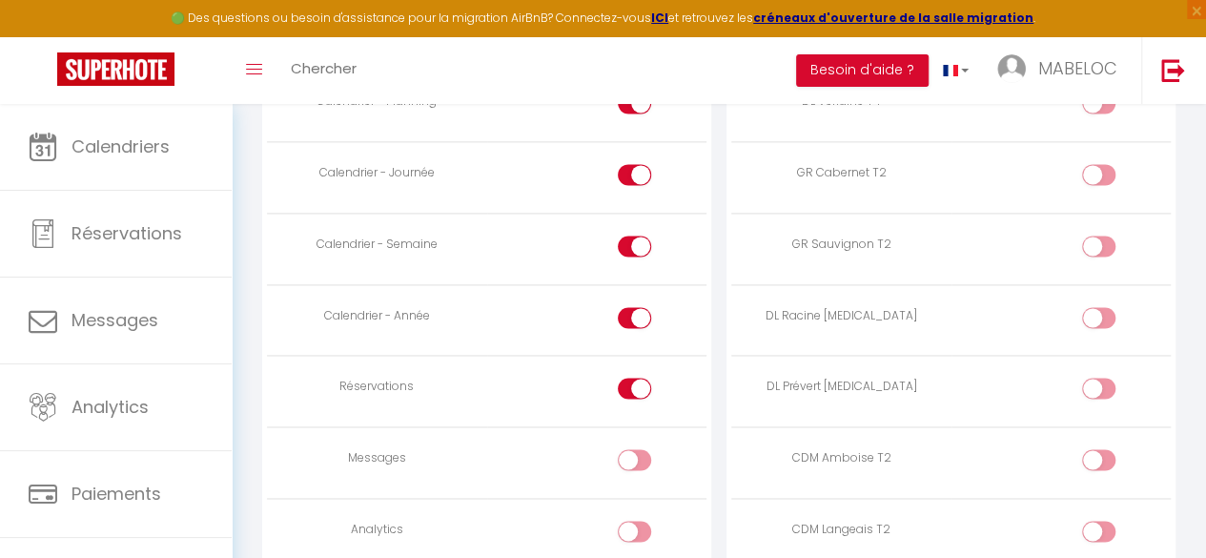
scroll to position [1177, 0]
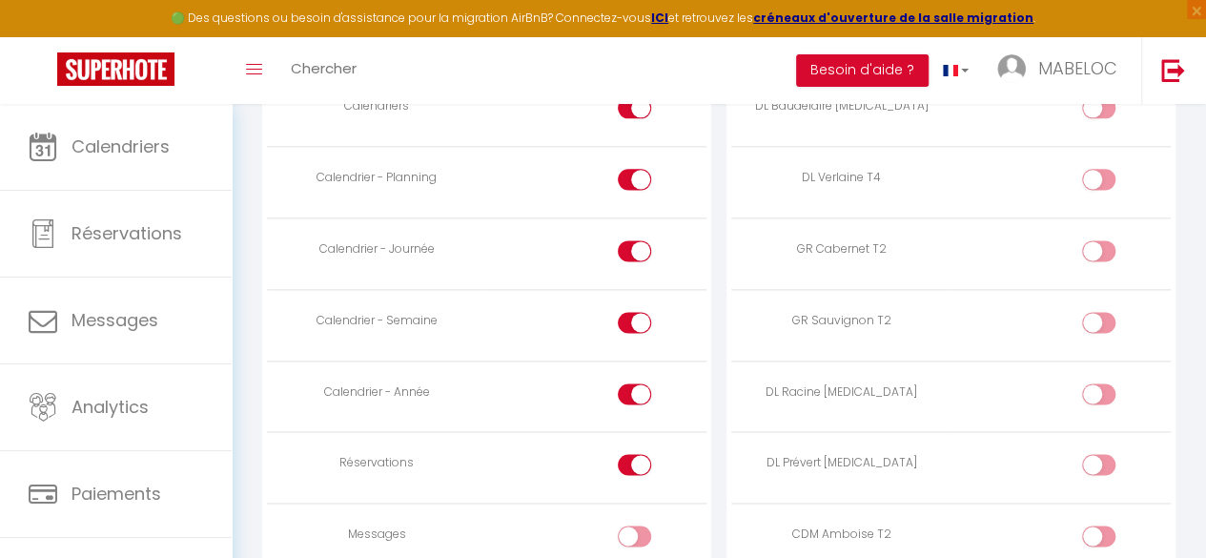
drag, startPoint x: 639, startPoint y: 453, endPoint x: 635, endPoint y: 380, distance: 73.5
click at [635, 380] on tbody "Calendriers Calendrier - Planning Calendrier - Journée Calendrier - Semaine Cal…" at bounding box center [487, 503] width 440 height 856
click at [635, 383] on input "checkbox" at bounding box center [650, 397] width 33 height 29
checkbox input "false"
click at [634, 312] on input "checkbox" at bounding box center [650, 326] width 33 height 29
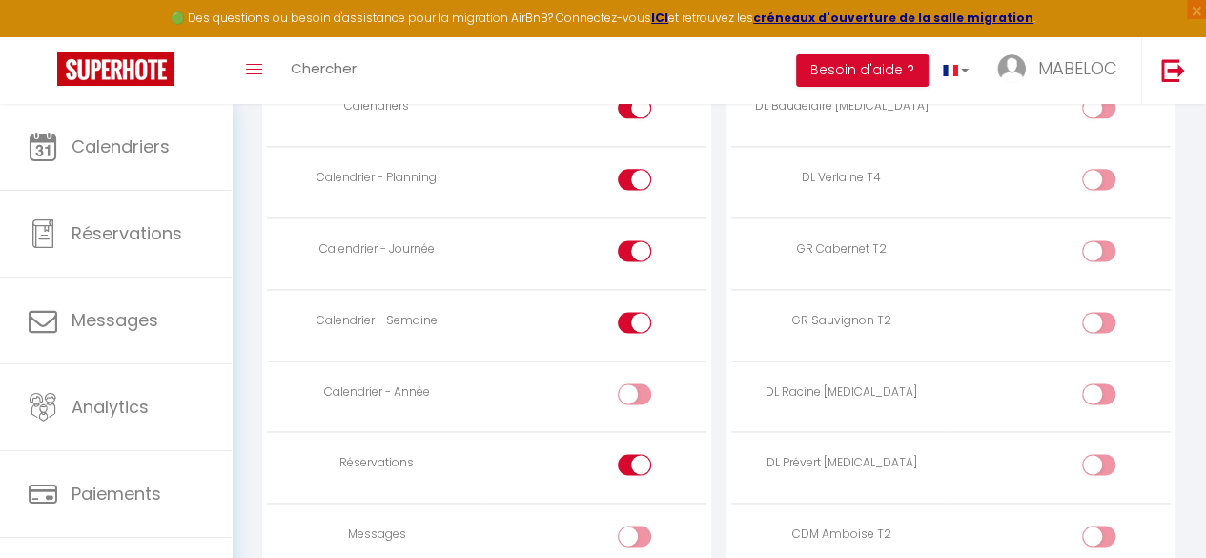
checkbox input "false"
click at [628, 463] on div at bounding box center [634, 464] width 33 height 21
click at [634, 463] on input "checkbox" at bounding box center [650, 468] width 33 height 29
checkbox input "false"
click at [631, 241] on div at bounding box center [634, 250] width 33 height 21
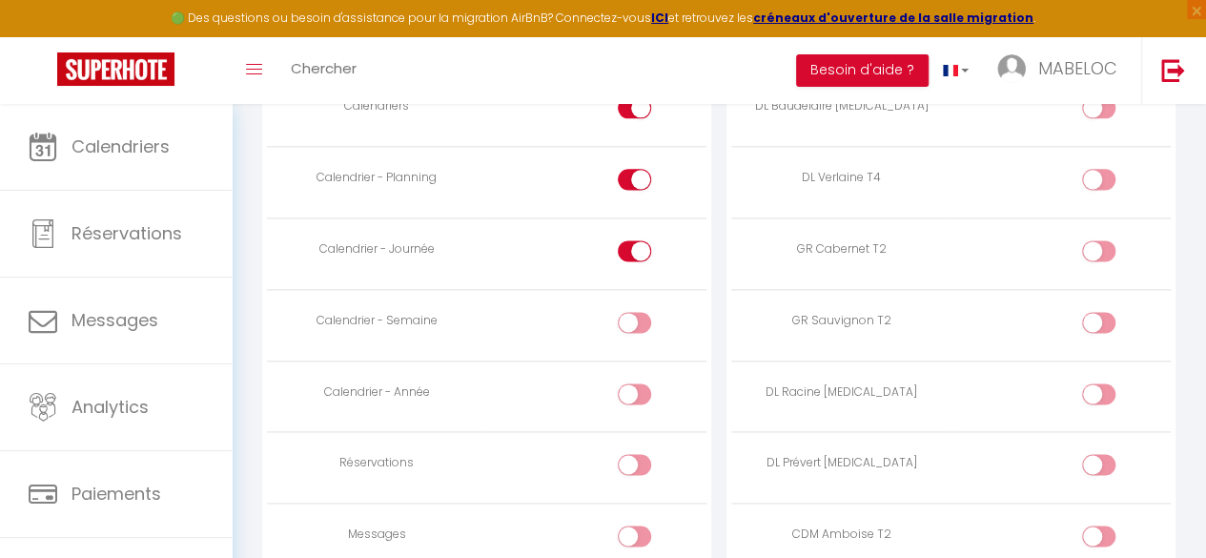
click at [634, 241] on input "checkbox" at bounding box center [650, 254] width 33 height 29
checkbox input "false"
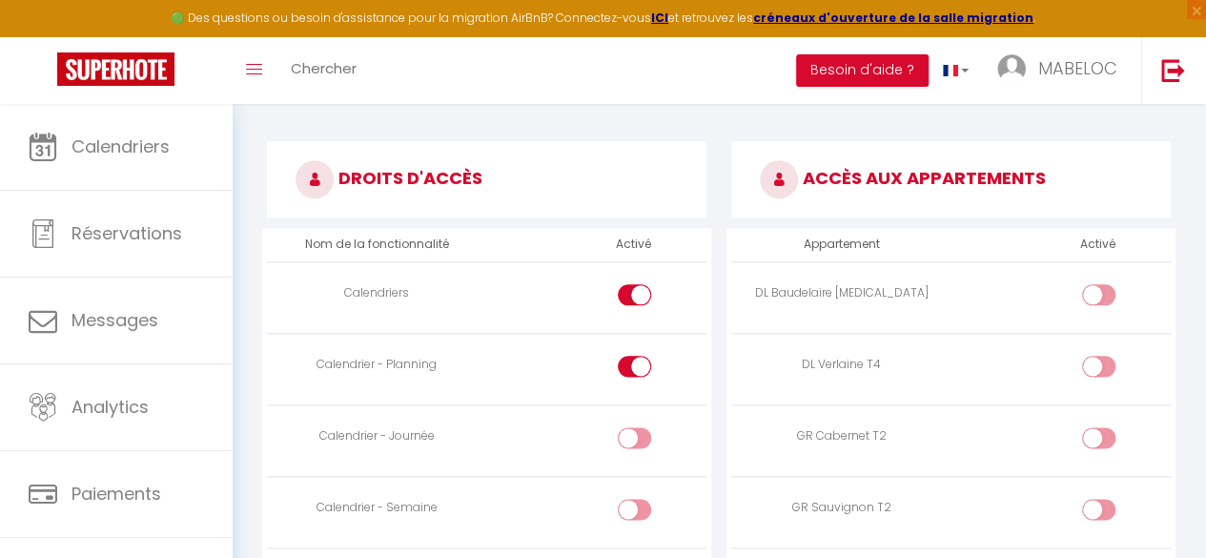
scroll to position [986, 0]
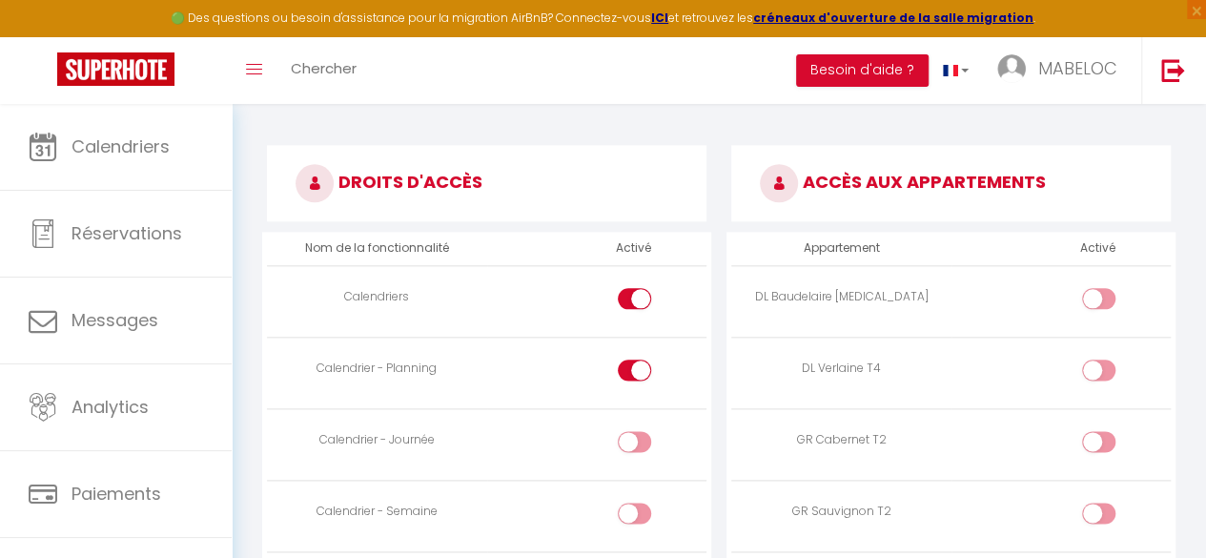
click at [631, 296] on div at bounding box center [634, 298] width 33 height 21
click at [634, 296] on input "checkbox" at bounding box center [650, 302] width 33 height 29
checkbox input "false"
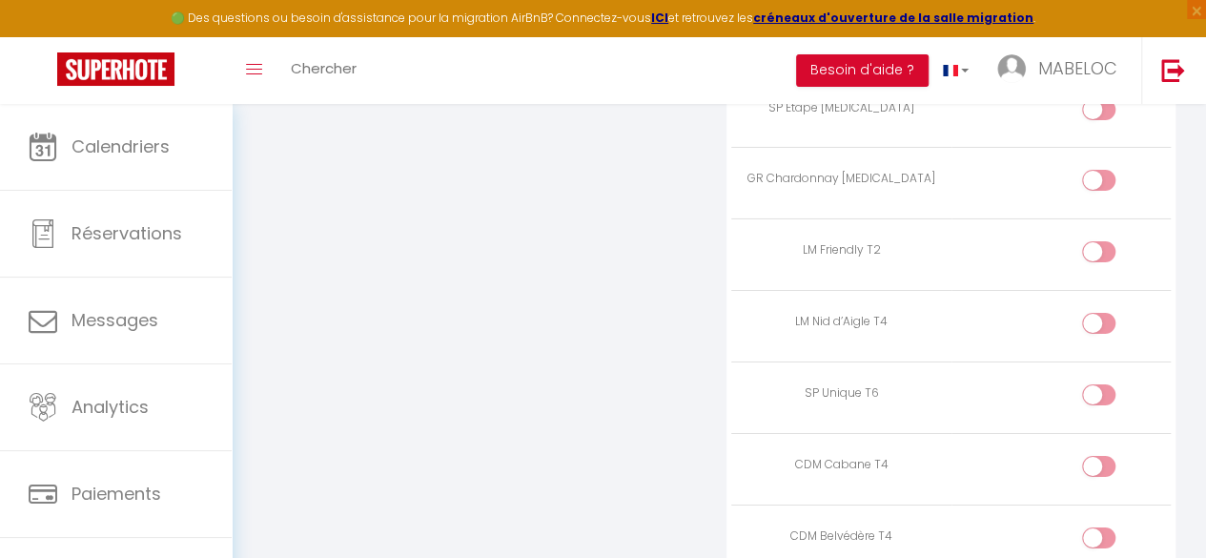
scroll to position [3598, 0]
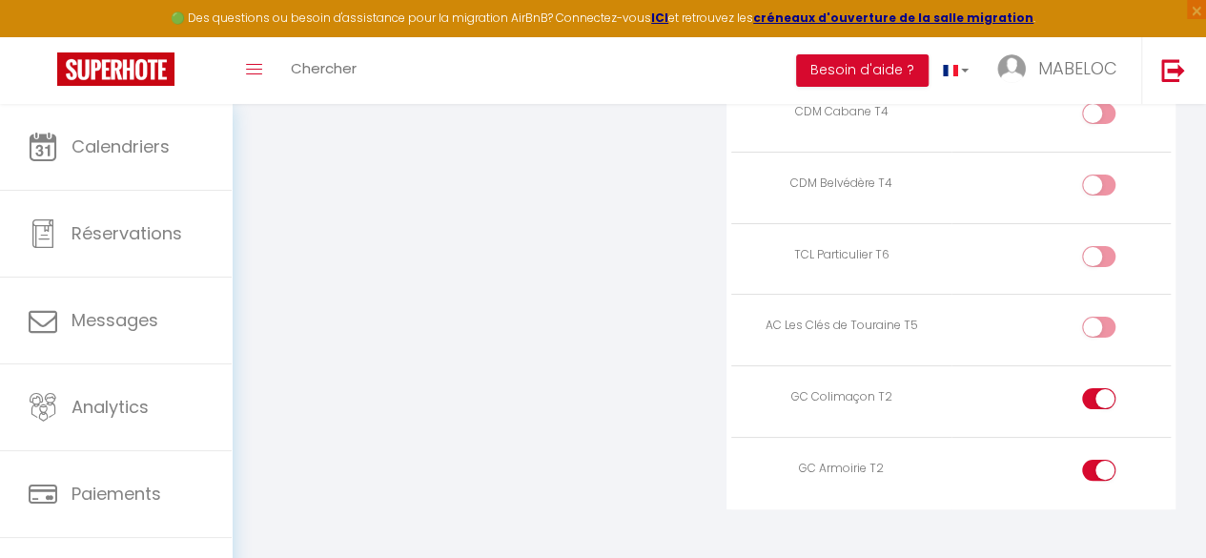
click at [1112, 388] on input "checkbox" at bounding box center [1115, 402] width 33 height 29
checkbox input "false"
click at [1091, 460] on div at bounding box center [1098, 470] width 33 height 21
click at [1099, 460] on input "checkbox" at bounding box center [1115, 474] width 33 height 29
checkbox input "false"
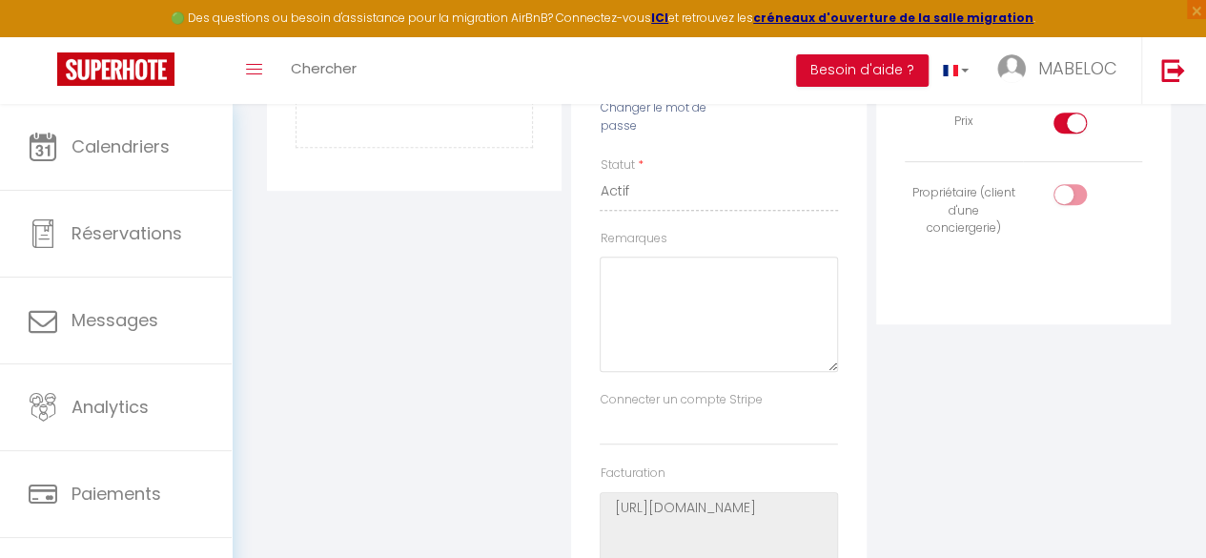
scroll to position [0, 0]
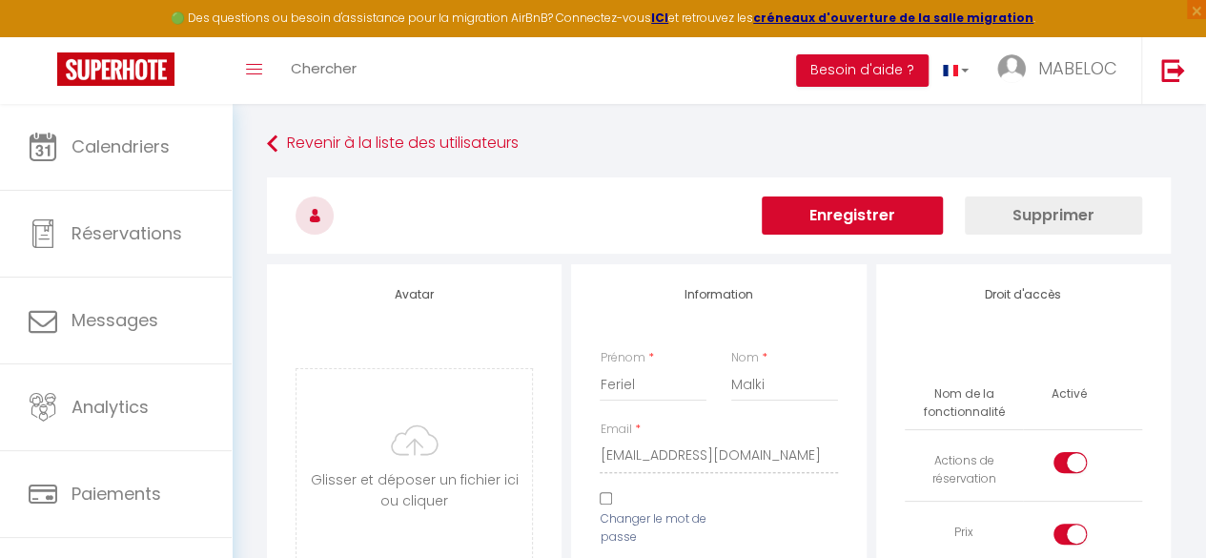
click at [1072, 214] on button "Supprimer" at bounding box center [1053, 215] width 177 height 38
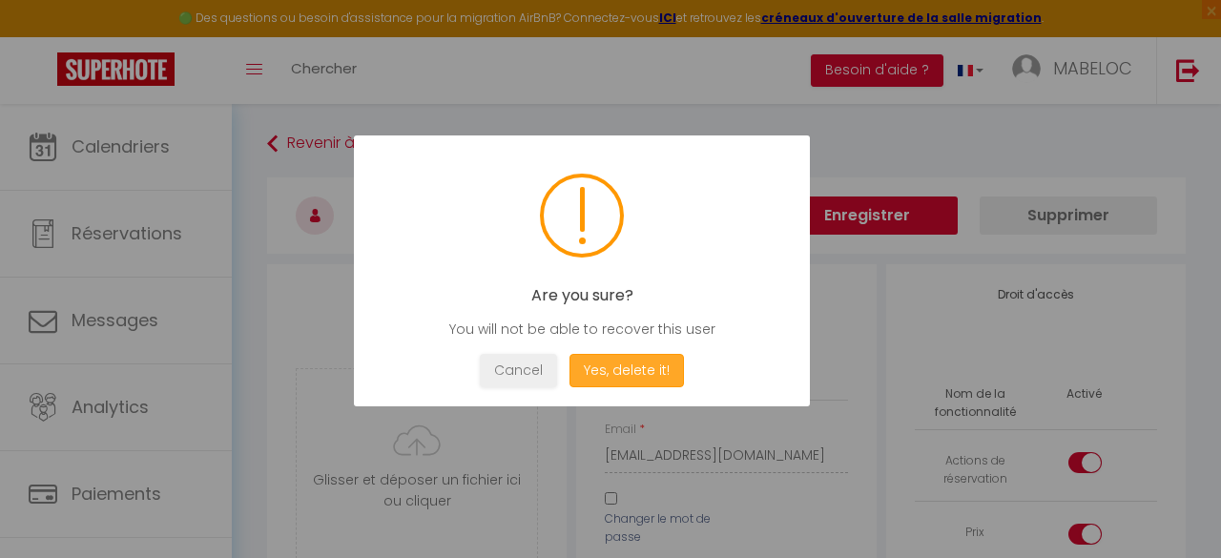
click at [653, 365] on button "Yes, delete it!" at bounding box center [626, 370] width 114 height 33
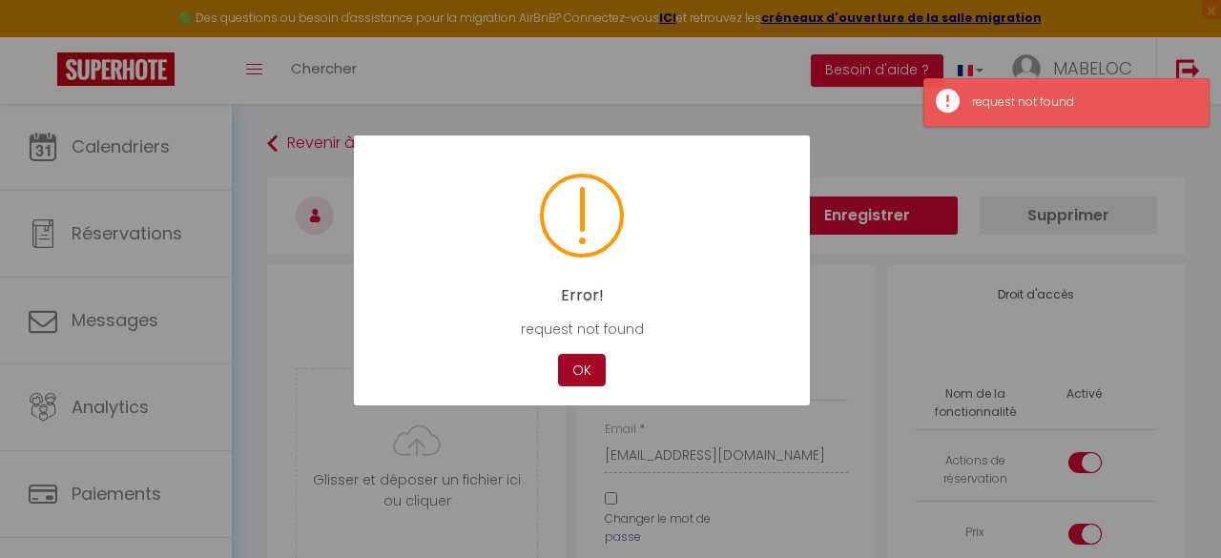
click at [578, 367] on button "OK" at bounding box center [582, 370] width 48 height 33
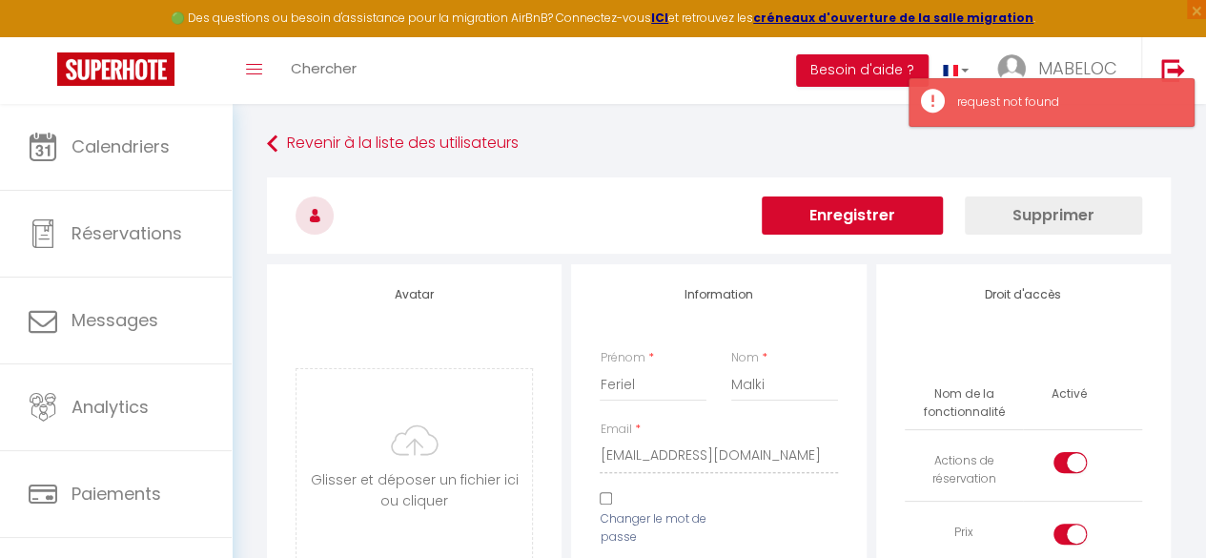
click at [849, 218] on button "Enregistrer" at bounding box center [852, 215] width 181 height 38
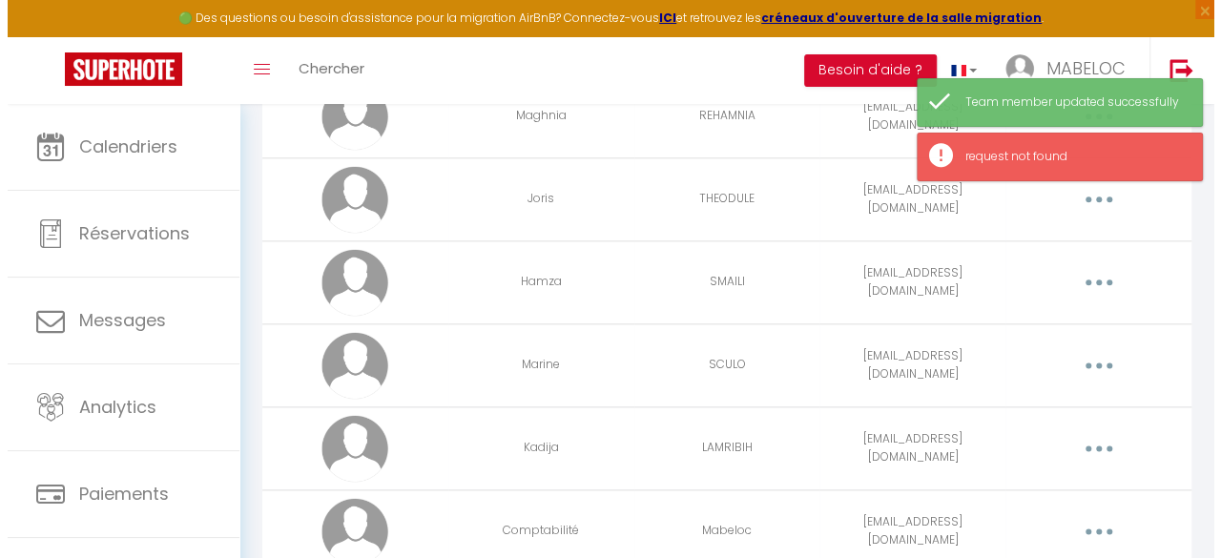
scroll to position [1419, 0]
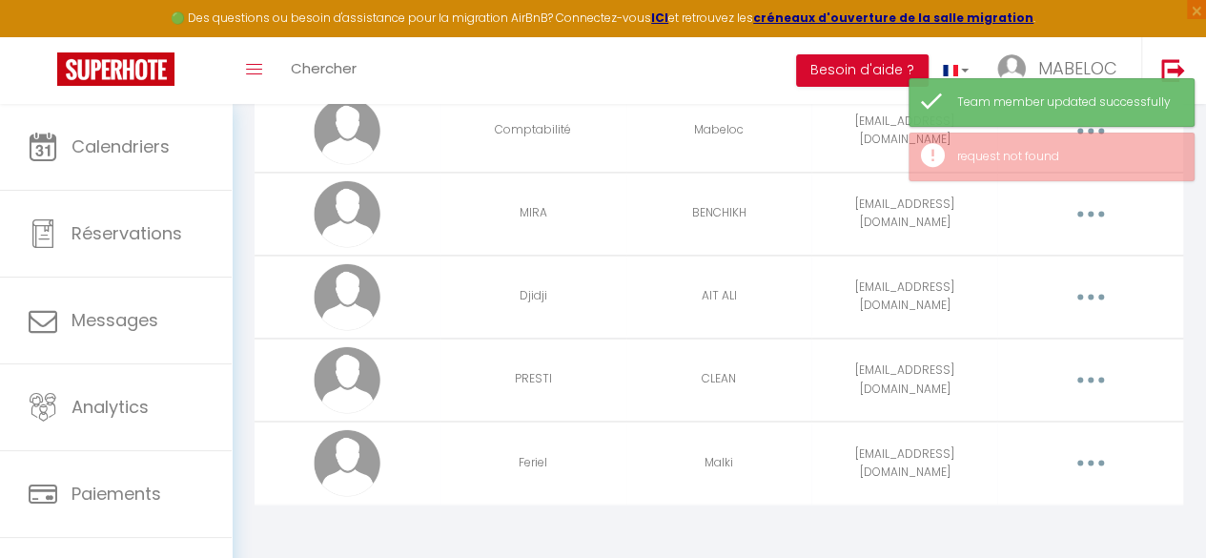
click at [1093, 450] on button "button" at bounding box center [1090, 462] width 51 height 36
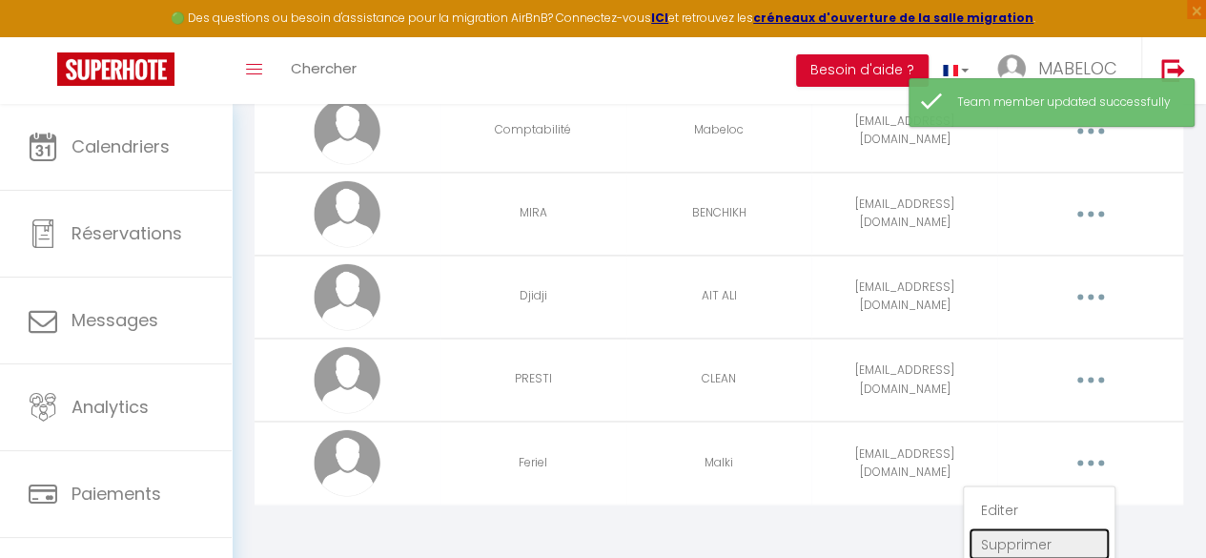
click at [1015, 541] on link "Supprimer" at bounding box center [1039, 543] width 141 height 32
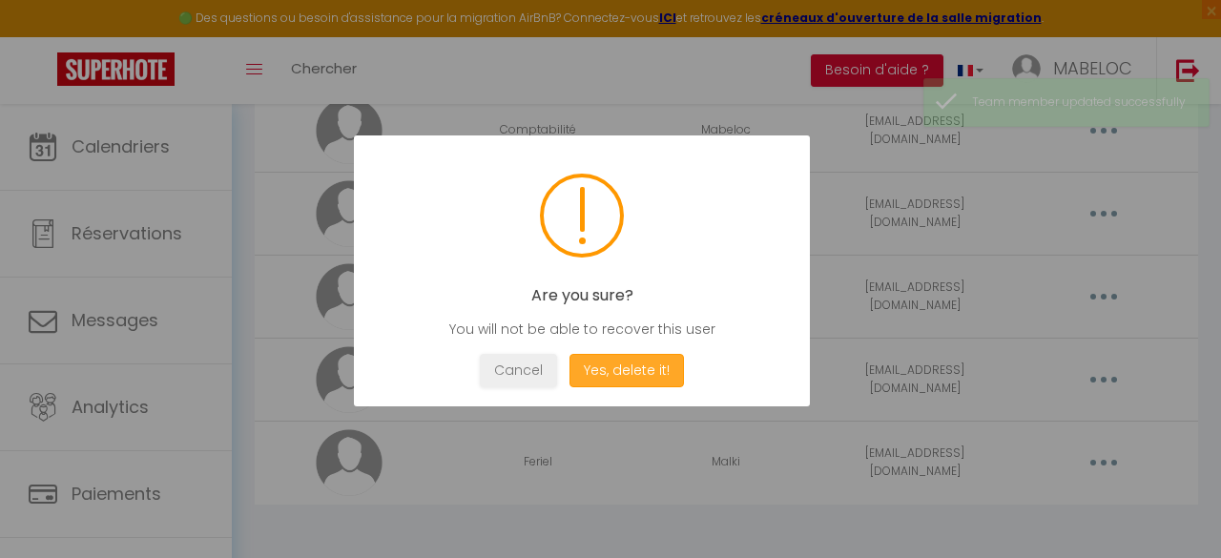
click at [654, 363] on button "Yes, delete it!" at bounding box center [626, 370] width 114 height 33
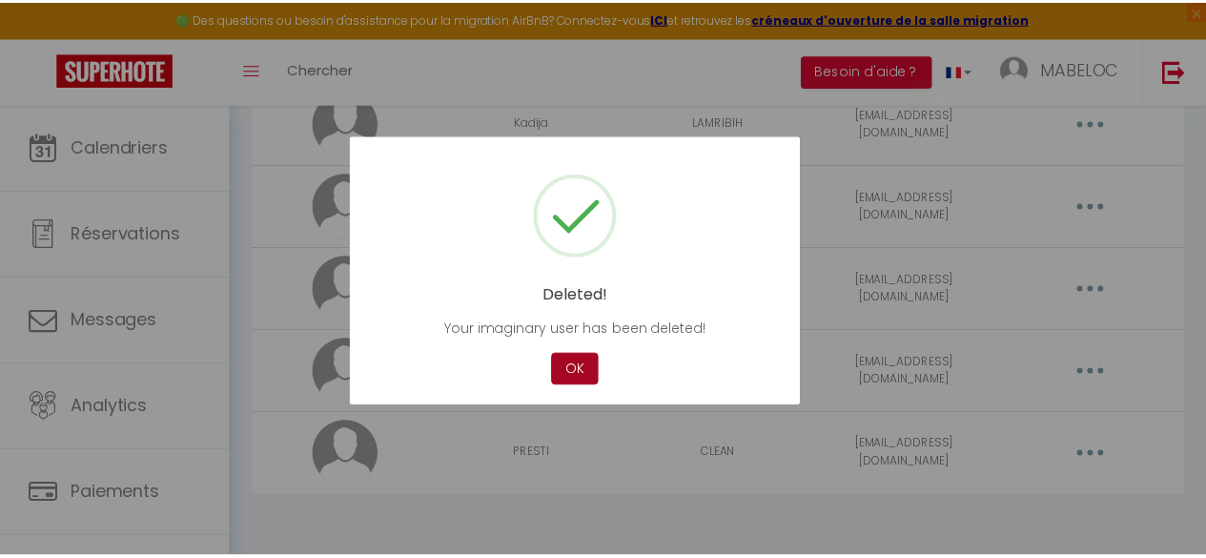
scroll to position [1337, 0]
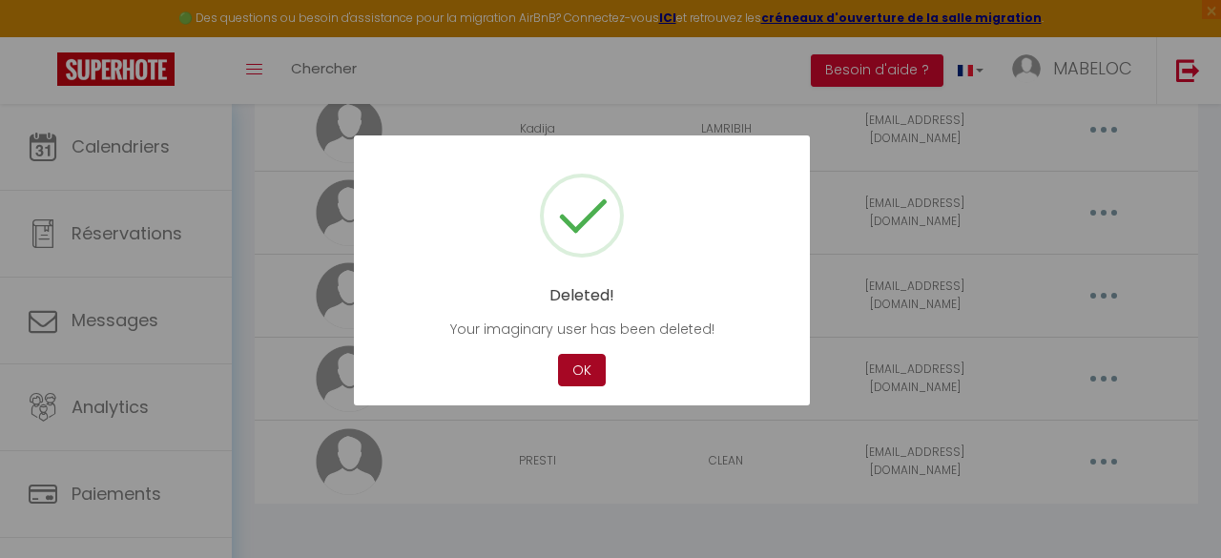
click at [577, 374] on button "OK" at bounding box center [582, 370] width 48 height 33
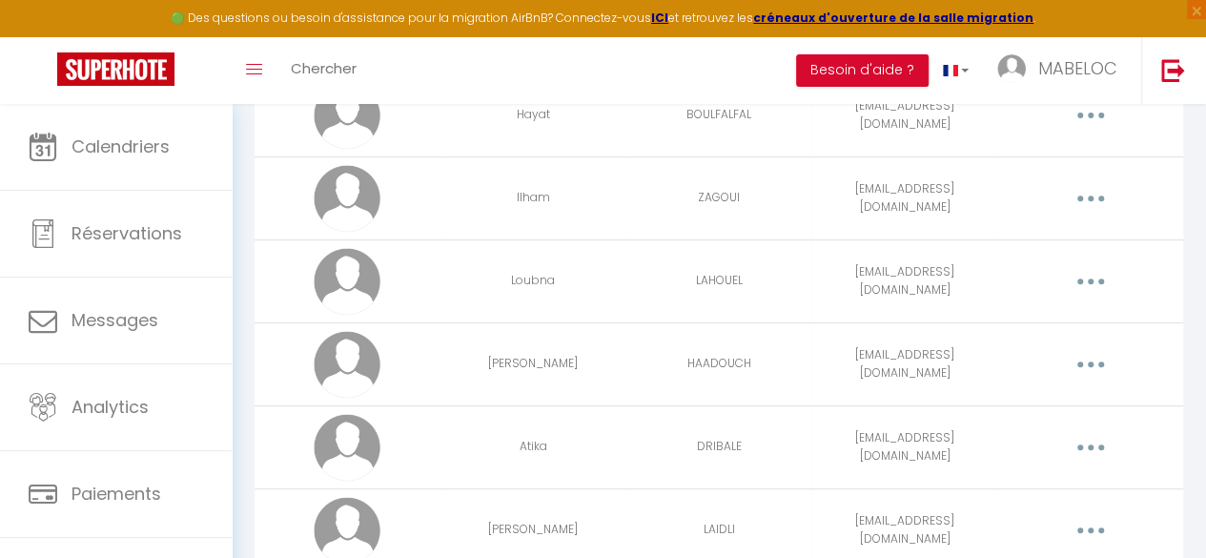
scroll to position [0, 0]
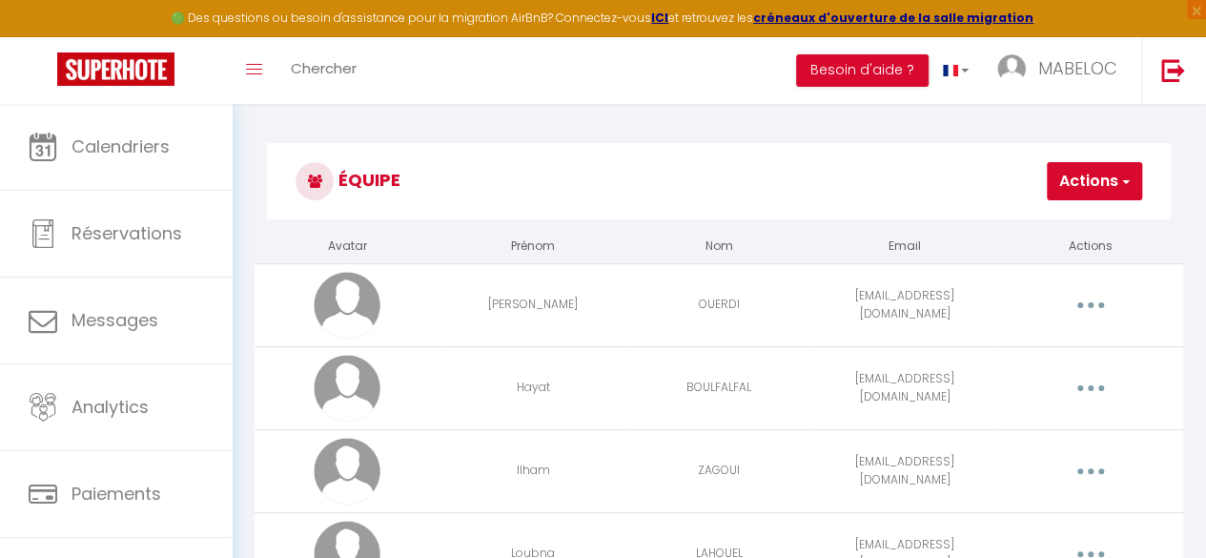
click at [1113, 182] on button "Actions" at bounding box center [1094, 181] width 95 height 38
click at [991, 219] on link "Ajouter un nouvel utilisateur" at bounding box center [1029, 223] width 225 height 25
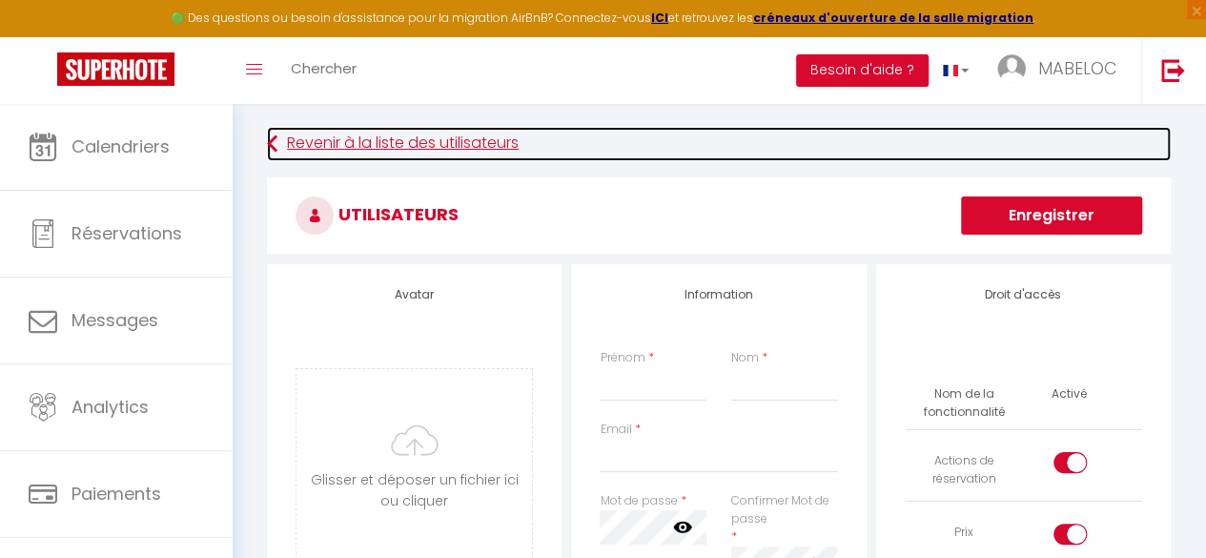
click at [1148, 136] on link "Revenir à la liste des utilisateurs" at bounding box center [719, 144] width 904 height 34
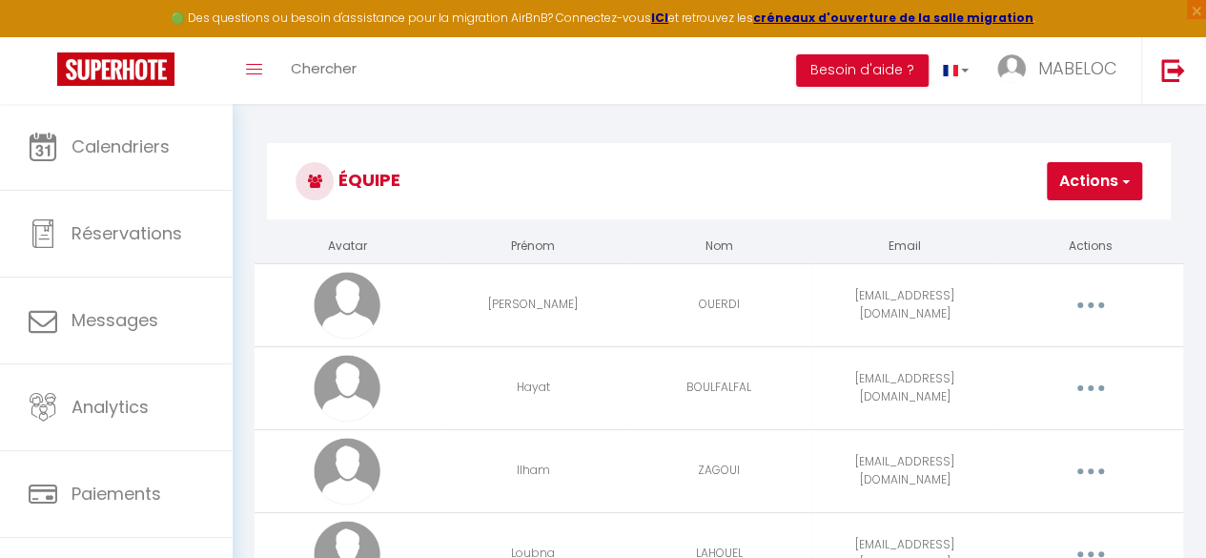
click at [1082, 184] on button "Actions" at bounding box center [1094, 181] width 95 height 38
click at [984, 214] on link "Ajouter un nouvel utilisateur" at bounding box center [1029, 223] width 225 height 25
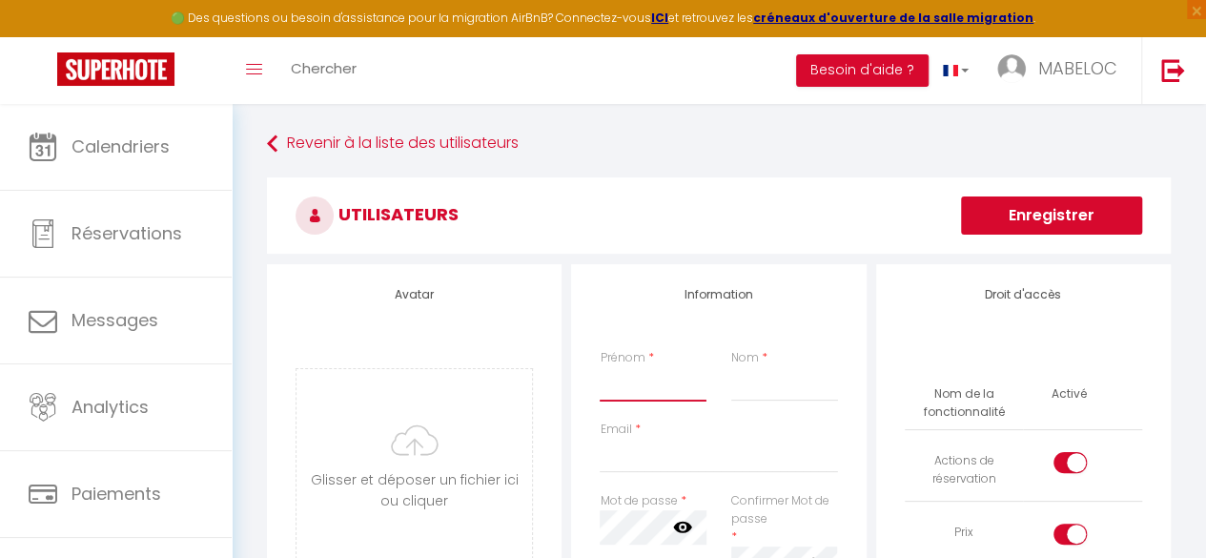
click at [607, 399] on input "Prénom" at bounding box center [653, 384] width 106 height 34
type input "Feriel"
click at [740, 383] on input "Nom" at bounding box center [784, 384] width 106 height 34
type input "m"
type input "MALKI"
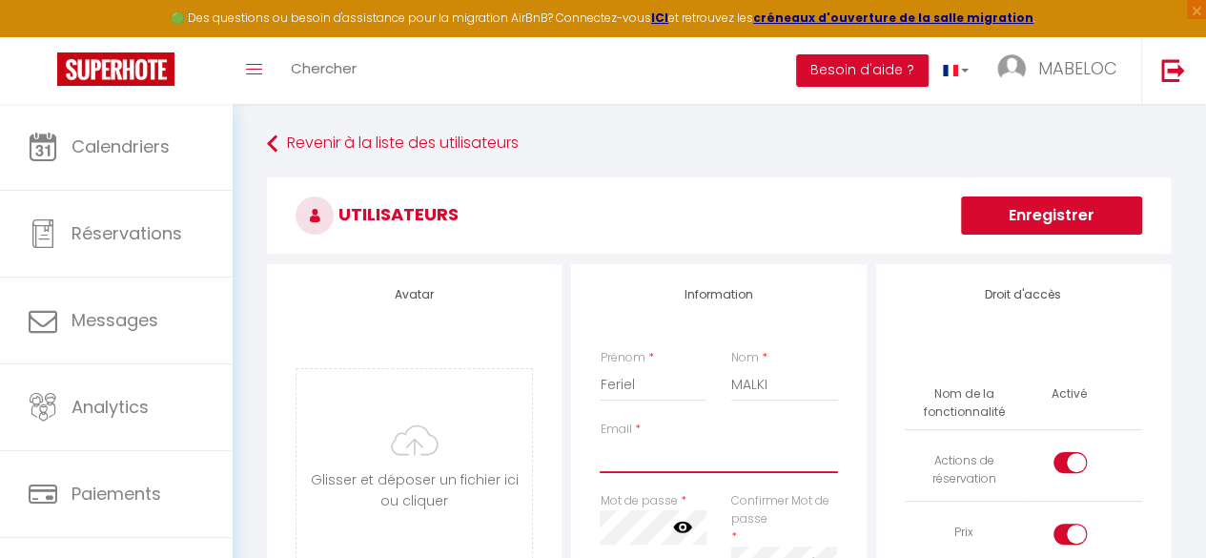
click at [651, 450] on input "Email" at bounding box center [718, 456] width 237 height 34
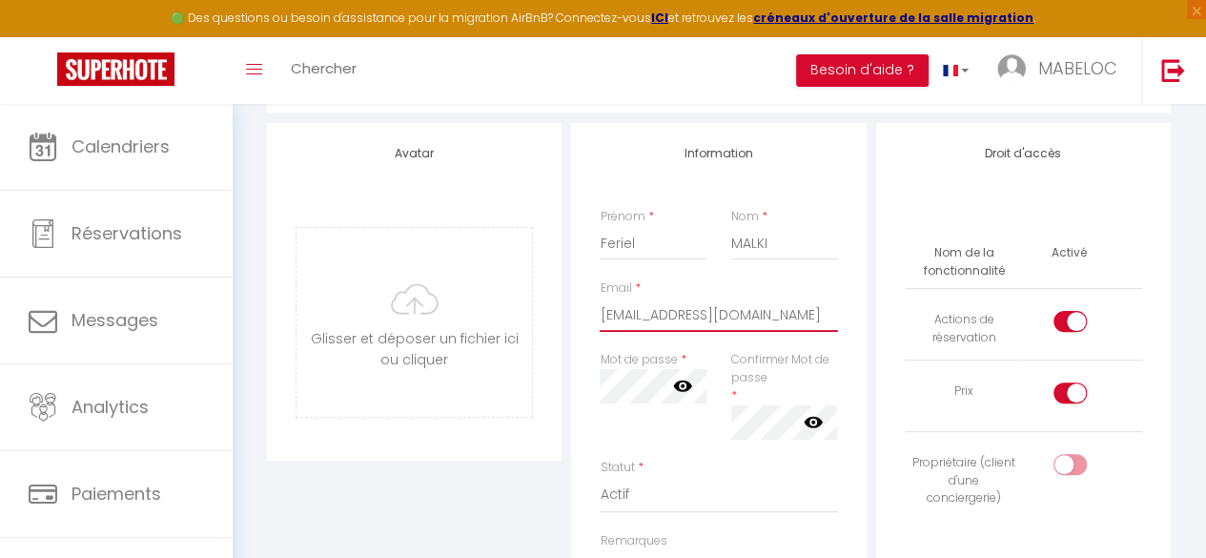
scroll to position [145, 0]
type input "[EMAIL_ADDRESS][DOMAIN_NAME]"
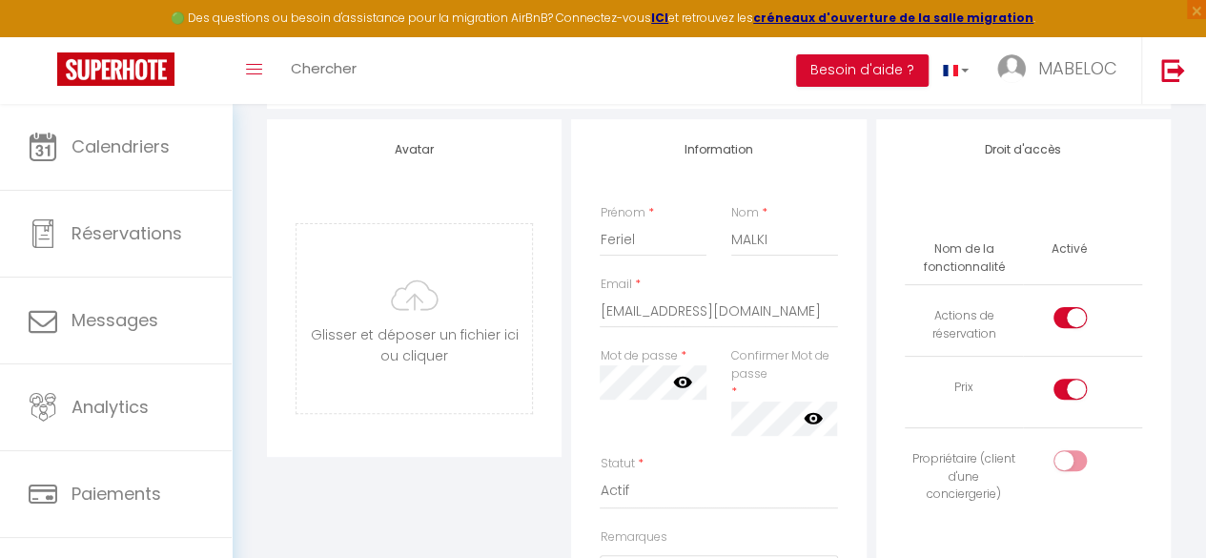
click at [690, 387] on icon at bounding box center [682, 381] width 19 height 19
click at [820, 416] on icon at bounding box center [813, 417] width 19 height 11
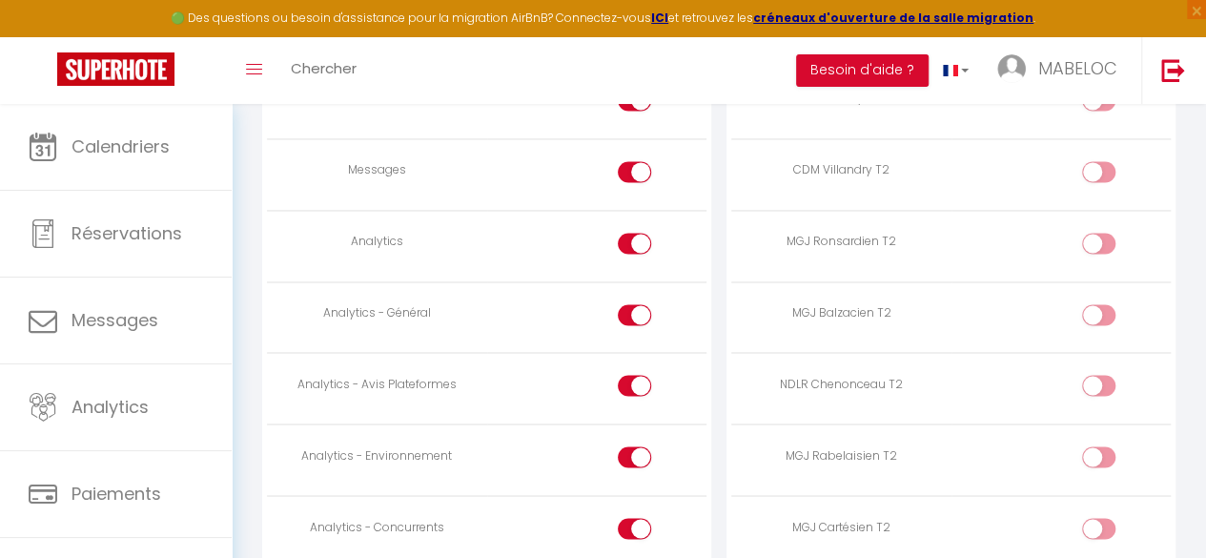
scroll to position [1429, 0]
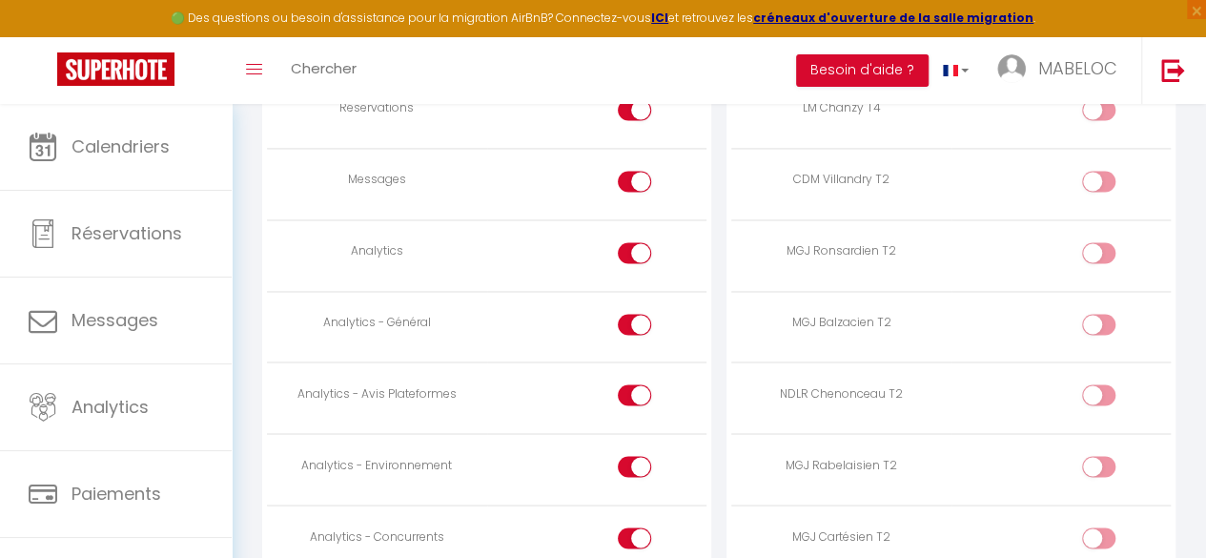
click at [631, 171] on div at bounding box center [634, 181] width 33 height 21
click at [634, 171] on input "checkbox" at bounding box center [650, 185] width 33 height 29
checkbox input "false"
click at [626, 245] on div at bounding box center [634, 252] width 33 height 21
click at [634, 245] on input "checkbox" at bounding box center [650, 256] width 33 height 29
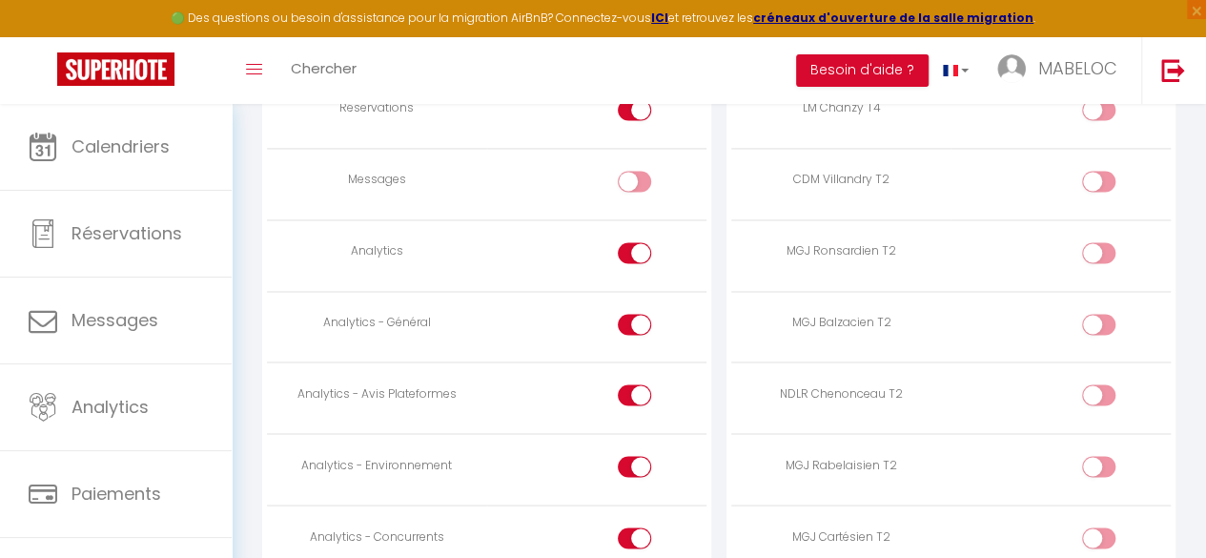
checkbox input "false"
click at [637, 317] on input "checkbox" at bounding box center [650, 328] width 33 height 29
checkbox input "false"
click at [631, 384] on div at bounding box center [634, 394] width 33 height 21
click at [634, 384] on input "checkbox" at bounding box center [650, 398] width 33 height 29
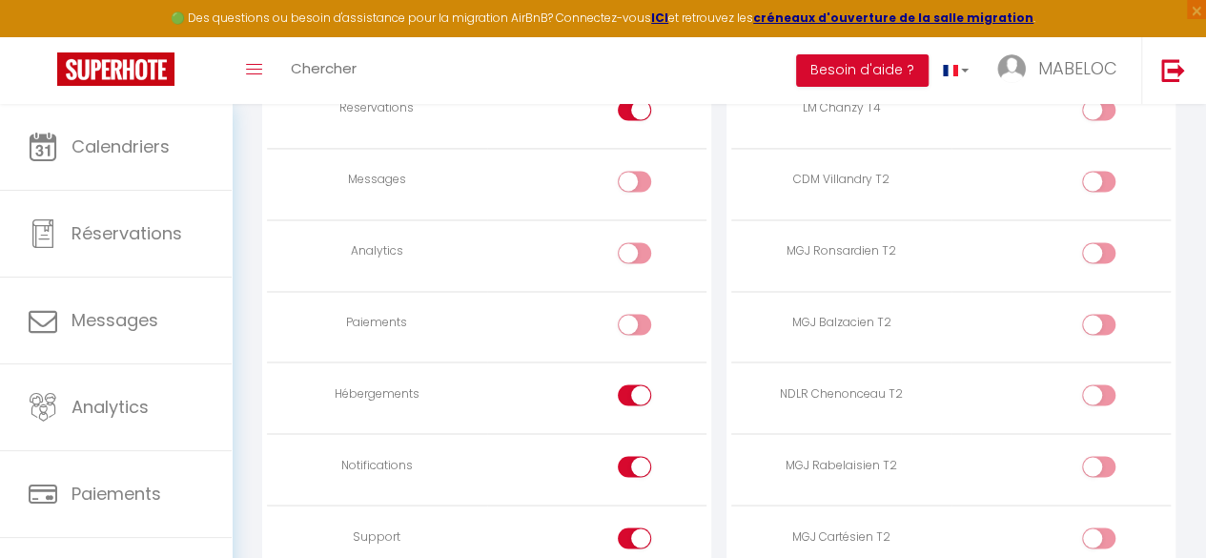
checkbox input "false"
click at [626, 463] on div at bounding box center [634, 466] width 33 height 21
click at [634, 463] on input "checkbox" at bounding box center [650, 470] width 33 height 29
checkbox input "false"
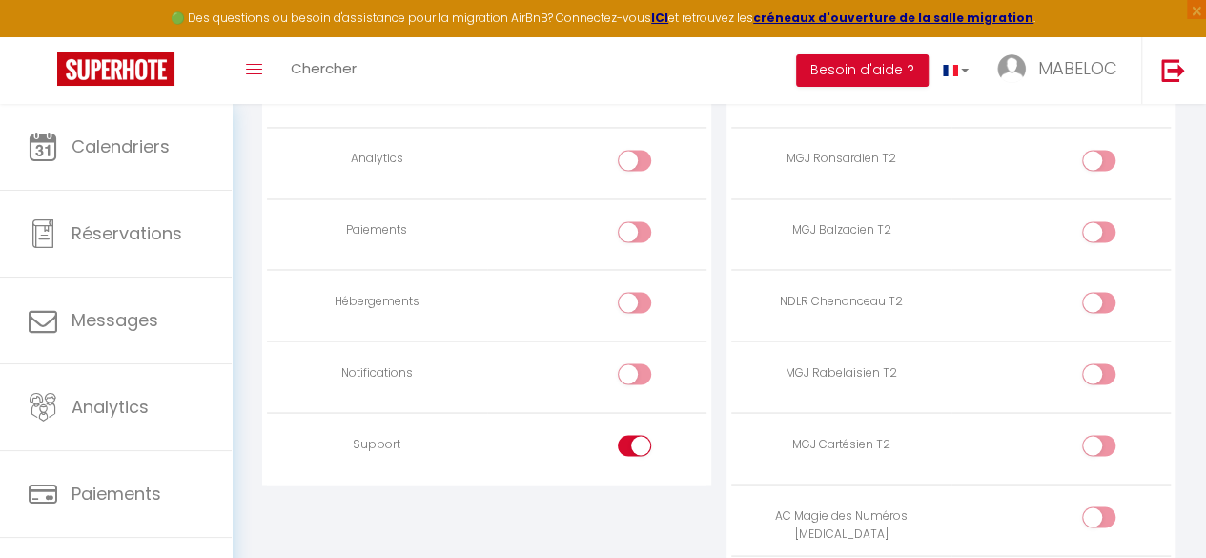
scroll to position [1535, 0]
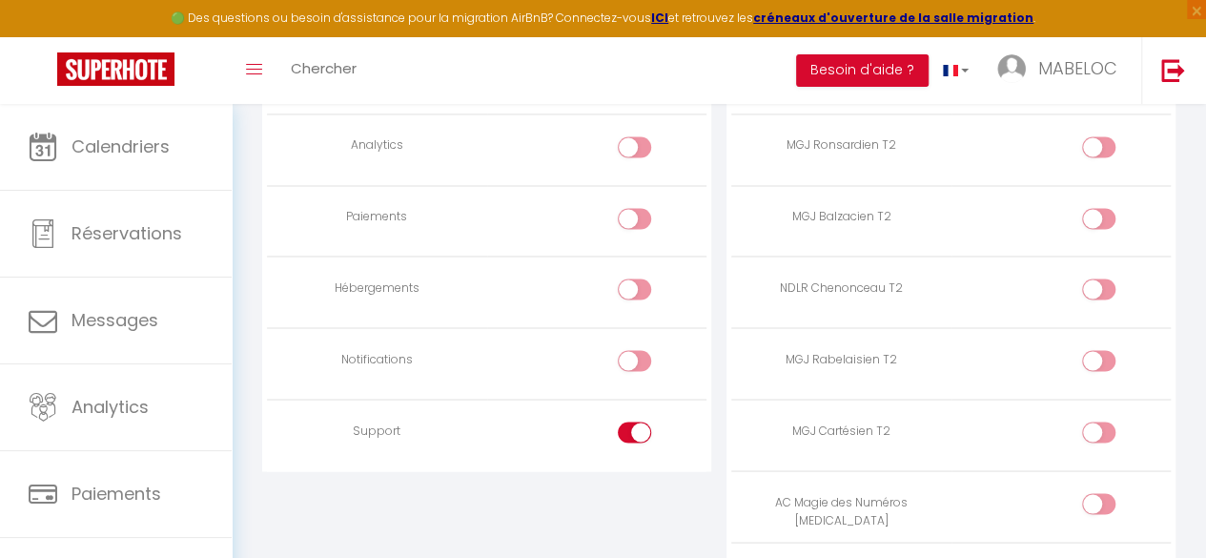
click at [630, 423] on div at bounding box center [634, 432] width 33 height 21
click at [634, 423] on input "checkbox" at bounding box center [650, 436] width 33 height 29
checkbox input "false"
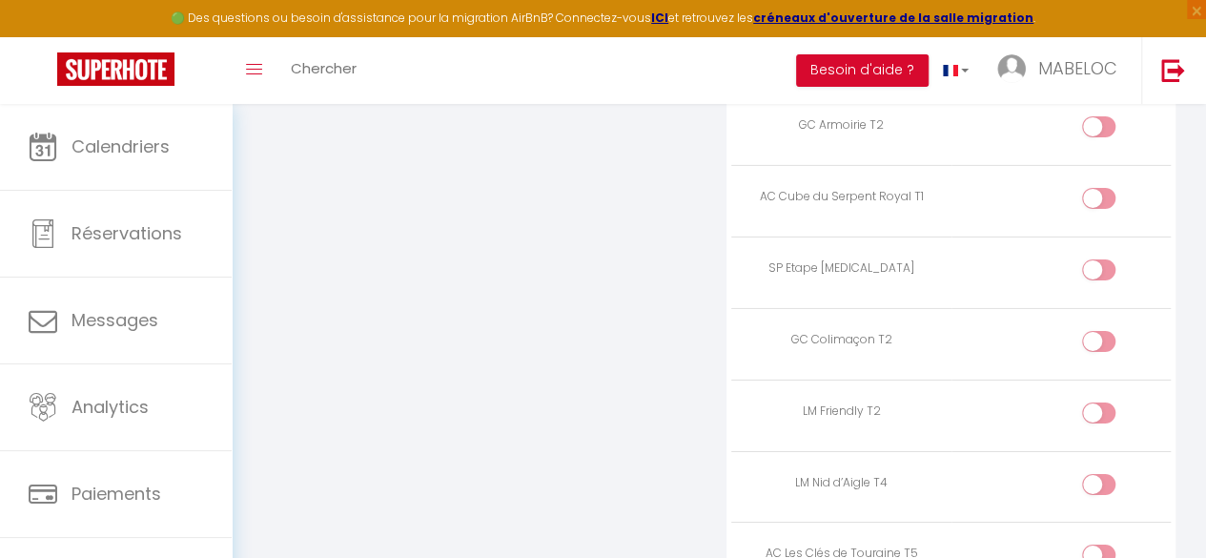
scroll to position [3052, 0]
click at [1106, 332] on input "checkbox" at bounding box center [1115, 346] width 33 height 29
checkbox input "true"
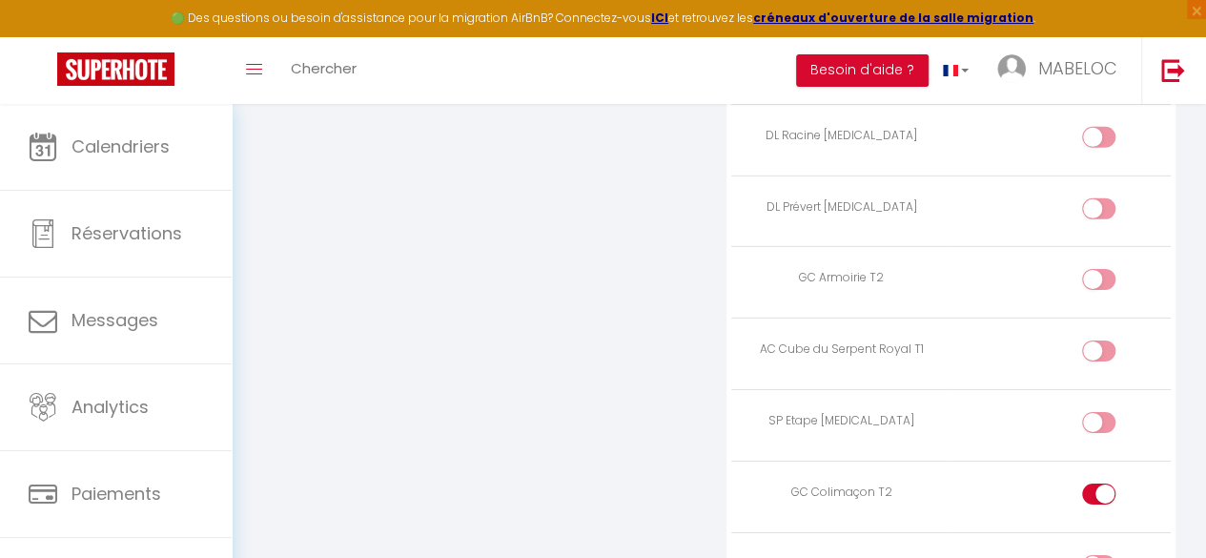
scroll to position [2899, 0]
click at [1102, 270] on input "checkbox" at bounding box center [1115, 284] width 33 height 29
checkbox input "true"
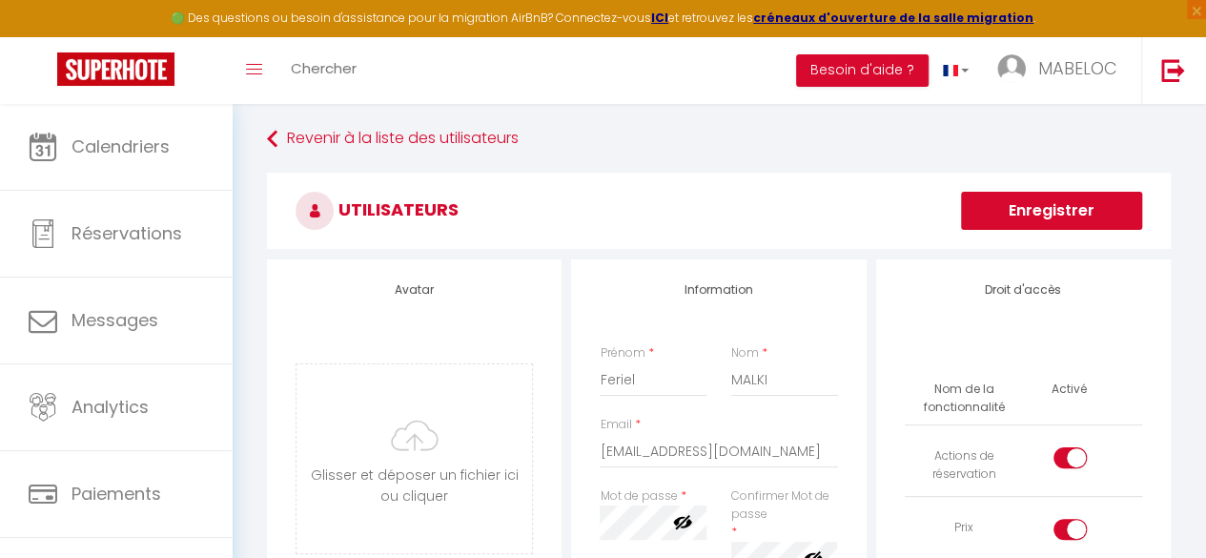
scroll to position [0, 0]
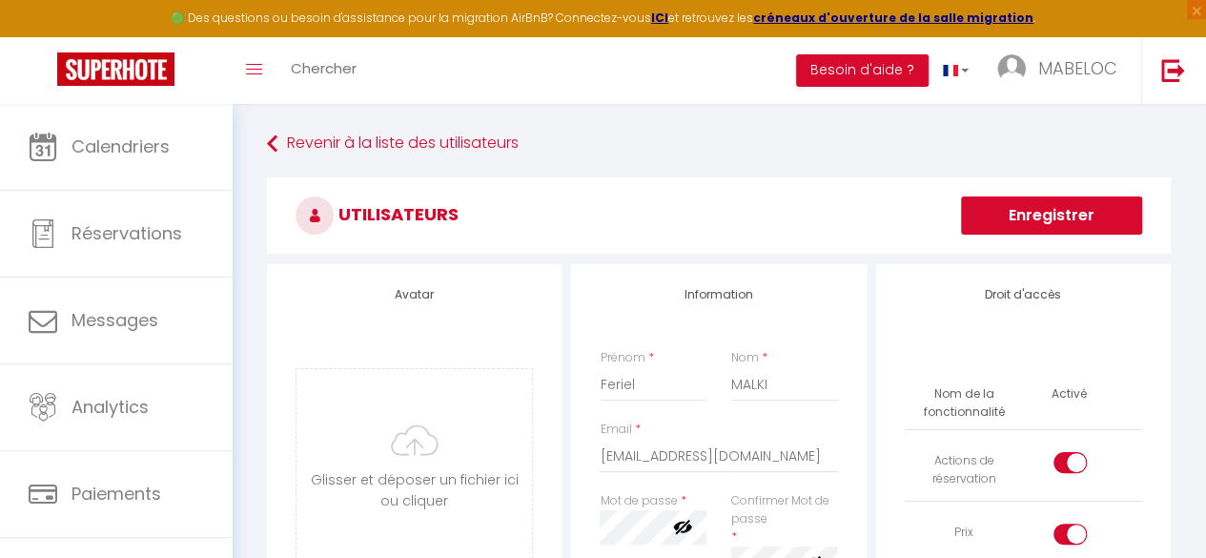
click at [1049, 220] on button "Enregistrer" at bounding box center [1051, 215] width 181 height 38
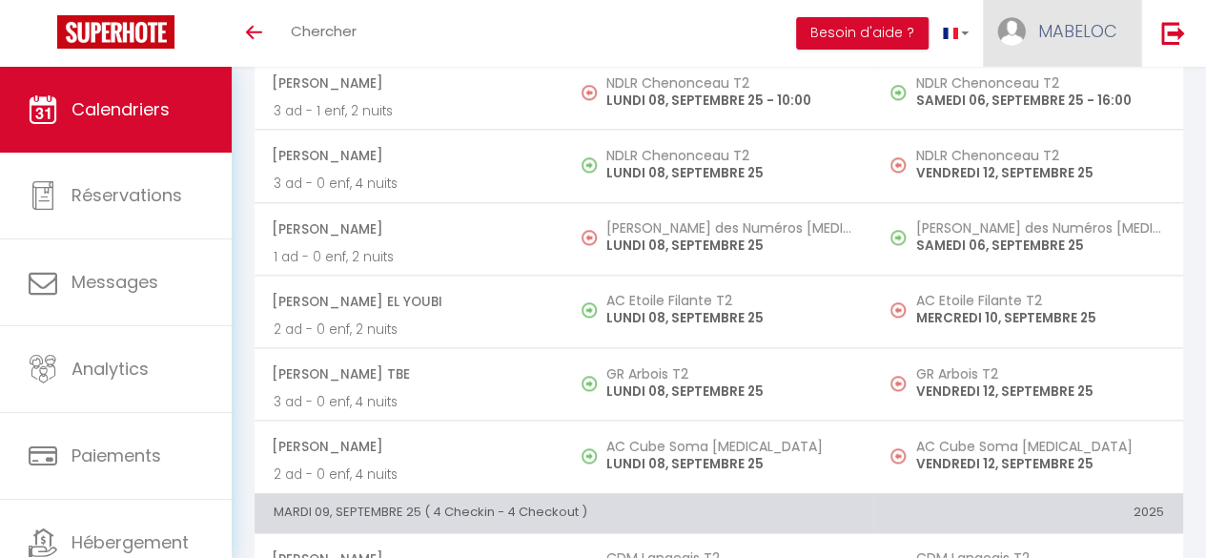
scroll to position [963, 0]
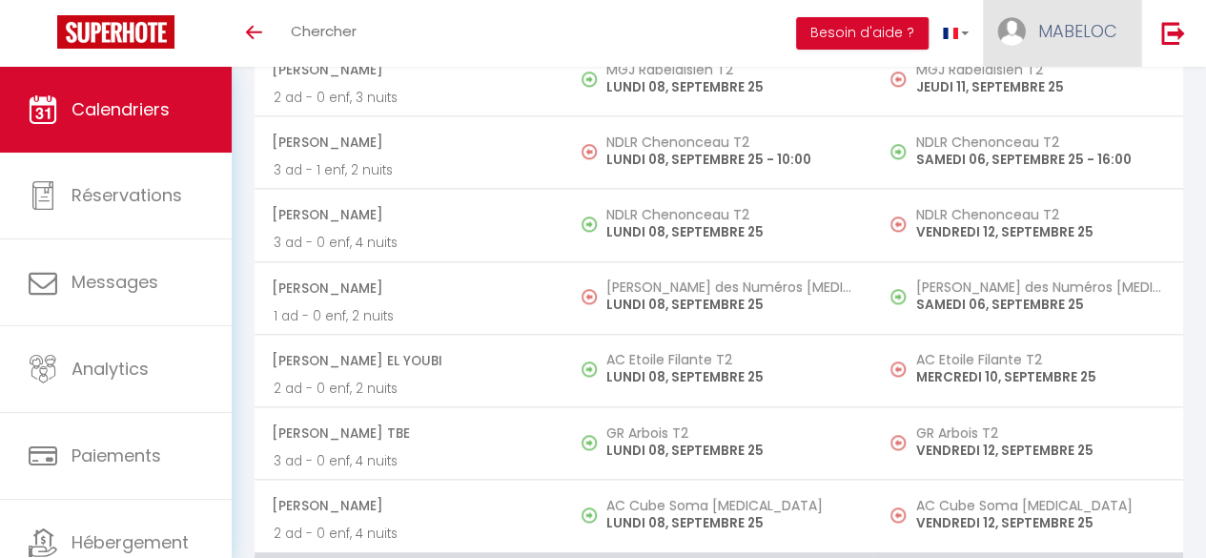
click at [1097, 36] on span "MABELOC" at bounding box center [1078, 31] width 79 height 24
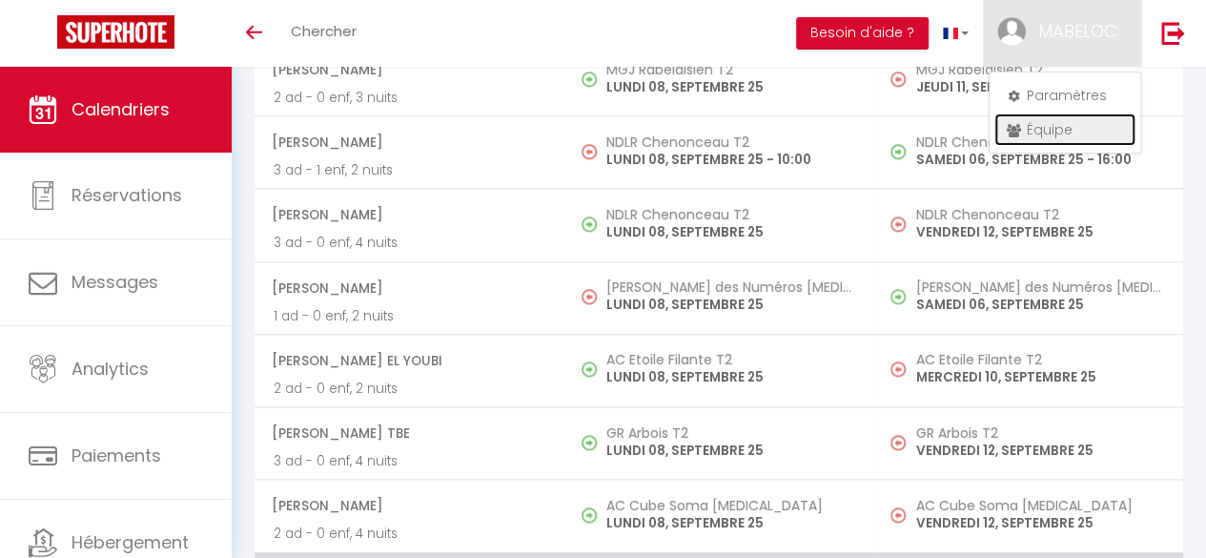
click at [1041, 123] on link "Équipe" at bounding box center [1065, 129] width 141 height 32
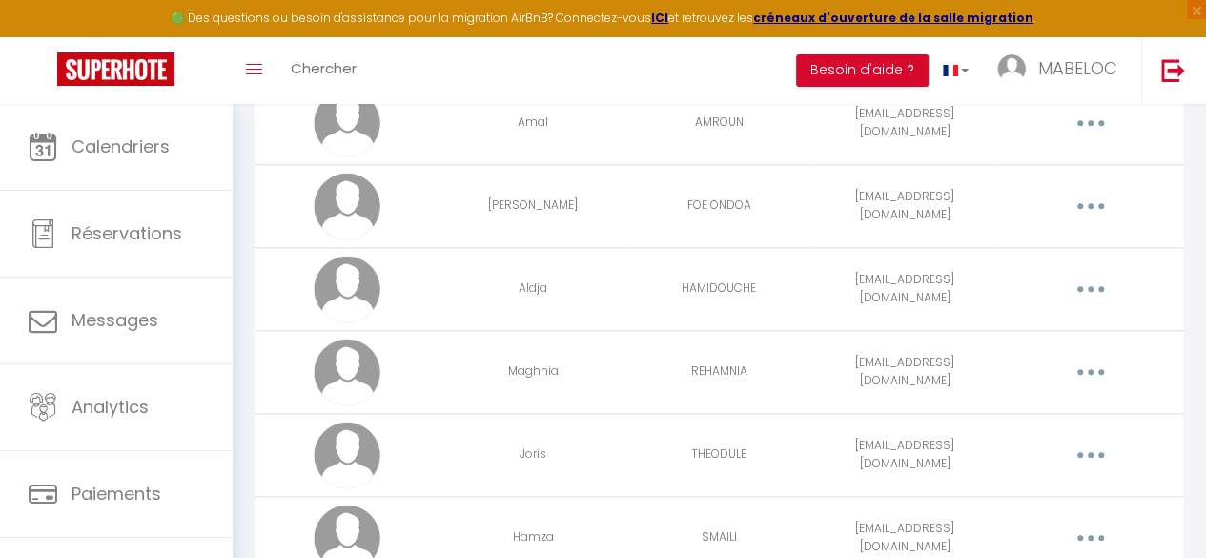
scroll to position [762, 0]
click at [1091, 362] on button "button" at bounding box center [1090, 373] width 51 height 36
click at [996, 417] on link "Editer" at bounding box center [1039, 419] width 141 height 32
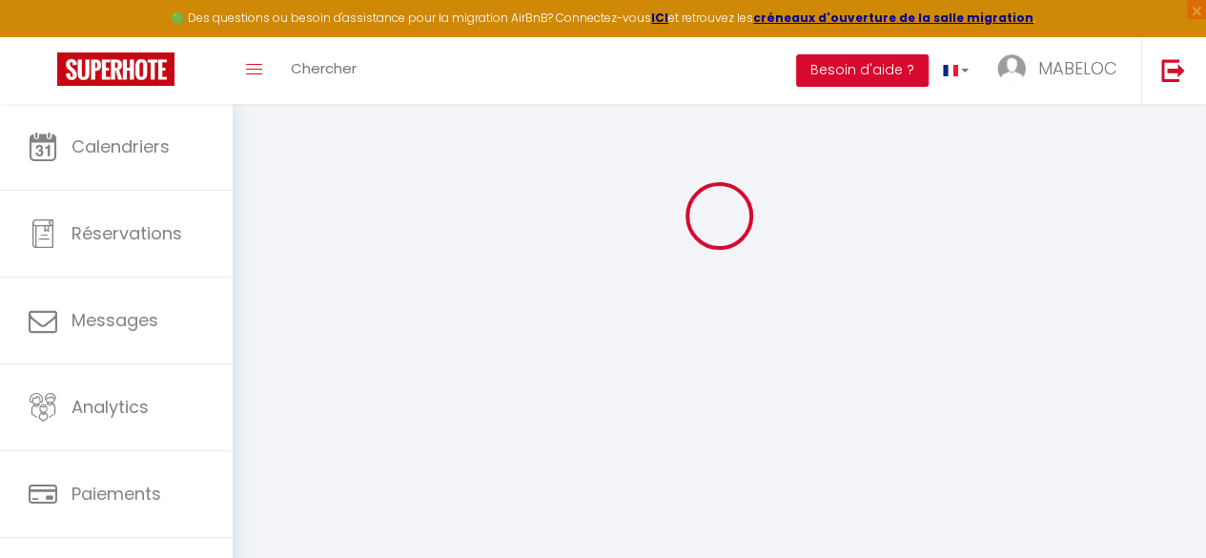
type input "Maghnia"
type input "REHAMNIA"
type input "[EMAIL_ADDRESS][DOMAIN_NAME]"
type textarea "0784602224 Prestataire de ménage SCI CHENIER"
type textarea "https://app.superhote.com/#/connect/AFgAxBlx45"
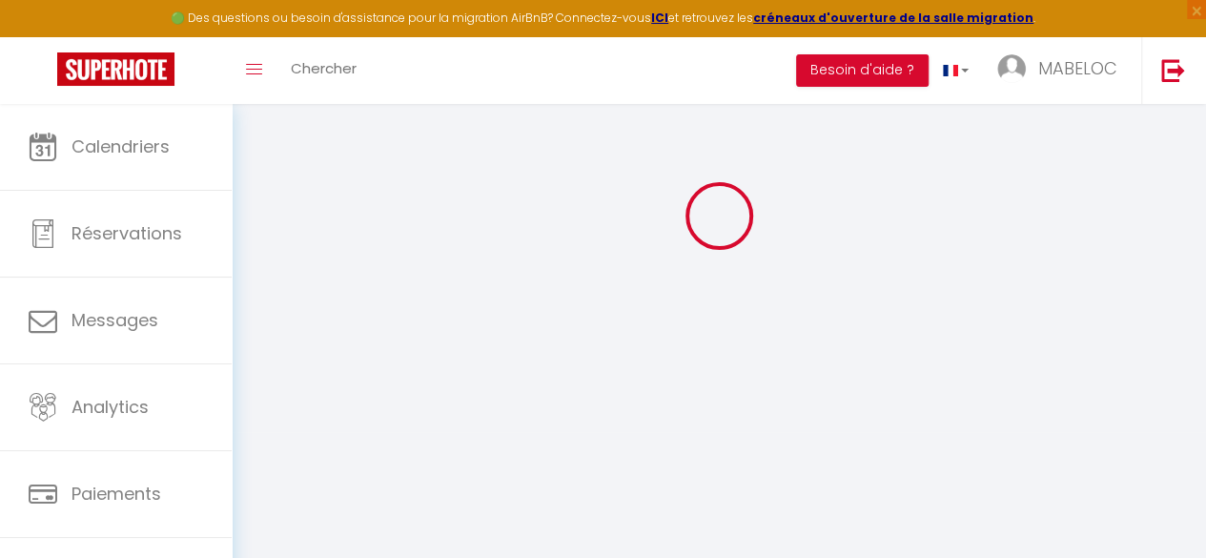
checkbox input "false"
checkbox input "true"
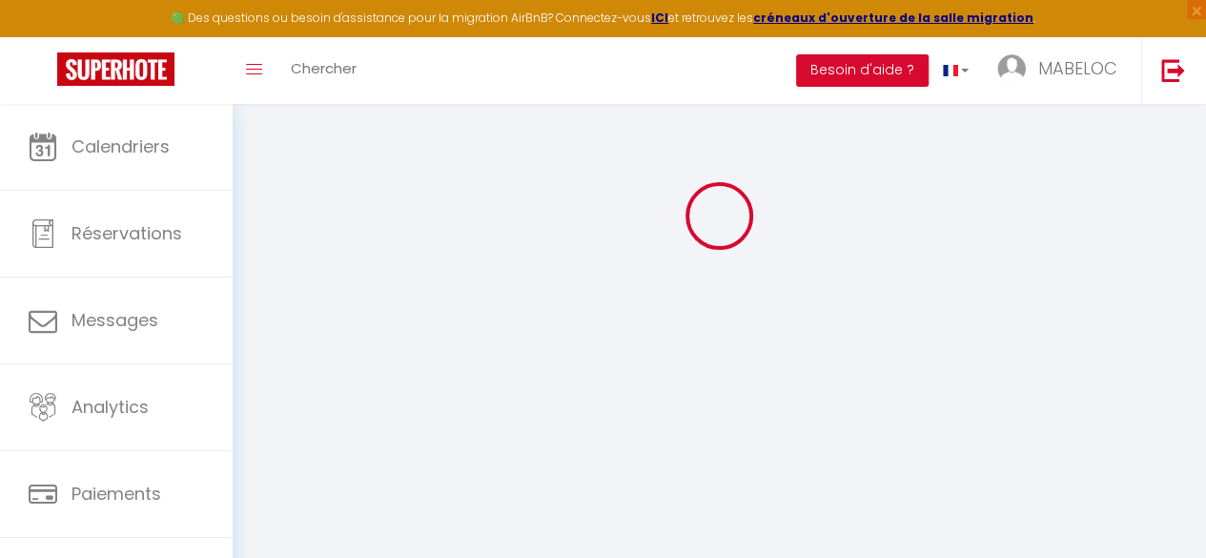
checkbox input "true"
checkbox input "false"
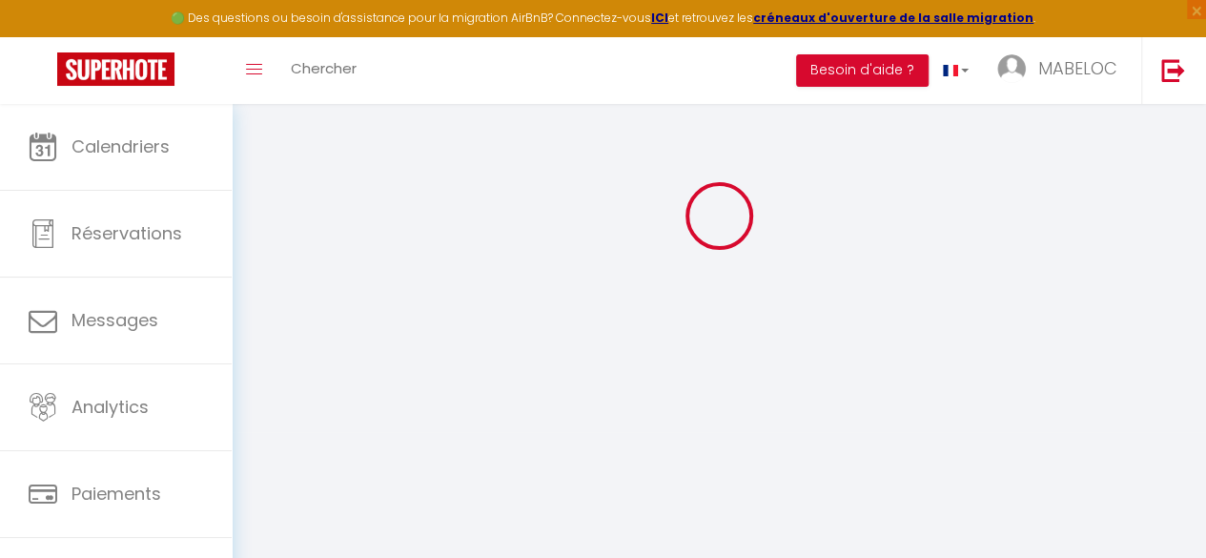
checkbox input "false"
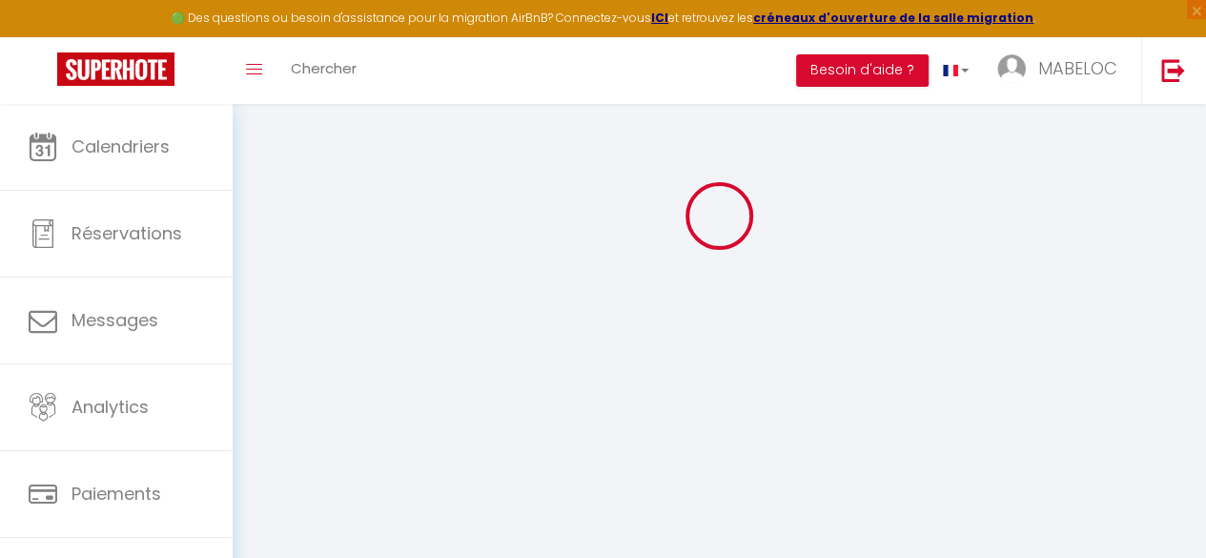
select select
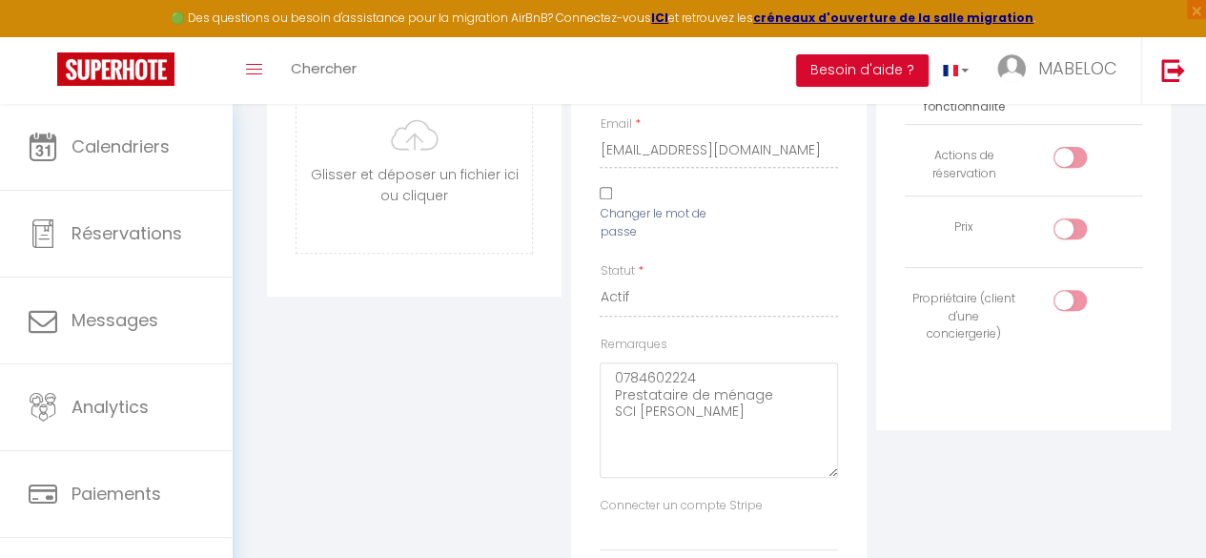
scroll to position [355, 0]
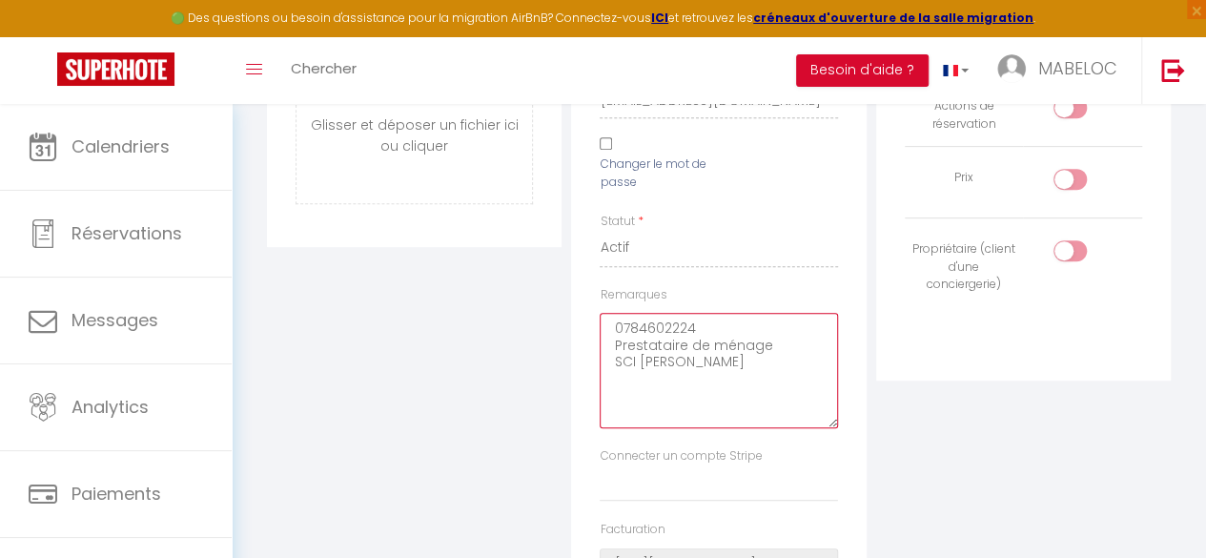
drag, startPoint x: 702, startPoint y: 361, endPoint x: 637, endPoint y: 365, distance: 65.0
click at [637, 365] on textarea "0784602224 Prestataire de ménage SCI CHENIER" at bounding box center [718, 370] width 237 height 115
type textarea "0784602224 Prestataire de ménage SCI CDM SCI MGJ SCI DESLANDES"
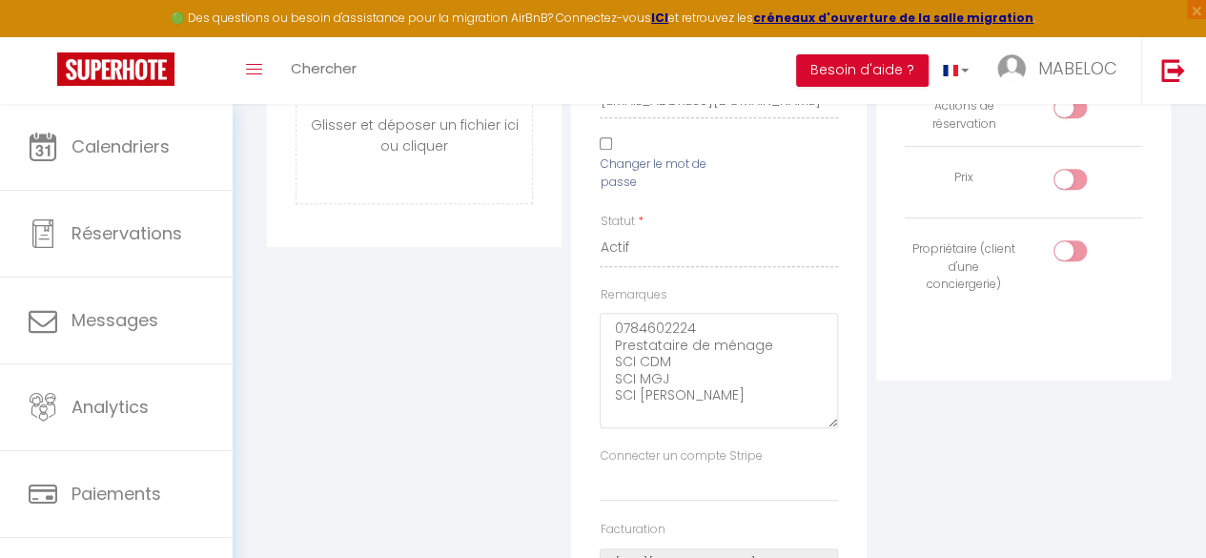
click at [756, 459] on label "Connecter un compte Stripe" at bounding box center [681, 456] width 162 height 18
click at [756, 465] on select "MABELOC SCI NOTRE DAME LA RICHE SCI CAMP DE MOLLE SCI LAMARTINE SCI ANDRE CHENI…" at bounding box center [718, 483] width 237 height 36
click at [819, 392] on textarea "0784602224 Prestataire de ménage SCI CDM SCI MGJ SCI DESLANDES" at bounding box center [718, 370] width 237 height 115
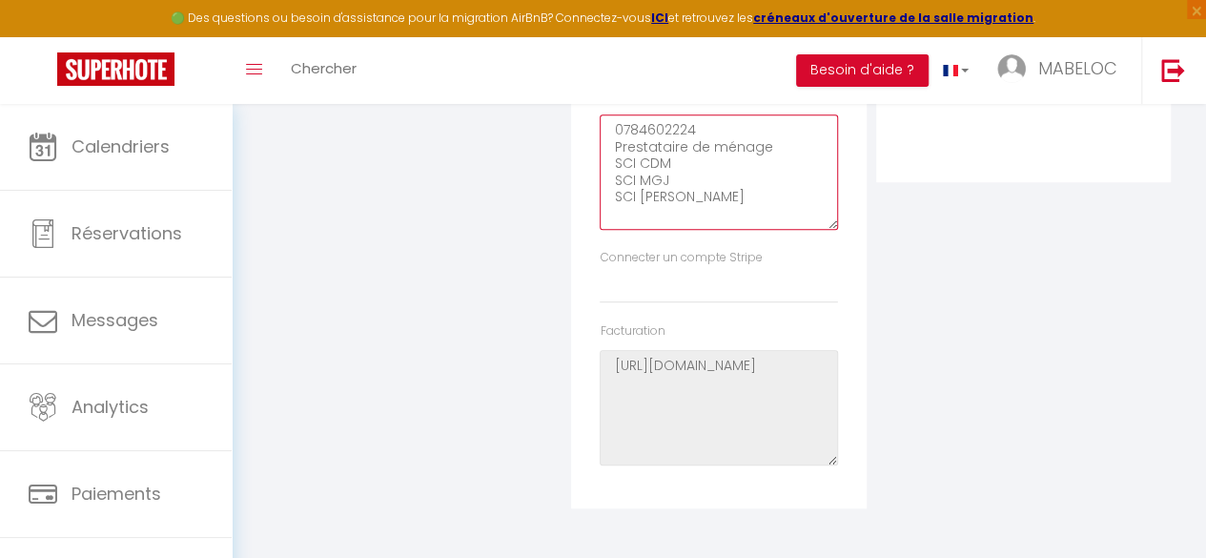
scroll to position [555, 0]
click at [921, 377] on div "Droit d'accès Nom de la fonctionnalité Activé Actions de réservation Prix Propr…" at bounding box center [1024, 107] width 304 height 797
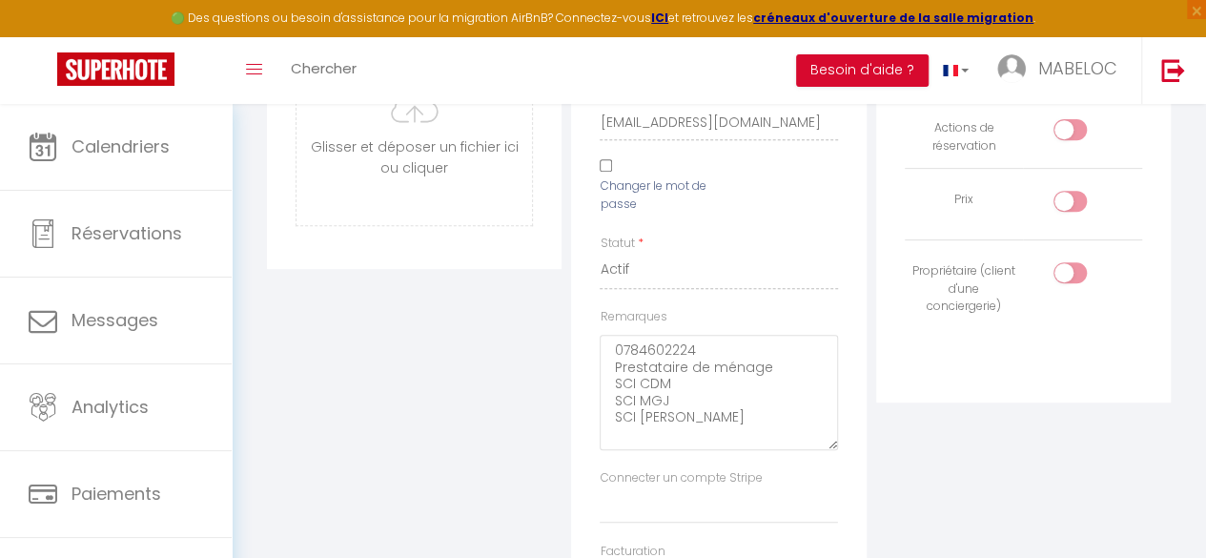
scroll to position [0, 0]
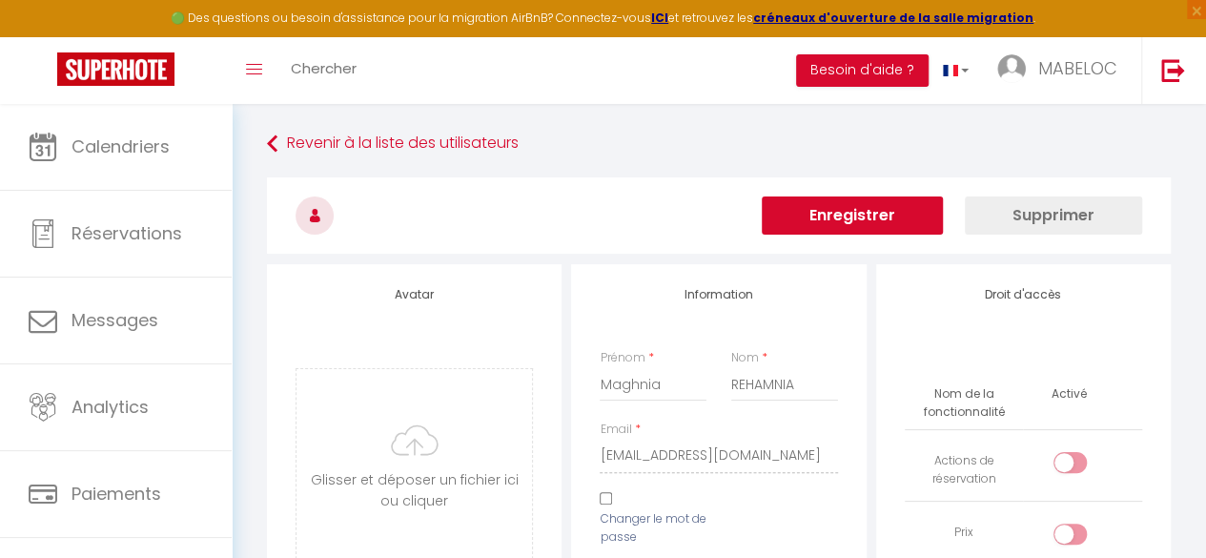
click at [885, 210] on button "Enregistrer" at bounding box center [852, 215] width 181 height 38
